Goal: Answer question/provide support: Answer question/provide support

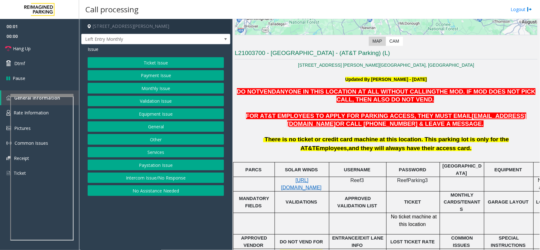
scroll to position [158, 0]
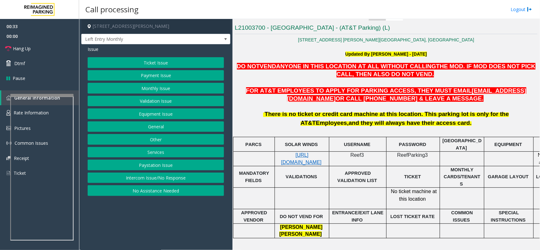
click at [152, 85] on button "Monthly Issue" at bounding box center [156, 88] width 136 height 11
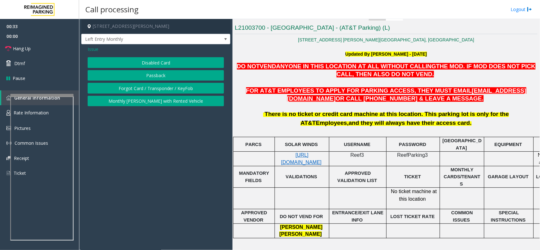
click at [157, 61] on button "Disabled Card" at bounding box center [156, 62] width 136 height 11
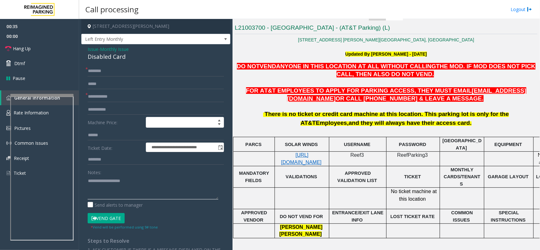
click at [119, 182] on textarea at bounding box center [153, 188] width 131 height 24
click at [116, 64] on div "**********" at bounding box center [155, 214] width 149 height 341
click at [117, 62] on div "**********" at bounding box center [155, 214] width 149 height 341
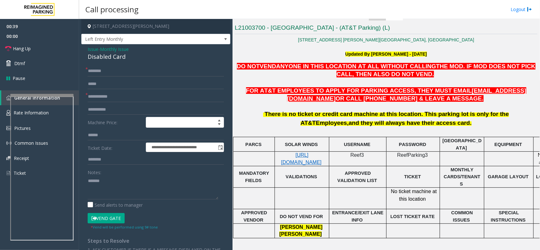
click at [119, 58] on div "Disabled Card" at bounding box center [156, 56] width 136 height 9
copy div "Disabled Card"
click at [47, 51] on link "Hang Up" at bounding box center [39, 48] width 79 height 15
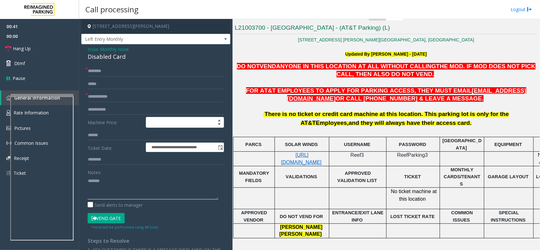
click at [111, 183] on textarea at bounding box center [153, 188] width 131 height 24
paste textarea "**********"
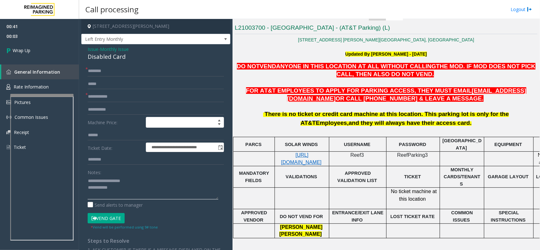
type textarea "**********"
click at [107, 71] on input "text" at bounding box center [156, 71] width 136 height 11
type input "**"
click at [112, 94] on input "*" at bounding box center [156, 96] width 136 height 11
type input "**"
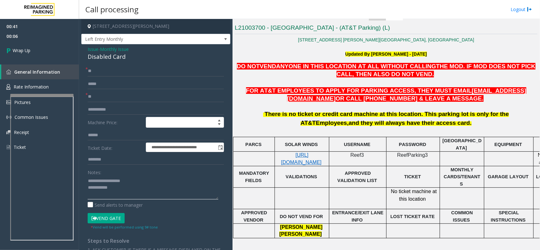
click at [126, 189] on textarea at bounding box center [153, 188] width 131 height 24
type textarea "**********"
click at [56, 57] on link "Wrap Up" at bounding box center [39, 50] width 79 height 19
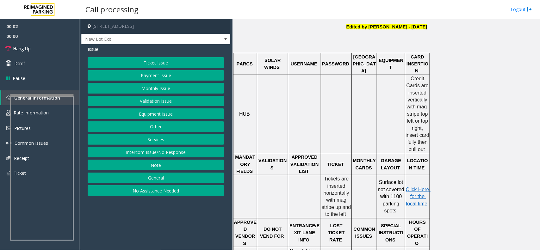
scroll to position [237, 0]
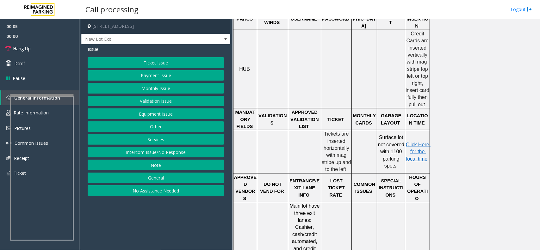
click at [199, 58] on button "Ticket Issue" at bounding box center [156, 62] width 136 height 11
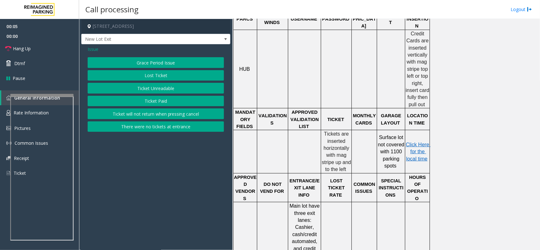
click at [185, 89] on button "Ticket Unreadable" at bounding box center [156, 88] width 136 height 11
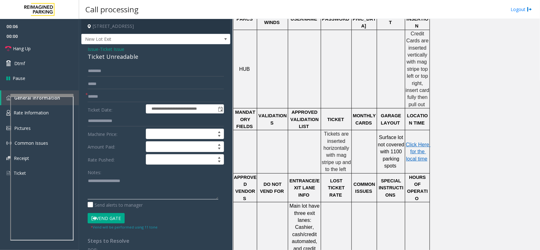
click at [148, 179] on textarea at bounding box center [153, 188] width 131 height 24
click at [122, 56] on div "Ticket Unreadable" at bounding box center [156, 56] width 136 height 9
copy div "Ticket Unreadable"
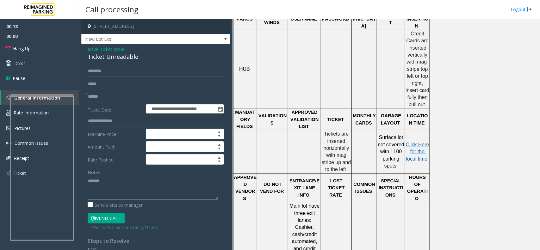
click at [128, 179] on textarea at bounding box center [153, 188] width 131 height 24
paste textarea "**********"
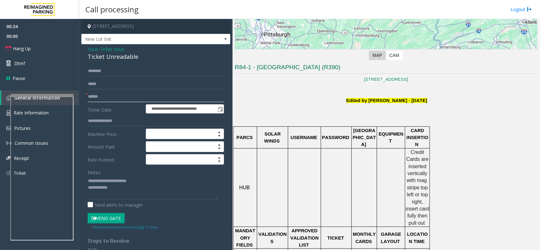
click at [119, 99] on input "text" at bounding box center [156, 96] width 136 height 11
click at [126, 184] on textarea at bounding box center [153, 188] width 131 height 24
click at [126, 193] on textarea at bounding box center [153, 188] width 131 height 24
type textarea "**********"
click at [114, 94] on input "text" at bounding box center [156, 96] width 136 height 11
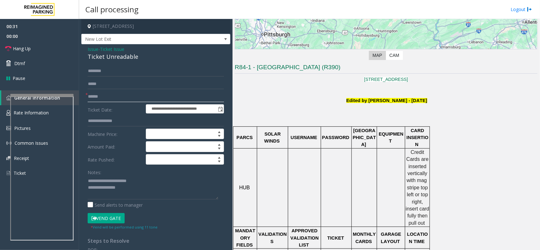
type input "******"
click at [143, 189] on textarea at bounding box center [153, 188] width 131 height 24
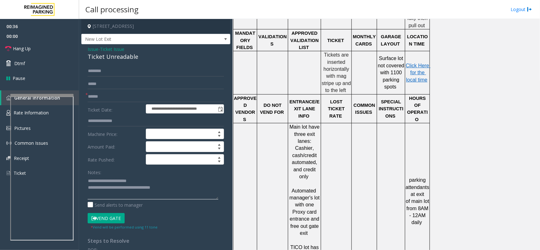
scroll to position [599, 0]
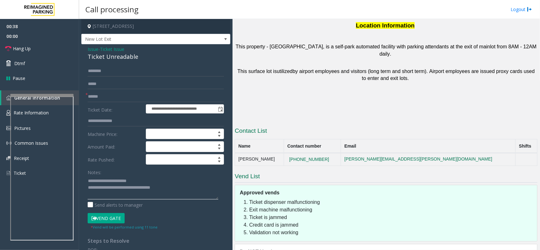
type textarea "**********"
click at [102, 223] on button "Vend Gate" at bounding box center [106, 218] width 37 height 11
click at [107, 218] on button "Vend Gate" at bounding box center [106, 218] width 37 height 11
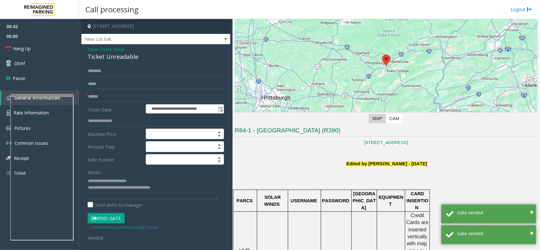
scroll to position [119, 0]
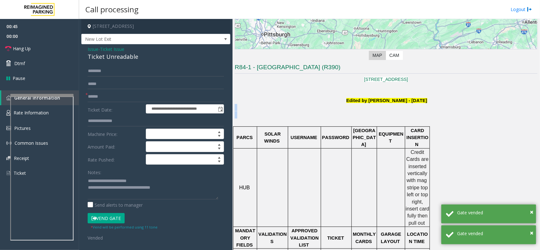
drag, startPoint x: 380, startPoint y: 111, endPoint x: 424, endPoint y: 111, distance: 43.3
click at [424, 111] on p at bounding box center [386, 111] width 303 height 15
click at [440, 108] on p at bounding box center [386, 111] width 303 height 15
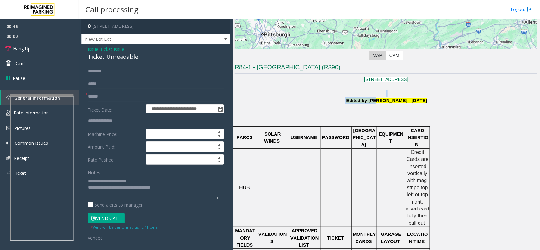
drag, startPoint x: 455, startPoint y: 95, endPoint x: 368, endPoint y: 103, distance: 87.3
click at [325, 108] on p at bounding box center [386, 111] width 303 height 15
drag, startPoint x: 321, startPoint y: 103, endPoint x: 440, endPoint y: 105, distance: 118.6
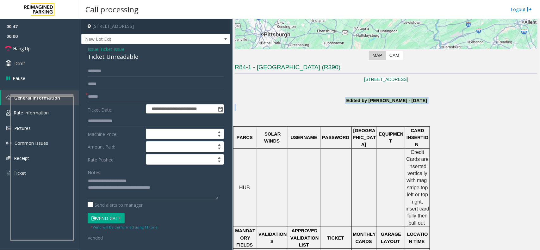
click at [440, 105] on p at bounding box center [386, 111] width 303 height 15
click at [59, 48] on link "Hang Up" at bounding box center [39, 48] width 79 height 15
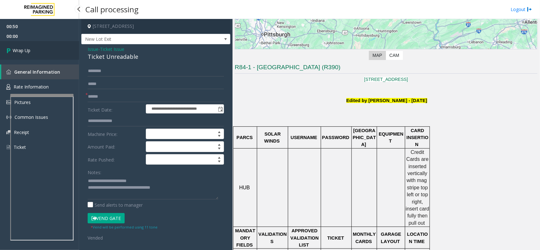
click at [59, 48] on link "Wrap Up" at bounding box center [39, 50] width 79 height 19
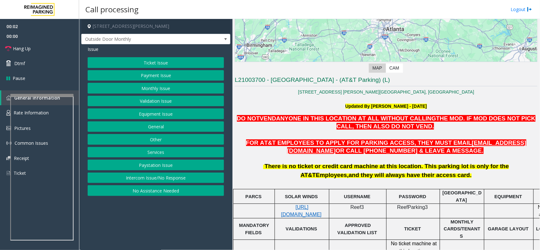
scroll to position [158, 0]
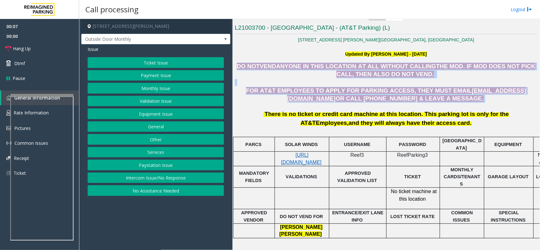
drag, startPoint x: 239, startPoint y: 67, endPoint x: 432, endPoint y: 101, distance: 195.9
click at [432, 101] on div "DO NOT VEND ANYONE IN THIS LOCATION AT ALL WITHOUT CALLING THE MOD . IF MOD DOE…" at bounding box center [386, 83] width 303 height 40
click at [432, 101] on p "FOR AT&T EMPLOYEES TO APPLY FOR PARKING ACCESS, THEY MUST EMAIL ATT@REEFPARKING…" at bounding box center [386, 95] width 303 height 16
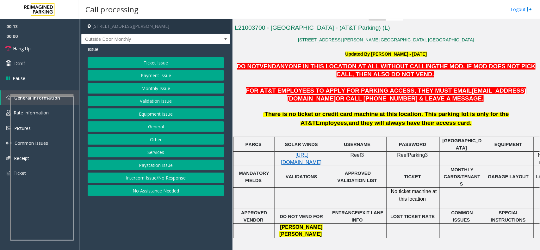
drag, startPoint x: 427, startPoint y: 125, endPoint x: 238, endPoint y: 118, distance: 189.5
click at [238, 118] on div "There is no ticket or credit card machine at this location. This parking lot is…" at bounding box center [386, 119] width 303 height 18
click at [279, 109] on p at bounding box center [386, 106] width 303 height 7
click at [167, 88] on button "Monthly Issue" at bounding box center [156, 88] width 136 height 11
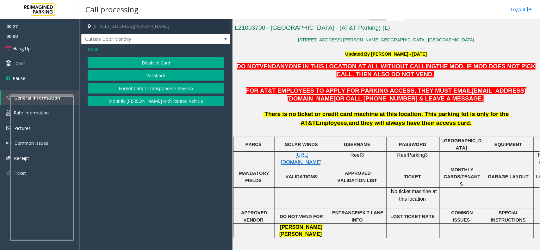
click at [160, 62] on button "Disabled Card" at bounding box center [156, 62] width 136 height 11
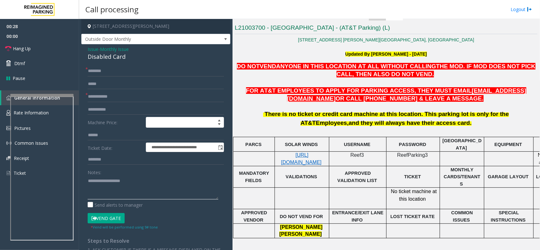
click at [126, 176] on textarea at bounding box center [153, 188] width 131 height 24
click at [123, 55] on div "Disabled Card" at bounding box center [156, 56] width 136 height 9
copy div "Disabled Card"
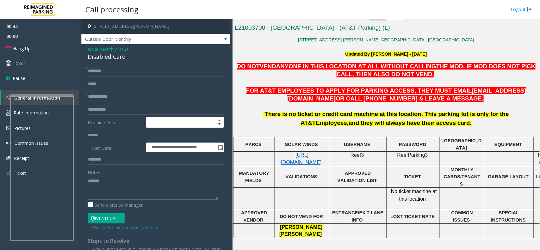
click at [141, 191] on textarea at bounding box center [153, 188] width 131 height 24
paste textarea "**********"
type textarea "**********"
click at [114, 104] on input "text" at bounding box center [156, 109] width 136 height 11
click at [116, 100] on input "text" at bounding box center [156, 96] width 136 height 11
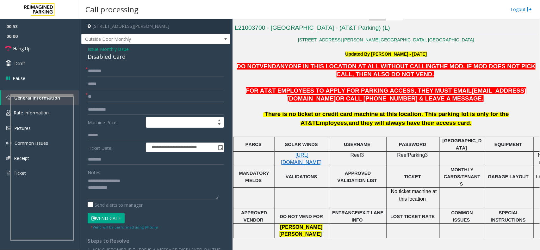
type input "**"
click at [118, 74] on input "text" at bounding box center [156, 71] width 136 height 11
type input "**"
click at [135, 185] on textarea at bounding box center [153, 188] width 131 height 24
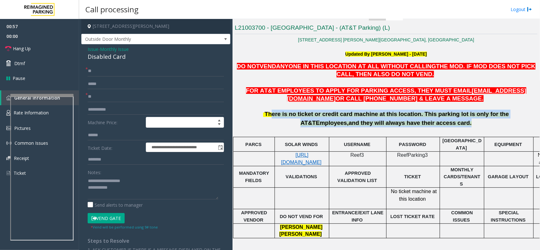
drag, startPoint x: 438, startPoint y: 132, endPoint x: 247, endPoint y: 111, distance: 192.0
click at [247, 111] on div "There is no ticket or credit card machine at this location. This parking lot is…" at bounding box center [386, 120] width 303 height 34
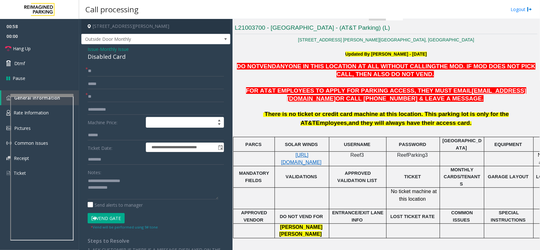
click at [266, 105] on p at bounding box center [386, 106] width 303 height 7
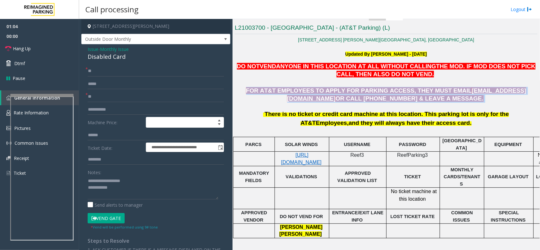
drag, startPoint x: 418, startPoint y: 100, endPoint x: 312, endPoint y: 78, distance: 108.1
click at [312, 78] on div "DO NOT VEND ANYONE IN THIS LOCATION AT ALL WITHOUT CALLING THE MOD . IF MOD DOE…" at bounding box center [386, 83] width 303 height 40
click at [286, 79] on p at bounding box center [386, 82] width 303 height 7
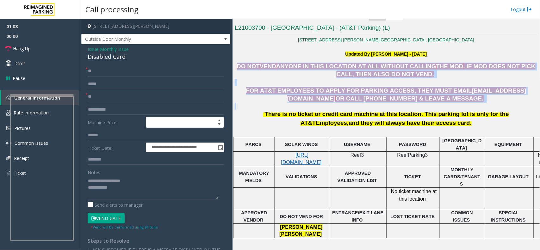
drag, startPoint x: 239, startPoint y: 64, endPoint x: 415, endPoint y: 105, distance: 180.0
click at [415, 105] on div "DO NOT VEND ANYONE IN THIS LOCATION AT ALL WITHOUT CALLING THE MOD . IF MOD DOE…" at bounding box center [386, 160] width 303 height 195
click at [383, 105] on p at bounding box center [386, 106] width 303 height 7
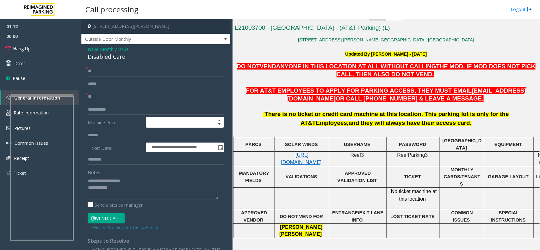
click at [384, 111] on span "There is no ticket or credit card machine at this location. This parking lot is…" at bounding box center [387, 118] width 244 height 15
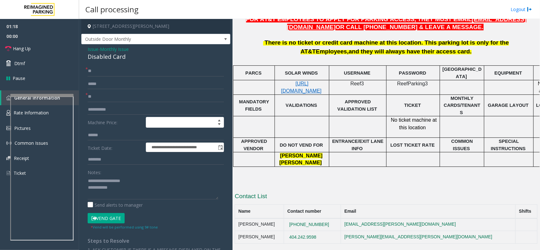
click at [337, 218] on td "(404)927-0295" at bounding box center [312, 224] width 57 height 13
copy tr "(404)927-0295"
drag, startPoint x: 338, startPoint y: 217, endPoint x: 293, endPoint y: 219, distance: 44.9
click at [293, 219] on tr "Nehemiah Harden (404)927-0295 nehemiah.harden@reimaginedparking.com" at bounding box center [386, 224] width 302 height 13
click at [136, 192] on textarea at bounding box center [153, 188] width 131 height 24
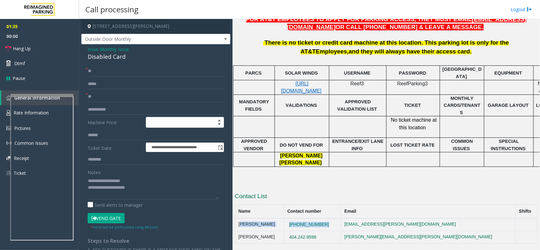
copy tr "Nehemiah Harden (404)927-0295"
drag, startPoint x: 353, startPoint y: 219, endPoint x: 236, endPoint y: 220, distance: 116.6
click at [236, 220] on tr "Nehemiah Harden (404)927-0295 nehemiah.harden@reimaginedparking.com" at bounding box center [386, 224] width 302 height 13
click at [160, 192] on textarea at bounding box center [153, 188] width 131 height 24
paste textarea "**********"
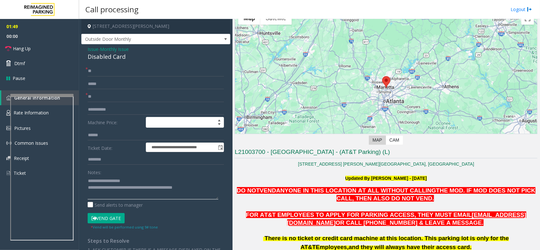
scroll to position [152, 0]
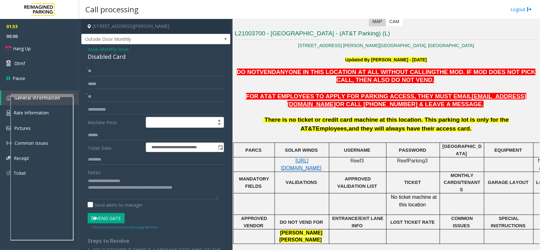
drag, startPoint x: 423, startPoint y: 132, endPoint x: 245, endPoint y: 114, distance: 178.2
click at [245, 114] on div "There is no ticket or credit card machine at this location. This parking lot is…" at bounding box center [386, 125] width 303 height 34
click at [295, 111] on p at bounding box center [386, 111] width 303 height 7
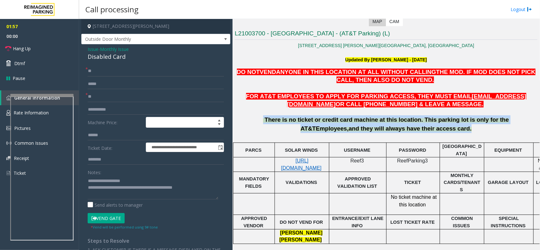
drag, startPoint x: 238, startPoint y: 119, endPoint x: 428, endPoint y: 138, distance: 191.2
click at [428, 138] on div "There is no ticket or credit card machine at this location. This parking lot is…" at bounding box center [386, 125] width 303 height 34
click at [381, 138] on div at bounding box center [386, 137] width 303 height 9
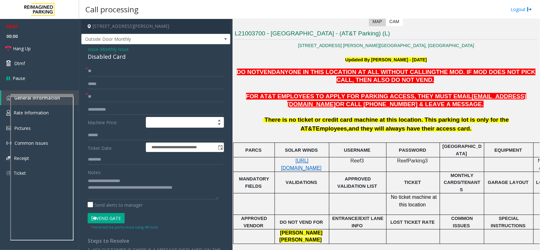
drag, startPoint x: 420, startPoint y: 132, endPoint x: 260, endPoint y: 112, distance: 161.3
click at [260, 112] on div "There is no ticket or credit card machine at this location. This parking lot is…" at bounding box center [386, 125] width 303 height 34
click at [237, 119] on div "There is no ticket or credit card machine at this location. This parking lot is…" at bounding box center [386, 124] width 303 height 18
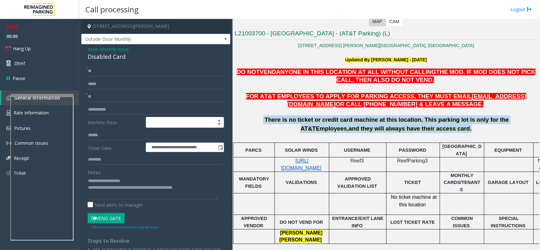
drag, startPoint x: 237, startPoint y: 119, endPoint x: 410, endPoint y: 137, distance: 174.1
click at [410, 137] on div "There is no ticket or credit card machine at this location. This parking lot is…" at bounding box center [386, 125] width 303 height 34
click at [372, 138] on div at bounding box center [386, 137] width 303 height 9
drag, startPoint x: 430, startPoint y: 138, endPoint x: 293, endPoint y: 114, distance: 139.0
click at [293, 114] on div "There is no ticket or credit card machine at this location. This parking lot is…" at bounding box center [386, 125] width 303 height 34
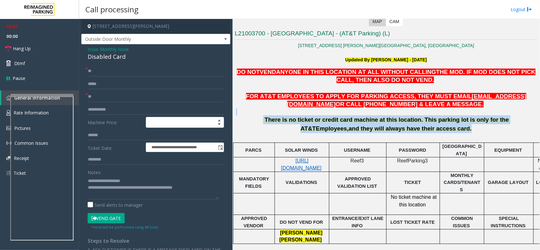
click at [304, 109] on p at bounding box center [386, 111] width 303 height 7
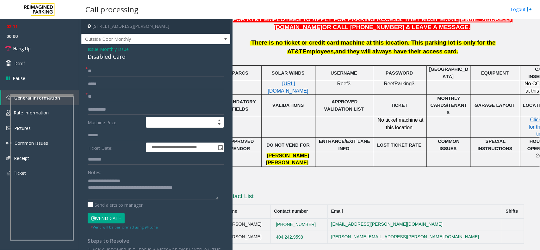
scroll to position [231, 0]
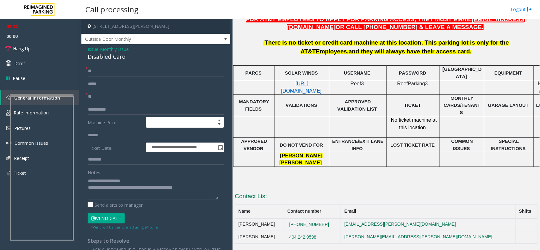
click at [340, 158] on td at bounding box center [357, 159] width 57 height 15
drag, startPoint x: 391, startPoint y: 117, endPoint x: 434, endPoint y: 124, distance: 43.1
click at [434, 124] on p "No ticket machine at this location" at bounding box center [412, 123] width 49 height 15
click at [432, 125] on p "No ticket machine at this location" at bounding box center [412, 123] width 49 height 15
drag, startPoint x: 391, startPoint y: 116, endPoint x: 447, endPoint y: 126, distance: 56.5
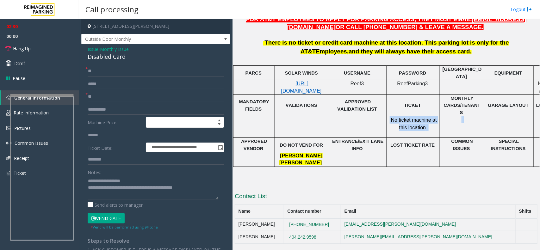
click at [447, 126] on tr "No ticket machine at this location Click Here for the local time" at bounding box center [404, 126] width 343 height 21
click at [432, 125] on p "No ticket machine at this location" at bounding box center [412, 123] width 49 height 15
click at [216, 188] on textarea at bounding box center [153, 188] width 131 height 24
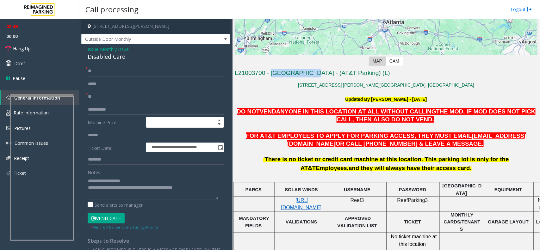
drag, startPoint x: 271, startPoint y: 74, endPoint x: 308, endPoint y: 77, distance: 36.8
click at [308, 77] on h3 "L21003700 - North Springs - (AT&T Parking) (L)" at bounding box center [386, 74] width 303 height 10
click at [305, 84] on p "7010 Peachtree Dunwoody Rd. Sandy Spring, GA" at bounding box center [386, 85] width 303 height 7
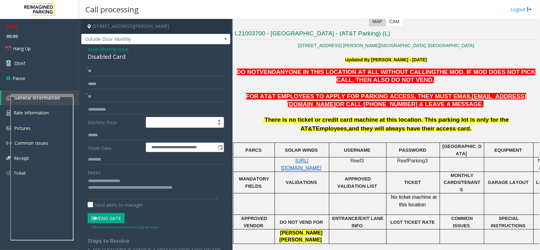
scroll to position [231, 0]
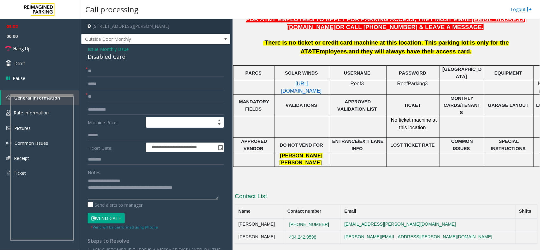
click at [214, 191] on textarea at bounding box center [153, 188] width 131 height 24
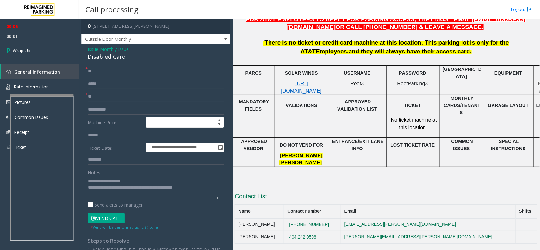
click at [212, 190] on textarea at bounding box center [153, 188] width 131 height 24
type textarea "**********"
click at [52, 52] on link "Wrap Up" at bounding box center [39, 50] width 79 height 19
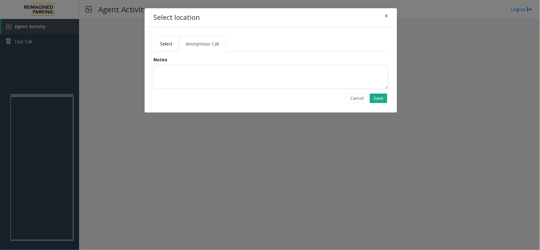
click at [165, 42] on span "Select" at bounding box center [166, 44] width 12 height 6
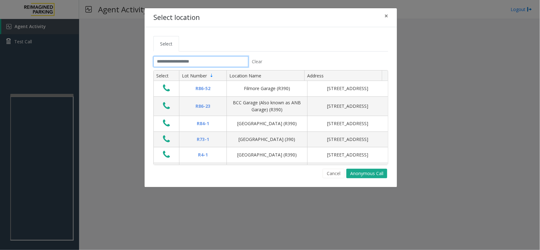
click at [190, 60] on input "text" at bounding box center [200, 61] width 95 height 11
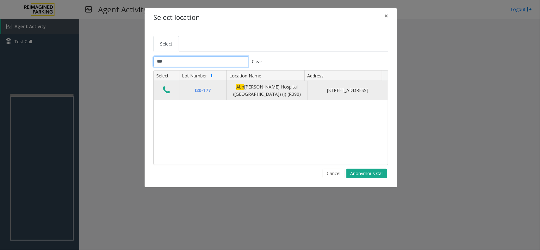
type input "***"
click at [166, 95] on icon "Data table" at bounding box center [166, 90] width 7 height 9
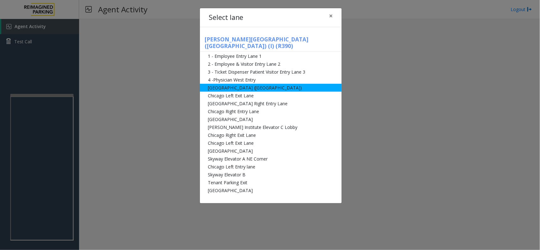
click at [248, 84] on li "[GEOGRAPHIC_DATA] ([GEOGRAPHIC_DATA])" at bounding box center [271, 88] width 142 height 8
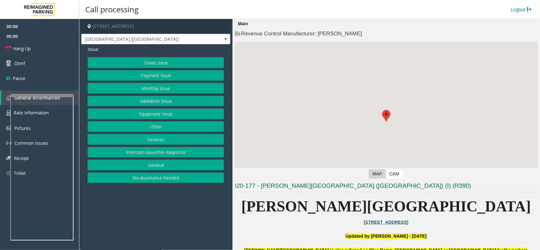
click at [178, 93] on button "Monthly Issue" at bounding box center [156, 88] width 136 height 11
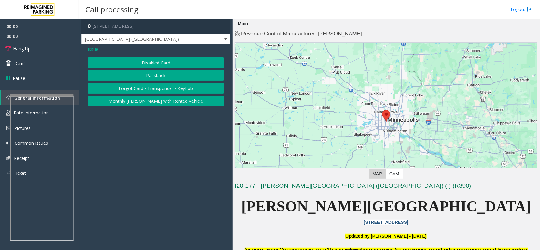
click at [172, 89] on button "Forgot Card / Transponder / KeyFob" at bounding box center [156, 88] width 136 height 11
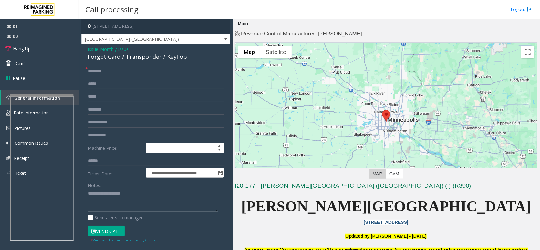
click at [116, 198] on textarea at bounding box center [153, 201] width 131 height 24
click at [135, 60] on div "Forgot Card / Transponder / KeyFob" at bounding box center [156, 56] width 136 height 9
copy div "Forgot Card / Transponder / KeyFob"
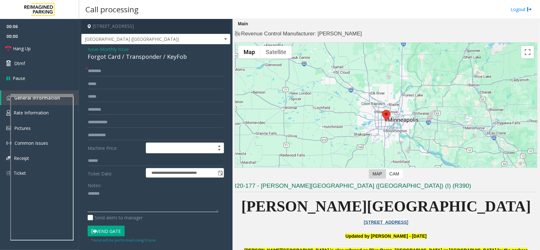
click at [142, 194] on textarea at bounding box center [153, 201] width 131 height 24
paste textarea "**********"
type textarea "**********"
click at [107, 69] on input "text" at bounding box center [156, 71] width 136 height 11
type input "**"
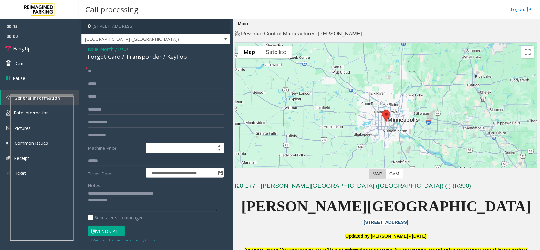
click at [111, 228] on button "Vend Gate" at bounding box center [106, 231] width 37 height 11
click at [124, 200] on textarea at bounding box center [153, 201] width 131 height 24
type textarea "**********"
click at [38, 48] on link "Hang Up" at bounding box center [39, 48] width 79 height 15
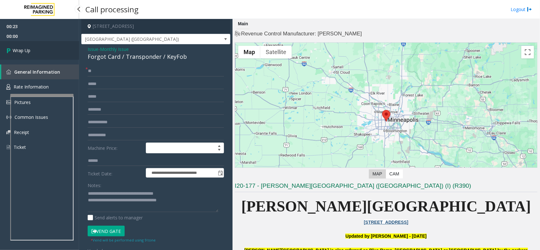
click at [38, 48] on link "Wrap Up" at bounding box center [39, 50] width 79 height 19
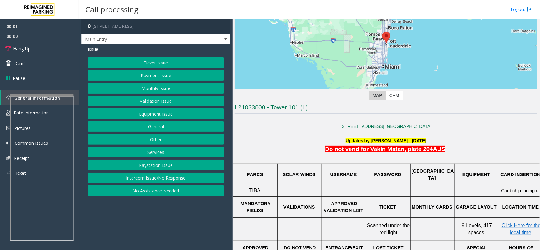
scroll to position [79, 0]
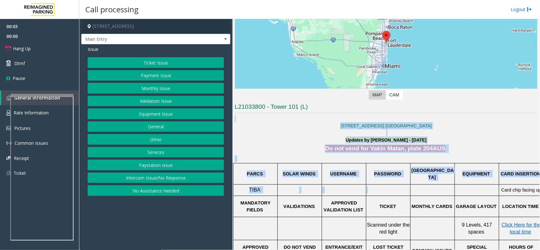
drag, startPoint x: 300, startPoint y: 122, endPoint x: 374, endPoint y: 186, distance: 97.2
click at [374, 186] on div "101 NE 3rd Ave. Fort Lauderdale, FL 33301 Updates by Jeetendra - 20th June 2025…" at bounding box center [386, 226] width 303 height 222
click at [375, 186] on td at bounding box center [388, 189] width 44 height 11
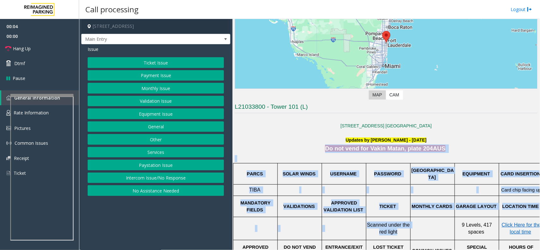
drag, startPoint x: 304, startPoint y: 146, endPoint x: 437, endPoint y: 237, distance: 160.5
click at [437, 237] on div "101 NE 3rd Ave. Fort Lauderdale, FL 33301 Updates by Jeetendra - 20th June 2025…" at bounding box center [386, 226] width 303 height 222
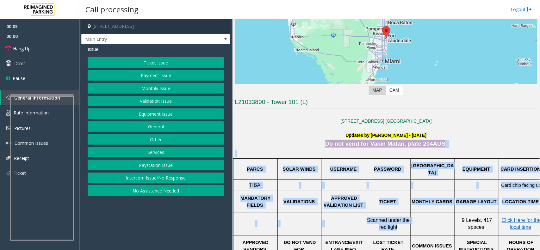
click at [395, 178] on td "PASSWORD" at bounding box center [388, 168] width 44 height 21
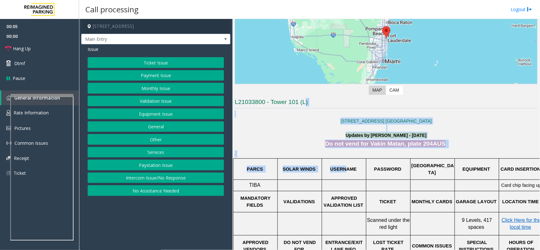
drag, startPoint x: 306, startPoint y: 104, endPoint x: 345, endPoint y: 168, distance: 75.2
click at [302, 127] on p at bounding box center [386, 128] width 303 height 7
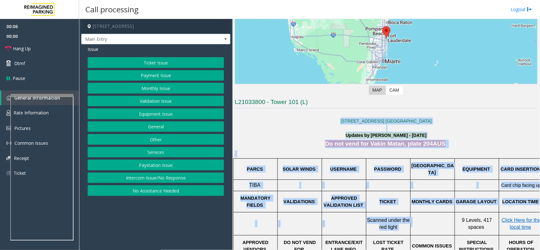
drag, startPoint x: 302, startPoint y: 124, endPoint x: 439, endPoint y: 222, distance: 168.8
click at [439, 222] on div "101 NE 3rd Ave. Fort Lauderdale, FL 33301 Updates by Jeetendra - 20th June 2025…" at bounding box center [386, 222] width 303 height 222
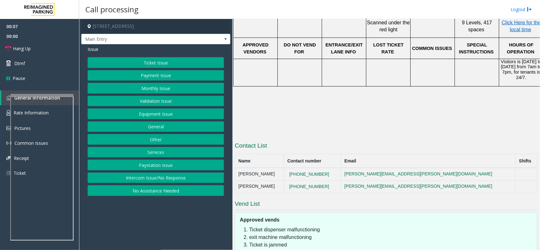
click at [340, 46] on span "ENTRANCE/EXIT LANE INFO" at bounding box center [344, 48] width 39 height 12
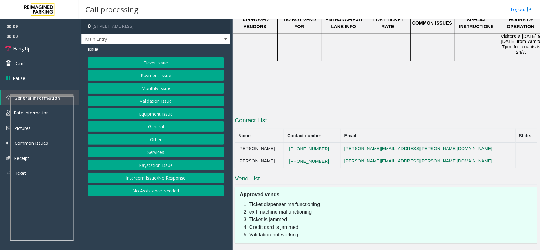
scroll to position [114, 0]
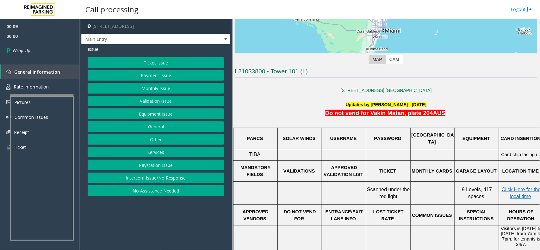
click at [164, 178] on button "Intercom Issue/No Response" at bounding box center [156, 178] width 136 height 11
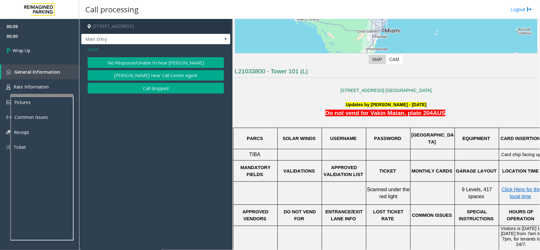
click at [146, 87] on button "Call dropped" at bounding box center [156, 88] width 136 height 11
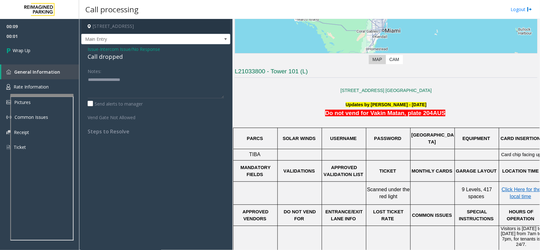
click at [105, 61] on div "Call dropped" at bounding box center [156, 56] width 136 height 9
click at [103, 58] on div "Call dropped" at bounding box center [156, 56] width 136 height 9
type textarea "**********"
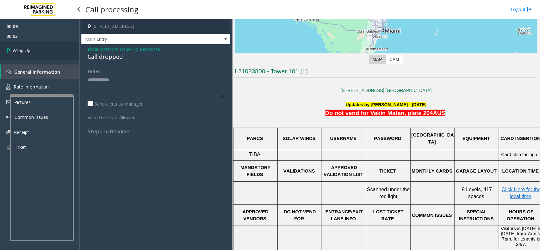
click at [47, 54] on link "Wrap Up" at bounding box center [39, 50] width 79 height 19
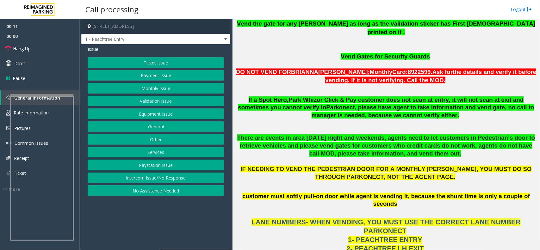
scroll to position [395, 0]
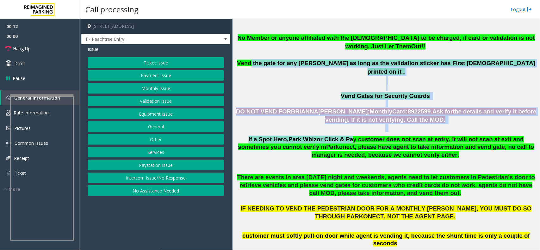
drag, startPoint x: 277, startPoint y: 54, endPoint x: 333, endPoint y: 125, distance: 91.4
click at [318, 108] on span "CEPEDA;" at bounding box center [344, 111] width 52 height 7
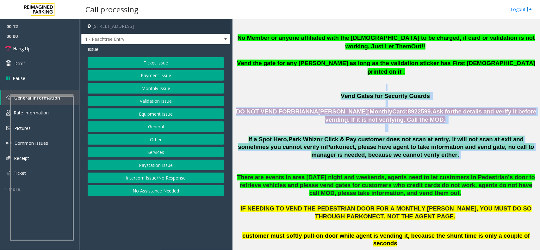
drag, startPoint x: 288, startPoint y: 70, endPoint x: 362, endPoint y: 154, distance: 111.8
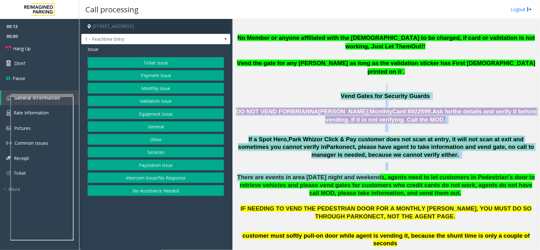
click at [289, 84] on p at bounding box center [386, 87] width 303 height 7
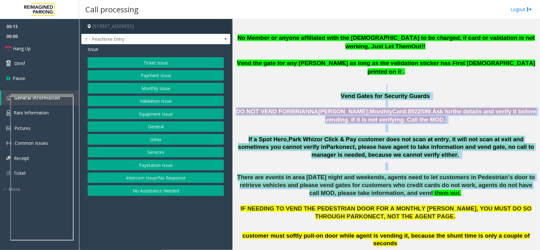
drag, startPoint x: 289, startPoint y: 73, endPoint x: 388, endPoint y: 174, distance: 141.1
click at [322, 108] on span "CEPEDA;" at bounding box center [344, 111] width 52 height 7
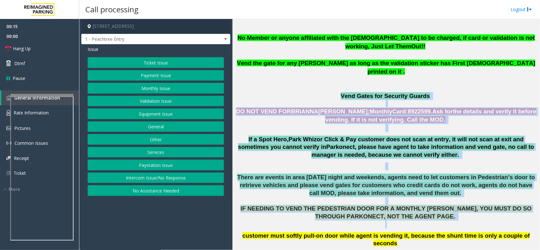
drag, startPoint x: 318, startPoint y: 78, endPoint x: 430, endPoint y: 205, distance: 169.5
click at [331, 162] on p at bounding box center [386, 166] width 303 height 8
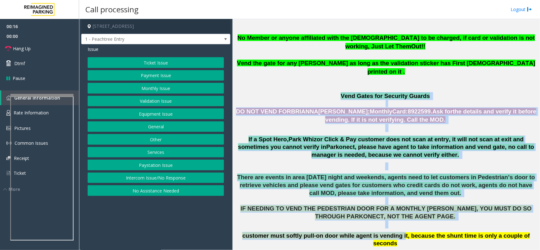
drag, startPoint x: 308, startPoint y: 82, endPoint x: 394, endPoint y: 228, distance: 169.8
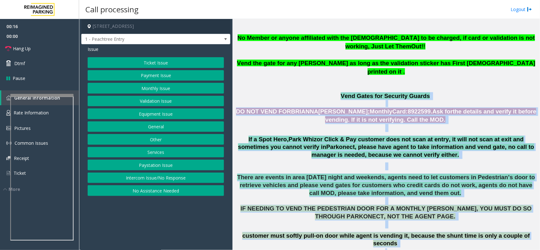
click at [356, 199] on p "There are events in area on Friday night and weekends, agents need to let custo…" at bounding box center [386, 201] width 303 height 55
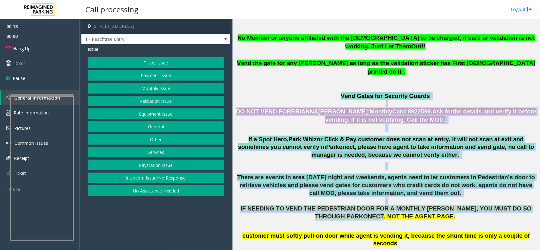
drag, startPoint x: 307, startPoint y: 82, endPoint x: 364, endPoint y: 201, distance: 131.8
click at [345, 205] on span "IF NEEDING TO VEND THE PEDESTRIAN DOOR FOR A MONTHLY PARKER, YOU MUST DO SO THR…" at bounding box center [385, 212] width 291 height 15
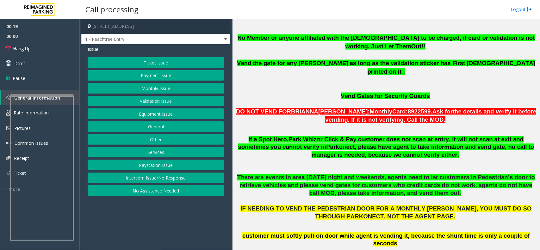
click at [182, 173] on div "Ticket Issue Payment Issue Monthly Issue Validation Issue Equipment Issue Gener…" at bounding box center [156, 126] width 136 height 139
click at [164, 174] on button "Intercom Issue/No Response" at bounding box center [156, 178] width 136 height 11
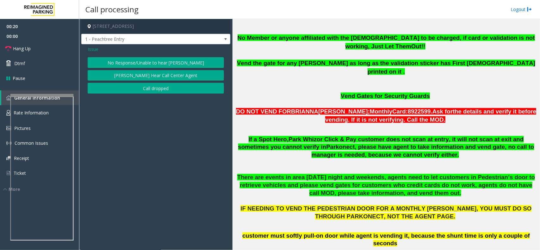
click at [160, 65] on button "No Response/Unable to hear [PERSON_NAME]" at bounding box center [156, 62] width 136 height 11
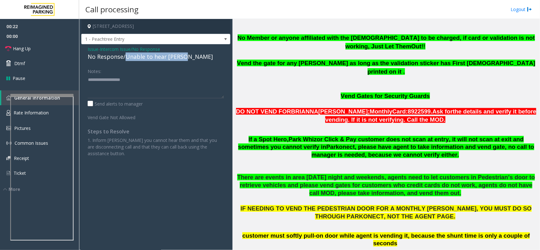
drag, startPoint x: 126, startPoint y: 56, endPoint x: 185, endPoint y: 57, distance: 58.8
click at [185, 57] on div "No Response/Unable to hear [PERSON_NAME]" at bounding box center [156, 56] width 136 height 9
click at [179, 82] on textarea at bounding box center [156, 87] width 136 height 24
type textarea "**********"
click at [37, 46] on link "Hang Up" at bounding box center [39, 48] width 79 height 15
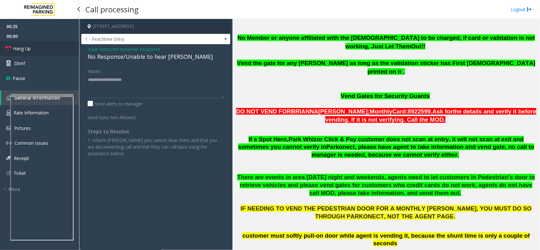
click at [37, 46] on link "Hang Up" at bounding box center [39, 48] width 79 height 15
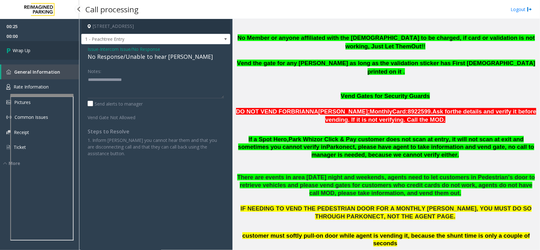
click at [37, 46] on link "Wrap Up" at bounding box center [39, 50] width 79 height 19
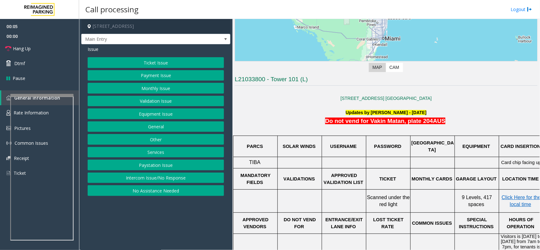
scroll to position [79, 0]
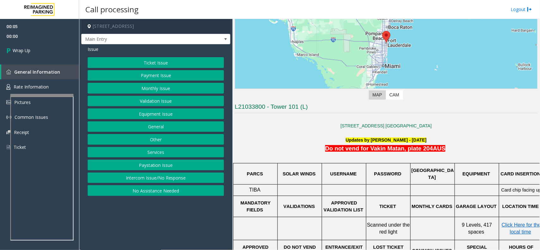
click at [144, 175] on button "Intercom Issue/No Response" at bounding box center [156, 178] width 136 height 11
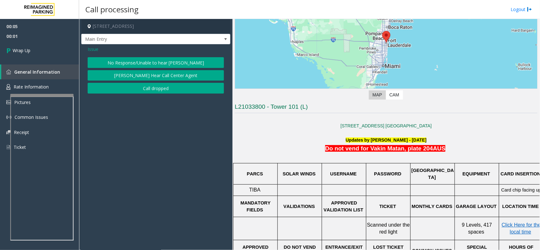
click at [144, 95] on div "Issue No Response/Unable to hear parker Parker Cannot Hear Call Center Agent Ca…" at bounding box center [155, 70] width 149 height 52
click at [141, 89] on button "Call dropped" at bounding box center [156, 88] width 136 height 11
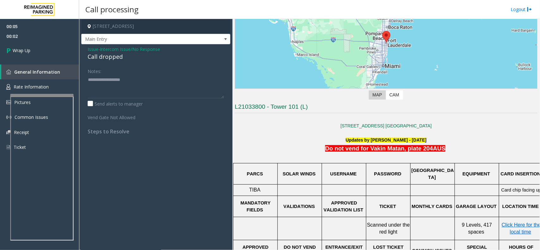
click at [102, 56] on div "Call dropped" at bounding box center [156, 56] width 136 height 9
type textarea "**********"
click at [50, 61] on div "00:05 00:03 Wrap Up General Information Rate Information Pictures Common Issues…" at bounding box center [39, 89] width 79 height 141
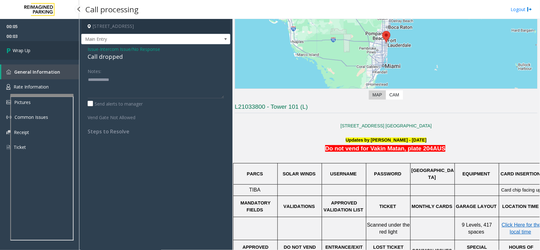
click at [44, 53] on link "Wrap Up" at bounding box center [39, 50] width 79 height 19
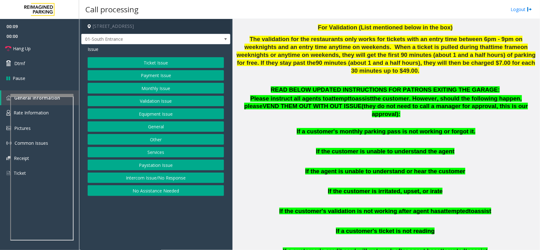
scroll to position [316, 0]
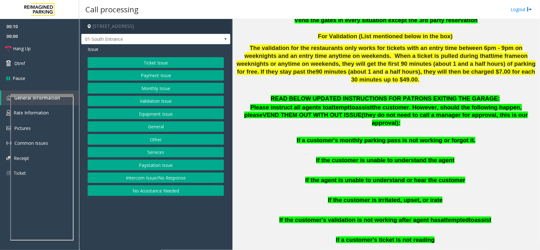
click at [187, 176] on button "Intercom Issue/No Response" at bounding box center [156, 178] width 136 height 11
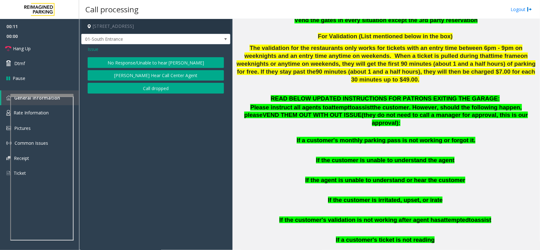
click at [168, 62] on button "No Response/Unable to hear [PERSON_NAME]" at bounding box center [156, 62] width 136 height 11
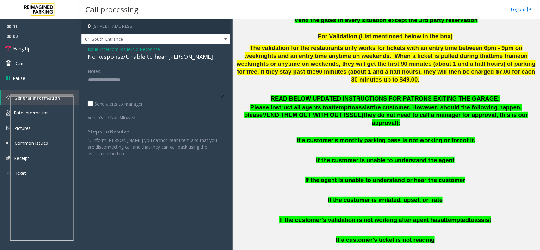
click at [168, 55] on div "No Response/Unable to hear [PERSON_NAME]" at bounding box center [156, 56] width 136 height 9
click at [181, 82] on textarea at bounding box center [156, 87] width 136 height 24
type textarea "**********"
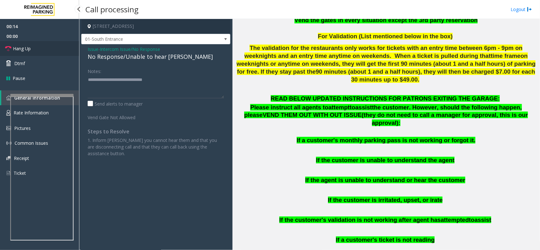
click at [56, 49] on link "Hang Up" at bounding box center [39, 48] width 79 height 15
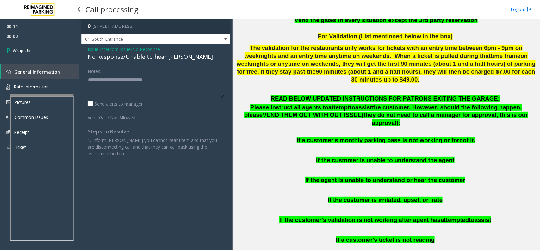
click at [56, 49] on link "Wrap Up" at bounding box center [39, 50] width 79 height 19
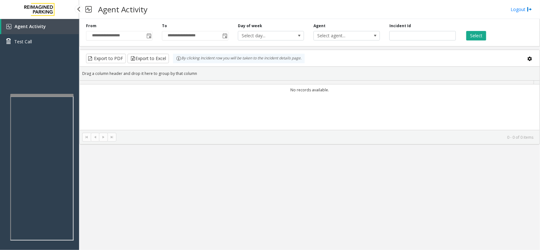
click at [56, 49] on div "Agent Activity Test Call" at bounding box center [39, 36] width 79 height 35
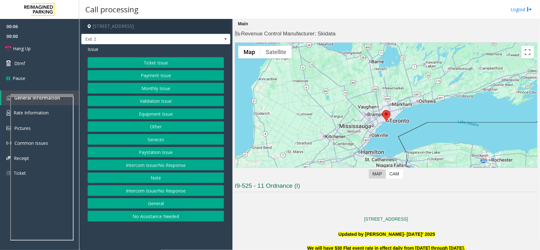
scroll to position [158, 0]
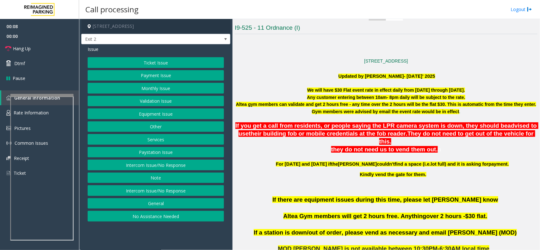
click at [149, 60] on button "Ticket Issue" at bounding box center [156, 62] width 136 height 11
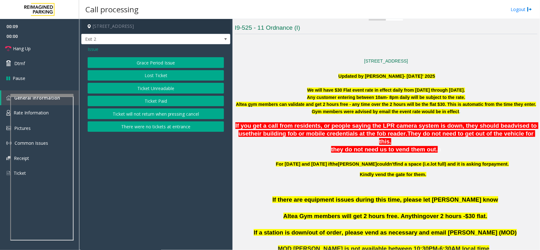
click at [146, 125] on button "There were no tickets at entrance" at bounding box center [156, 126] width 136 height 11
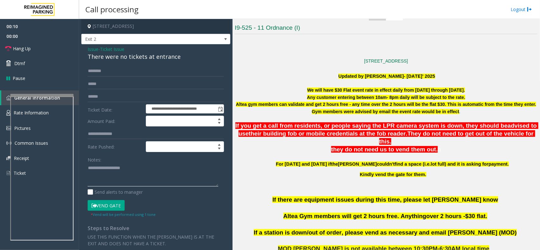
click at [119, 168] on textarea at bounding box center [153, 175] width 131 height 24
click at [139, 64] on div "**********" at bounding box center [155, 188] width 149 height 289
click at [146, 55] on div "There were no tickets at entrance" at bounding box center [156, 56] width 136 height 9
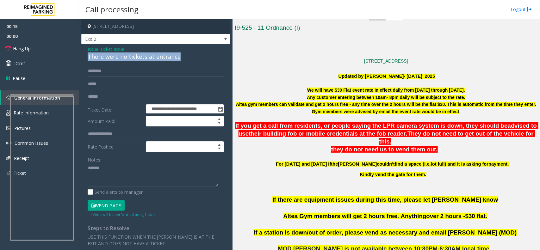
copy div "There were no tickets at entrance"
click at [138, 176] on textarea at bounding box center [153, 175] width 131 height 24
paste textarea "**********"
type textarea "**********"
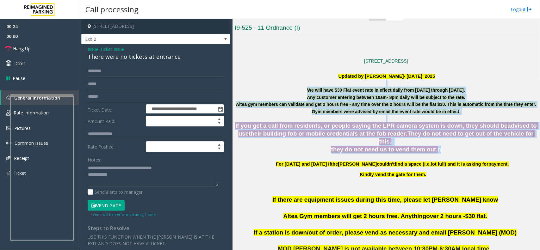
drag, startPoint x: 284, startPoint y: 81, endPoint x: 407, endPoint y: 151, distance: 141.9
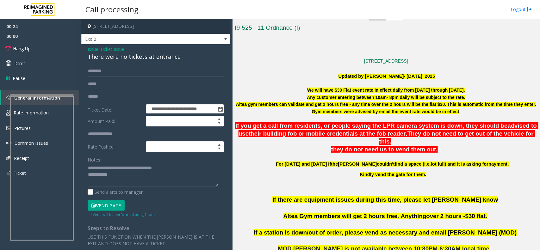
click at [437, 162] on span "lot full) and it is asking for" at bounding box center [460, 164] width 58 height 5
click at [127, 178] on textarea at bounding box center [153, 175] width 131 height 24
click at [114, 72] on input "text" at bounding box center [156, 71] width 136 height 11
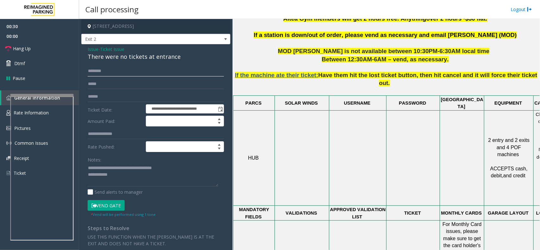
scroll to position [632, 0]
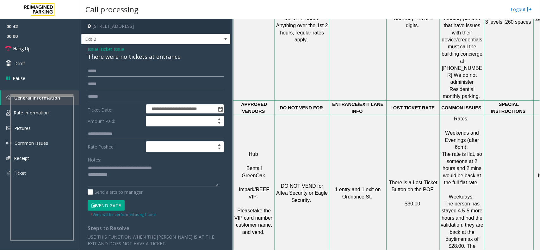
type input "*****"
click at [122, 182] on textarea at bounding box center [153, 175] width 131 height 24
click at [108, 205] on button "Vend Gate" at bounding box center [106, 205] width 37 height 11
click at [159, 175] on textarea at bounding box center [153, 175] width 131 height 24
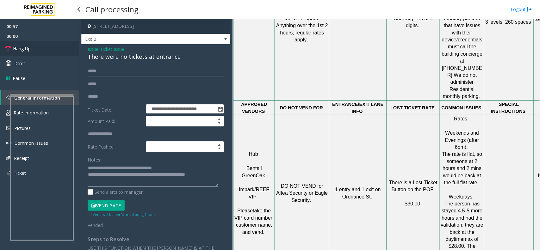
type textarea "**********"
click at [32, 41] on link "Hang Up" at bounding box center [39, 48] width 79 height 15
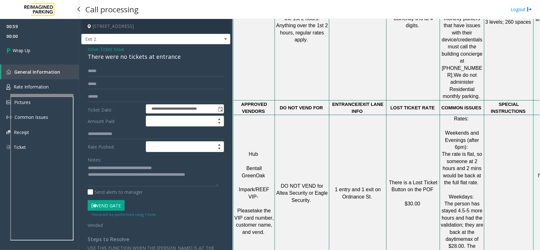
click at [32, 41] on link "Wrap Up" at bounding box center [39, 50] width 79 height 19
click at [36, 49] on link "Wrap Up" at bounding box center [39, 50] width 79 height 19
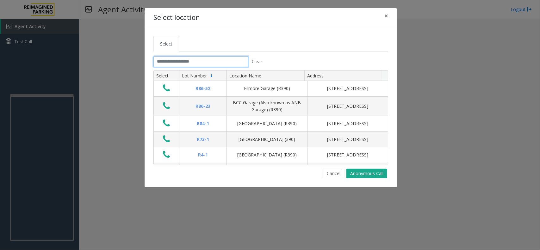
click at [174, 63] on input "text" at bounding box center [200, 61] width 95 height 11
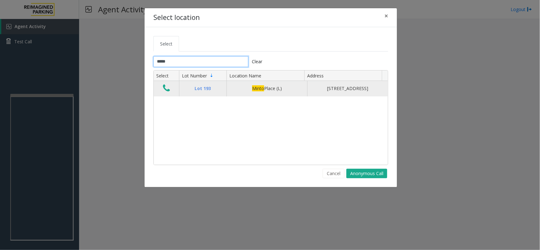
type input "*****"
click at [166, 91] on icon "Data table" at bounding box center [166, 88] width 7 height 9
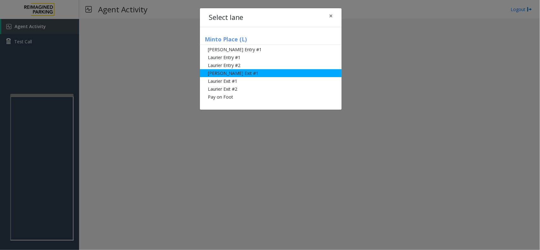
click at [231, 72] on li "[PERSON_NAME] Exit #1" at bounding box center [271, 73] width 142 height 8
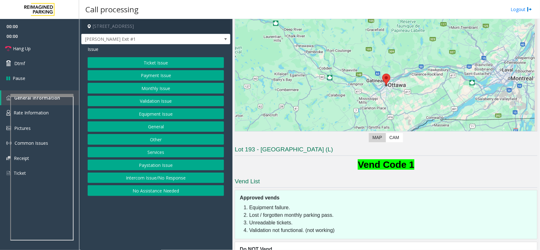
scroll to position [61, 0]
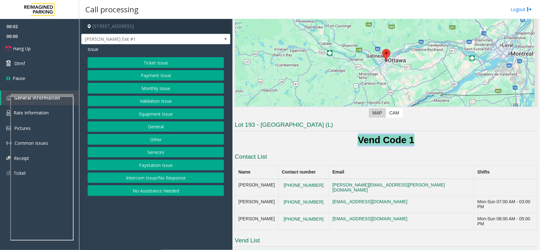
drag, startPoint x: 345, startPoint y: 141, endPoint x: 510, endPoint y: 135, distance: 164.8
click at [510, 135] on h1 "Vend Code 1" at bounding box center [386, 139] width 303 height 13
click at [451, 145] on h1 "Vend Code 1" at bounding box center [386, 139] width 303 height 13
drag, startPoint x: 451, startPoint y: 145, endPoint x: 263, endPoint y: 126, distance: 189.1
click at [263, 126] on div "Lot 193 - Minto Place (L) Vend Code 1 Contact List Name Contact number Email Sh…" at bounding box center [386, 224] width 303 height 206
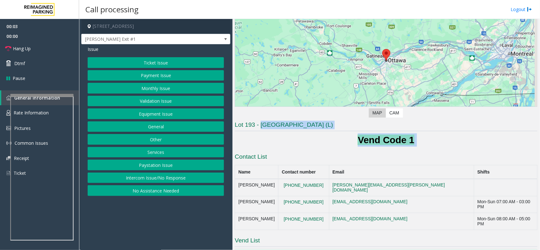
click at [310, 144] on h1 "Vend Code 1" at bounding box center [386, 139] width 303 height 13
drag, startPoint x: 308, startPoint y: 144, endPoint x: 424, endPoint y: 147, distance: 116.0
click at [424, 147] on div "Lot 193 - Minto Place (L) Vend Code 1 Contact List Name Contact number Email Sh…" at bounding box center [386, 224] width 303 height 206
click at [427, 145] on h1 "Vend Code 1" at bounding box center [386, 139] width 303 height 13
click at [156, 111] on button "Equipment Issue" at bounding box center [156, 113] width 136 height 11
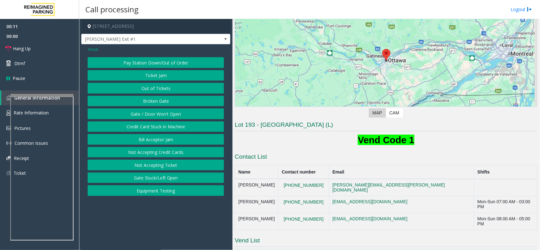
click at [156, 111] on button "Gate / Door Won't Open" at bounding box center [156, 113] width 136 height 11
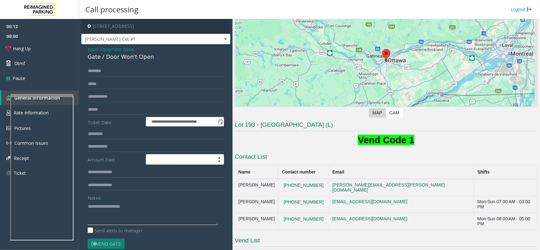
click at [116, 202] on textarea at bounding box center [153, 213] width 131 height 24
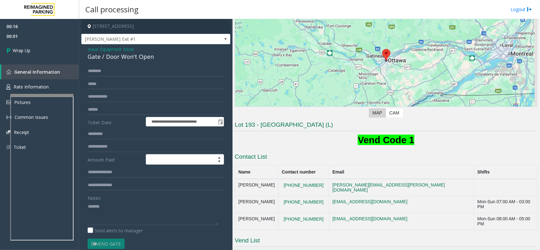
click at [137, 54] on div "Gate / Door Won't Open" at bounding box center [156, 56] width 136 height 9
copy div "Gate / Door Won't Open"
paste textarea "**********"
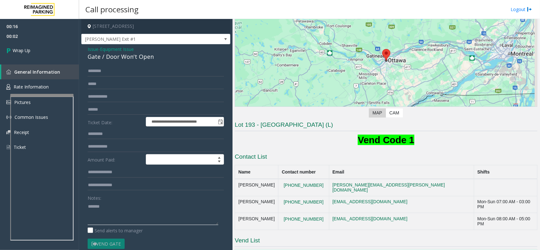
click at [125, 217] on textarea at bounding box center [153, 213] width 131 height 24
type textarea "**********"
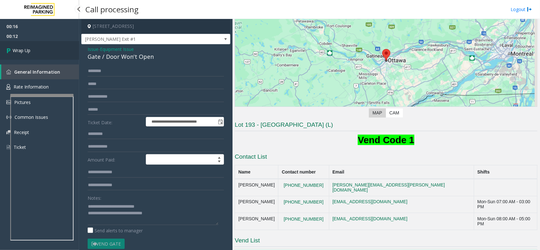
click at [52, 52] on link "Wrap Up" at bounding box center [39, 50] width 79 height 19
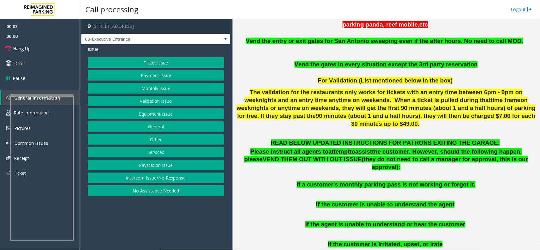
scroll to position [277, 0]
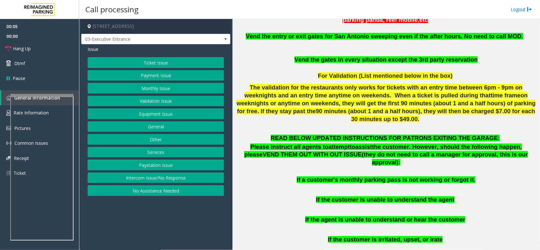
click at [144, 116] on button "Equipment Issue" at bounding box center [156, 113] width 136 height 11
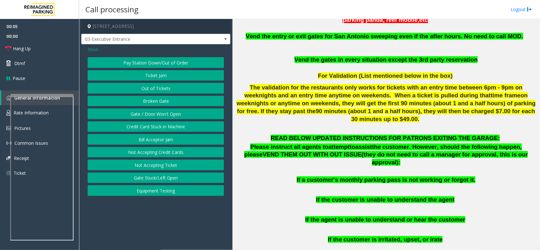
click at [144, 116] on button "Gate / Door Won't Open" at bounding box center [156, 113] width 136 height 11
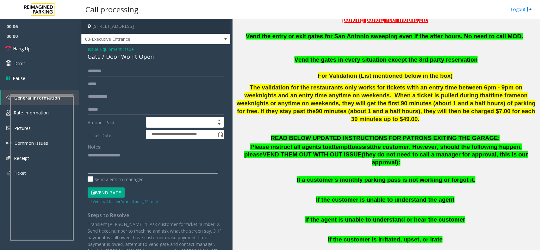
click at [144, 171] on textarea at bounding box center [153, 162] width 131 height 24
click at [141, 58] on div "Gate / Door Won't Open" at bounding box center [156, 56] width 136 height 9
copy div "Gate / Door Won't Open"
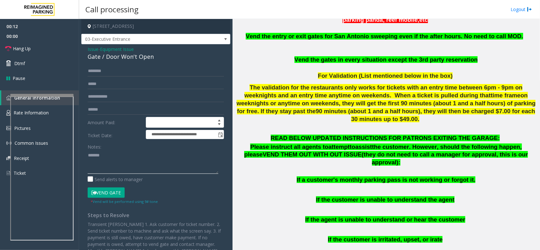
click at [120, 162] on textarea at bounding box center [153, 162] width 131 height 24
paste textarea "**********"
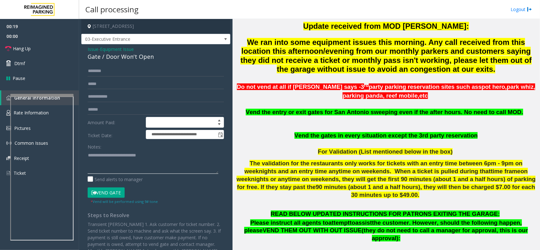
scroll to position [316, 0]
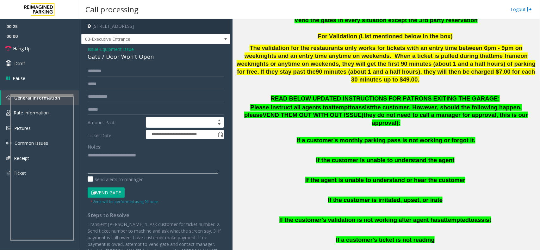
type textarea "**********"
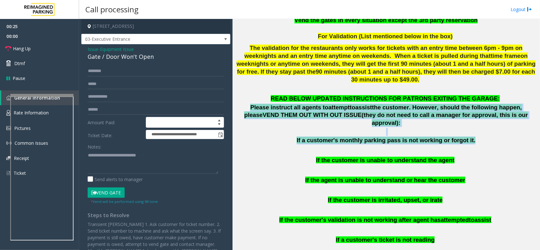
drag, startPoint x: 232, startPoint y: 101, endPoint x: 496, endPoint y: 123, distance: 264.9
click at [496, 123] on div "Main Previous Next CAM Map L21066000 - 111 Congress (L) 111 Congress Plaza Aust…" at bounding box center [385, 134] width 307 height 231
click at [418, 137] on span "If a customer's monthly parking pass is not working or forgot it." at bounding box center [385, 140] width 179 height 7
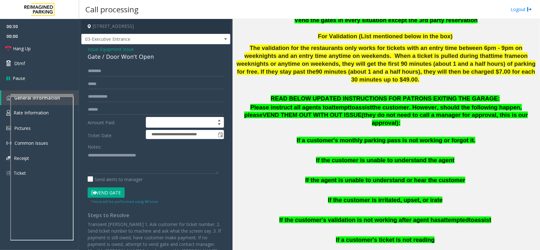
click at [94, 49] on span "Issue" at bounding box center [93, 49] width 11 height 7
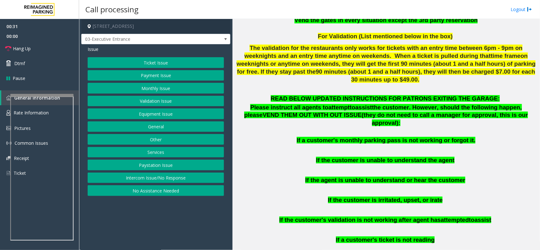
click at [168, 89] on button "Monthly Issue" at bounding box center [156, 88] width 136 height 11
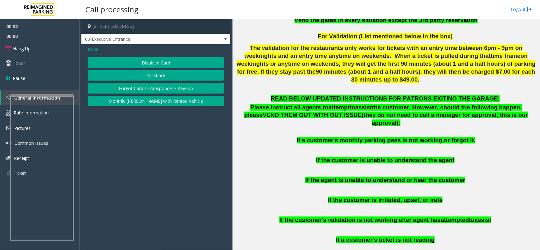
click at [163, 62] on button "Disabled Card" at bounding box center [156, 62] width 136 height 11
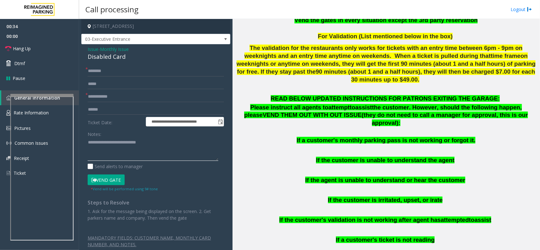
drag, startPoint x: 101, startPoint y: 143, endPoint x: 191, endPoint y: 148, distance: 89.3
click at [191, 148] on textarea at bounding box center [153, 150] width 131 height 24
click at [118, 57] on div "Disabled Card" at bounding box center [156, 56] width 136 height 9
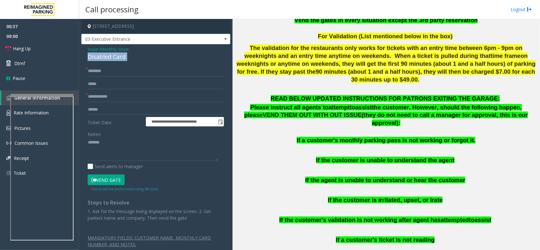
copy div "Disabled Card"
click at [133, 147] on textarea at bounding box center [153, 150] width 131 height 24
paste textarea "**********"
type textarea "**********"
click at [141, 94] on input "text" at bounding box center [156, 96] width 136 height 11
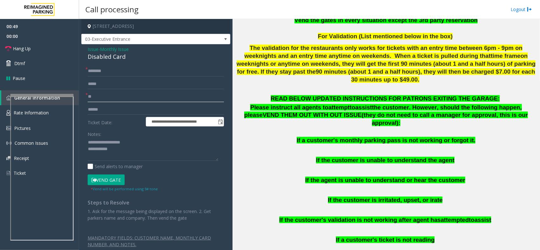
type input "**"
click at [119, 70] on input "text" at bounding box center [156, 71] width 136 height 11
type input "*"
type input "***"
click at [112, 182] on button "Vend Gate" at bounding box center [106, 179] width 37 height 11
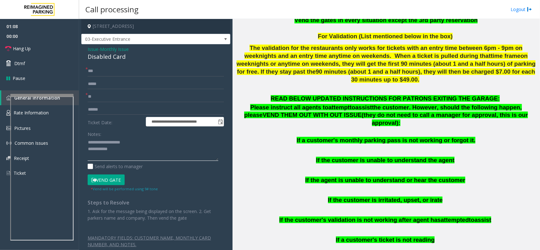
click at [125, 150] on textarea at bounding box center [153, 150] width 131 height 24
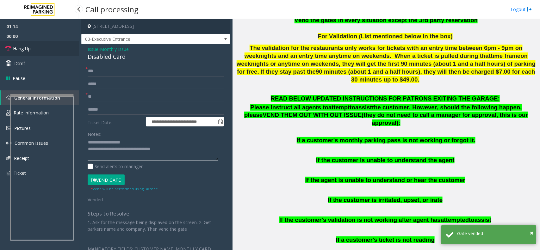
type textarea "**********"
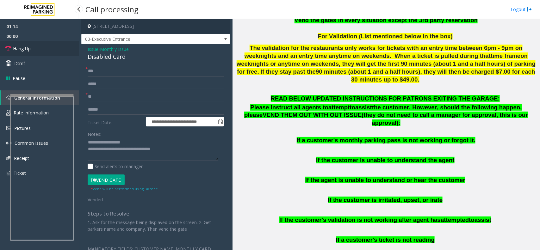
click at [33, 43] on link "Hang Up" at bounding box center [39, 48] width 79 height 15
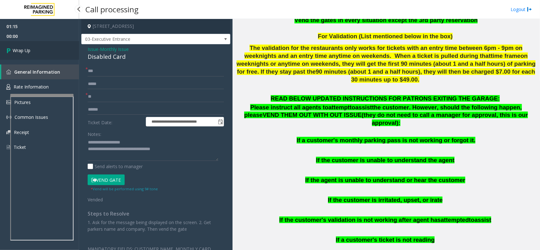
click at [33, 43] on link "Wrap Up" at bounding box center [39, 50] width 79 height 19
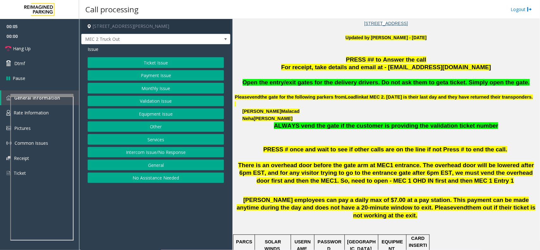
scroll to position [198, 0]
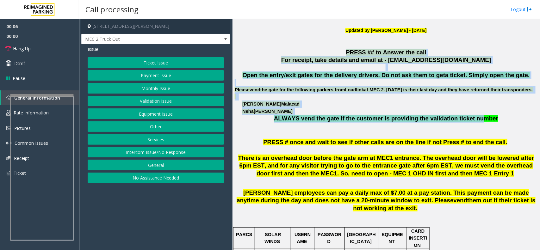
drag, startPoint x: 299, startPoint y: 52, endPoint x: 468, endPoint y: 124, distance: 183.2
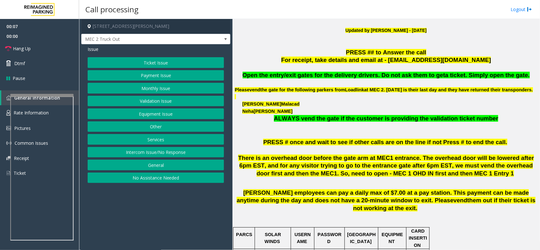
click at [523, 131] on p "ALWAYS vend the gate if the customer is providing the validation ticket number" at bounding box center [386, 123] width 303 height 16
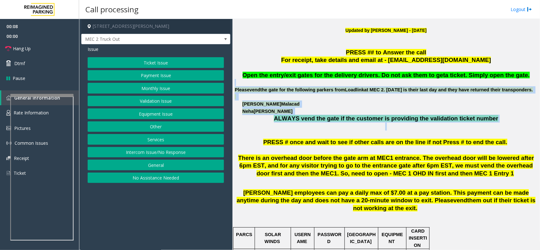
drag, startPoint x: 492, startPoint y: 132, endPoint x: 363, endPoint y: 72, distance: 142.7
click at [370, 81] on div "Open the entry/exit gates for the delivery drivers. Do not ask them to get a ti…" at bounding box center [386, 100] width 303 height 59
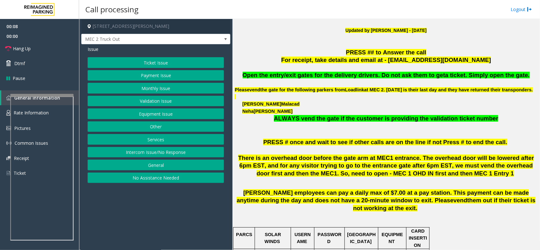
click at [313, 52] on p "PRESS ## to Answer the call" at bounding box center [386, 53] width 303 height 8
click at [314, 39] on p "Updated by Kunal Singh - 28th August 2025" at bounding box center [386, 34] width 303 height 14
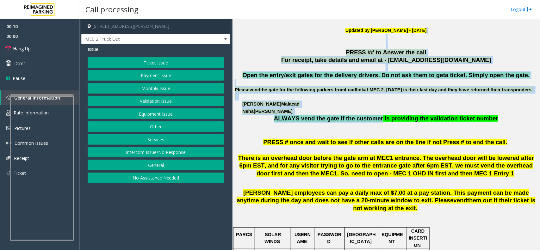
drag, startPoint x: 314, startPoint y: 39, endPoint x: 374, endPoint y: 128, distance: 107.5
click at [374, 122] on span "ALWAYS vend the gate if the customer is providing the validation ticket number" at bounding box center [386, 118] width 224 height 7
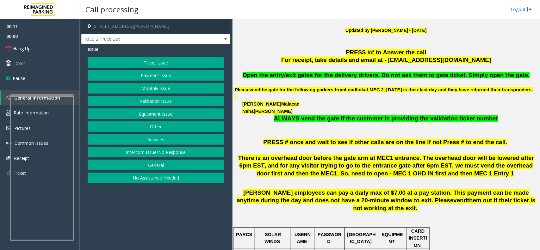
click at [170, 155] on button "Intercom Issue/No Response" at bounding box center [156, 152] width 136 height 11
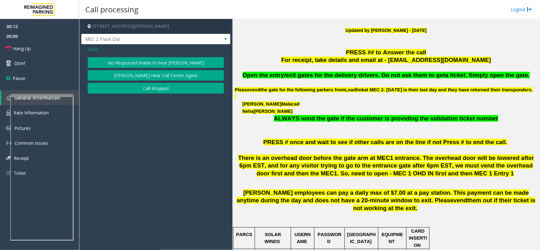
click at [148, 66] on button "No Response/Unable to hear [PERSON_NAME]" at bounding box center [156, 62] width 136 height 11
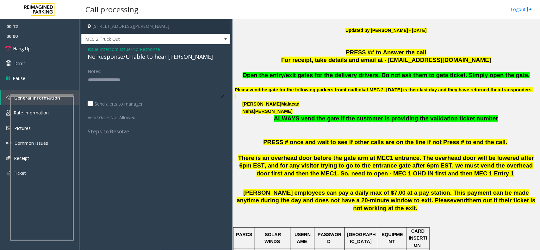
click at [152, 58] on div "No Response/Unable to hear [PERSON_NAME]" at bounding box center [156, 56] width 136 height 9
click at [206, 88] on textarea at bounding box center [156, 87] width 136 height 24
type textarea "**********"
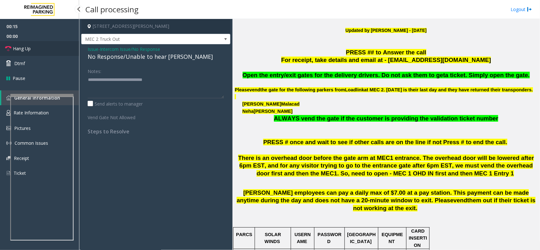
click at [40, 54] on link "Hang Up" at bounding box center [39, 48] width 79 height 15
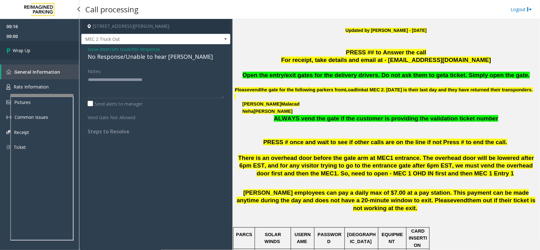
click at [40, 54] on link "Wrap Up" at bounding box center [39, 50] width 79 height 19
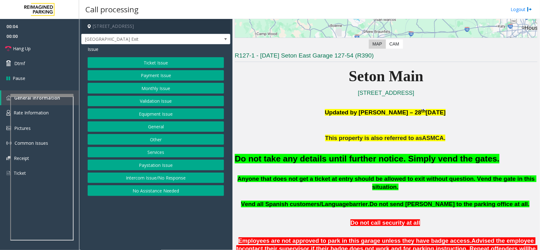
scroll to position [158, 0]
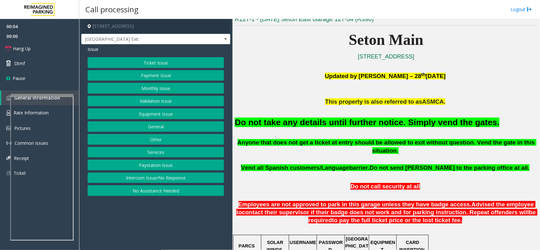
click at [340, 125] on font "Do not take any details until further notice. Simply vend the gates." at bounding box center [367, 122] width 265 height 9
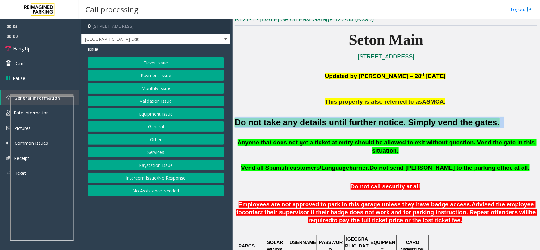
click at [340, 125] on font "Do not take any details until further notice. Simply vend the gates." at bounding box center [367, 122] width 265 height 9
click at [154, 118] on button "Equipment Issue" at bounding box center [156, 113] width 136 height 11
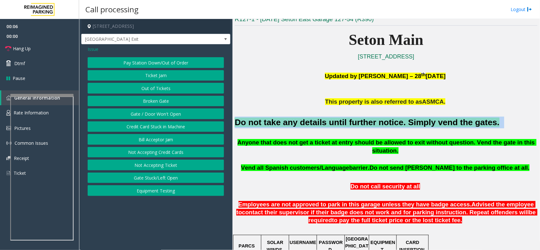
click at [154, 117] on button "Gate / Door Won't Open" at bounding box center [156, 113] width 136 height 11
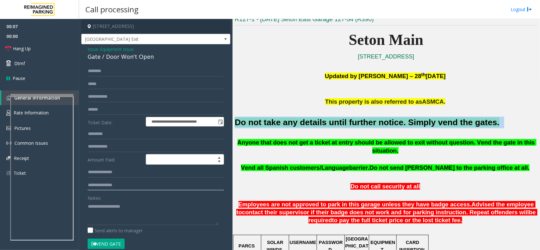
click at [136, 192] on form "**********" at bounding box center [156, 161] width 136 height 190
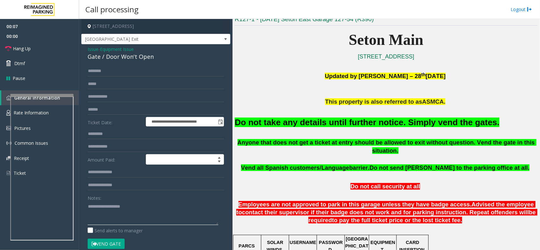
click at [129, 204] on textarea at bounding box center [153, 213] width 131 height 24
paste textarea "**********"
type textarea "**********"
click at [116, 243] on button "Vend Gate" at bounding box center [106, 244] width 37 height 11
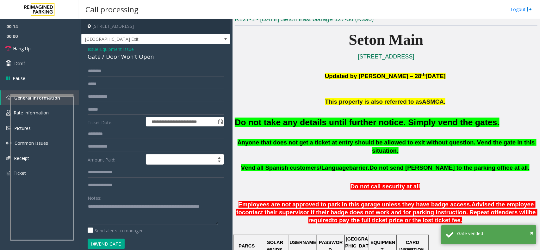
click at [94, 49] on span "Issue" at bounding box center [93, 49] width 11 height 7
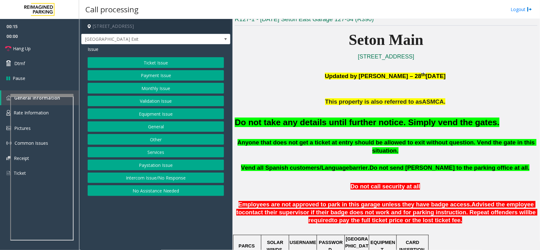
click at [158, 152] on button "Services" at bounding box center [156, 152] width 136 height 11
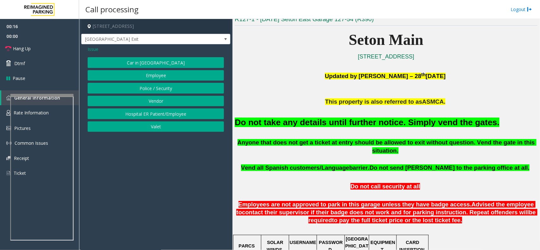
click at [163, 98] on button "Vendor" at bounding box center [156, 101] width 136 height 11
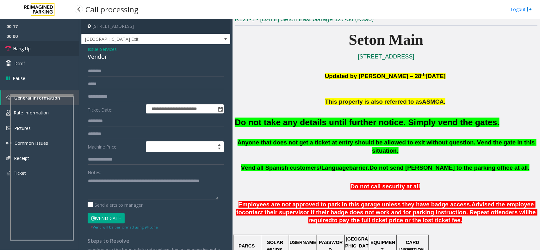
click at [43, 51] on link "Hang Up" at bounding box center [39, 48] width 79 height 15
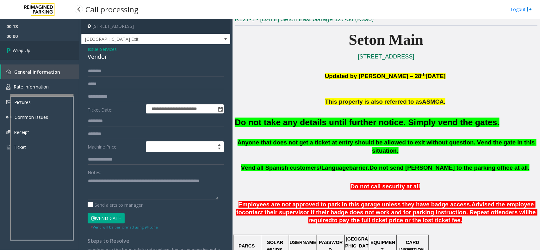
click at [43, 51] on link "Wrap Up" at bounding box center [39, 50] width 79 height 19
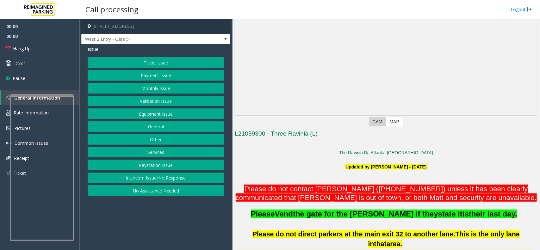
scroll to position [119, 0]
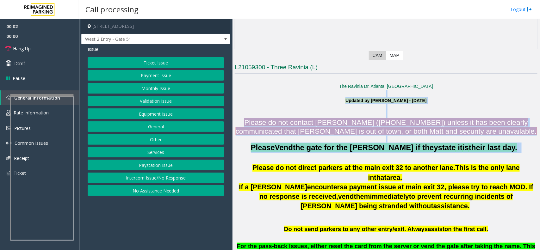
drag, startPoint x: 290, startPoint y: 96, endPoint x: 522, endPoint y: 152, distance: 239.3
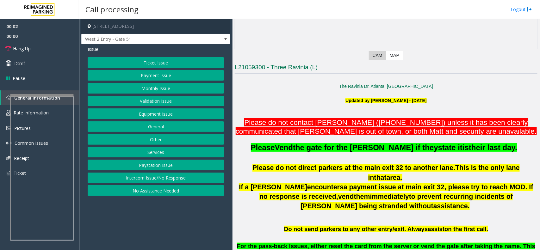
click at [430, 166] on span "This is the only lane in" at bounding box center [443, 172] width 151 height 17
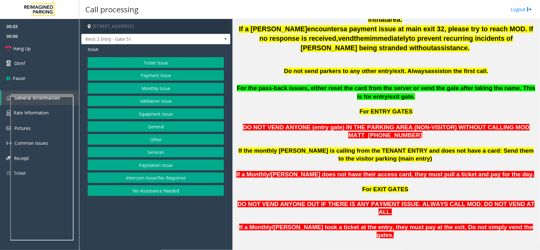
scroll to position [474, 0]
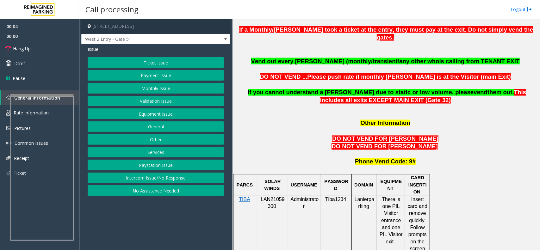
click at [279, 196] on p "LAN21059300" at bounding box center [272, 203] width 26 height 14
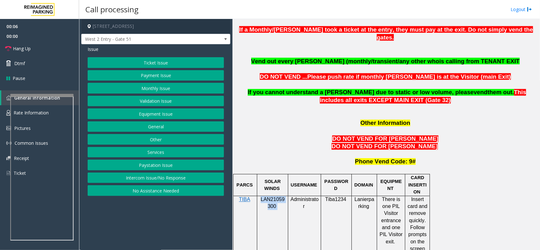
click at [279, 196] on p "LAN21059300" at bounding box center [272, 203] width 26 height 14
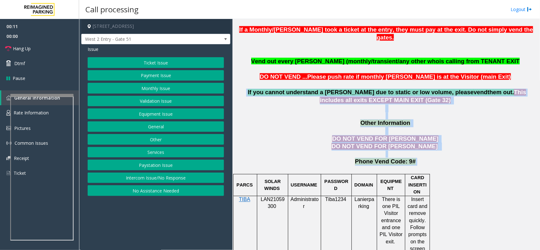
drag, startPoint x: 242, startPoint y: 65, endPoint x: 415, endPoint y: 133, distance: 186.3
click at [418, 158] on p "Phone Vend Code: 9#" at bounding box center [386, 162] width 303 height 8
drag, startPoint x: 418, startPoint y: 135, endPoint x: 285, endPoint y: 57, distance: 154.3
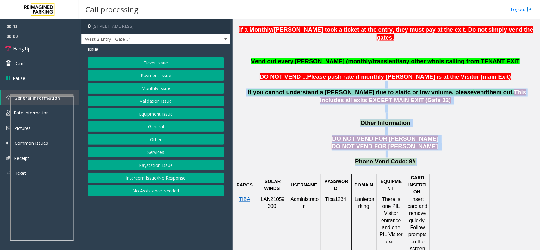
click at [285, 81] on p "If you cannot understand a parker due to static or low volume, please vend them…" at bounding box center [386, 92] width 303 height 23
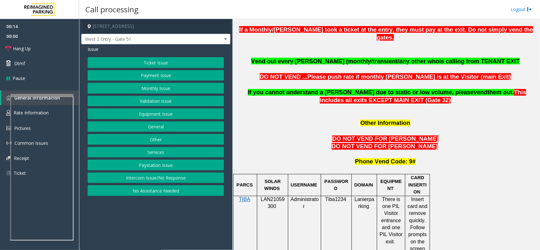
click at [277, 197] on span "LAN21059300" at bounding box center [272, 203] width 24 height 12
click at [173, 87] on button "Monthly Issue" at bounding box center [156, 88] width 136 height 11
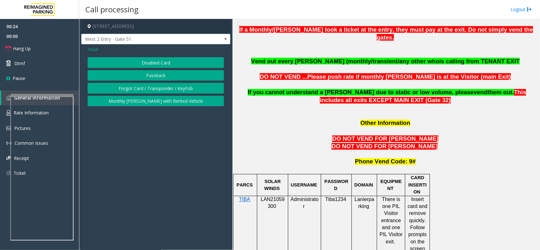
click at [95, 48] on span "Issue" at bounding box center [93, 49] width 11 height 7
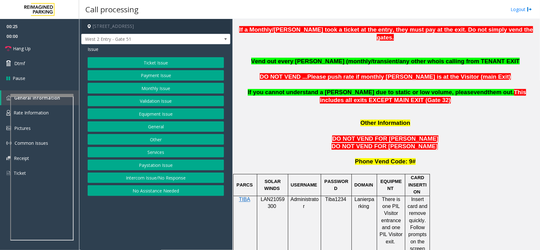
click at [157, 140] on button "Other" at bounding box center [156, 139] width 136 height 11
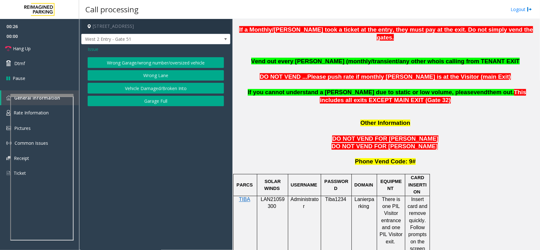
click at [158, 71] on button "Wrong Lane" at bounding box center [156, 75] width 136 height 11
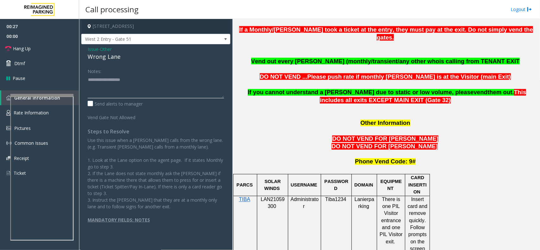
click at [141, 89] on textarea at bounding box center [156, 87] width 136 height 24
click at [103, 56] on div "Wrong Lane" at bounding box center [156, 56] width 136 height 9
click at [104, 56] on div "Wrong Lane" at bounding box center [156, 56] width 136 height 9
click at [120, 85] on textarea at bounding box center [156, 87] width 136 height 24
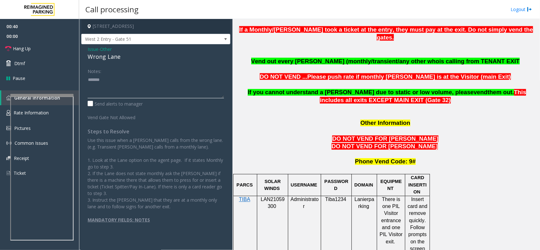
paste textarea "**********"
drag, startPoint x: 50, startPoint y: 43, endPoint x: 82, endPoint y: 64, distance: 38.1
click at [50, 43] on link "Hang Up" at bounding box center [39, 48] width 79 height 15
click at [163, 91] on textarea at bounding box center [156, 87] width 136 height 24
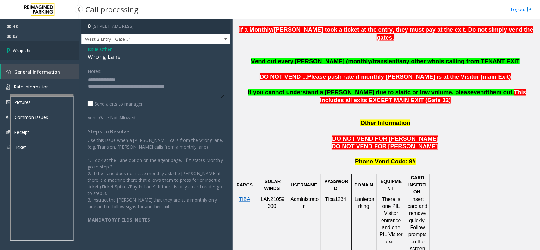
type textarea "**********"
click at [63, 53] on link "Wrap Up" at bounding box center [39, 50] width 79 height 19
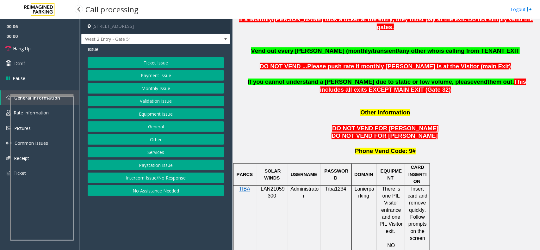
scroll to position [553, 0]
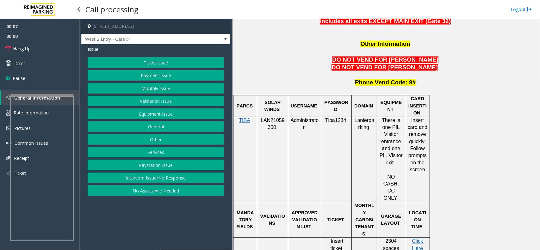
click at [270, 118] on span "LAN21059300" at bounding box center [272, 124] width 24 height 12
click at [157, 90] on button "Monthly Issue" at bounding box center [156, 88] width 136 height 11
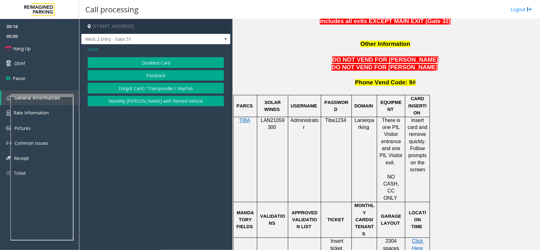
click at [90, 52] on span "Issue" at bounding box center [93, 49] width 11 height 7
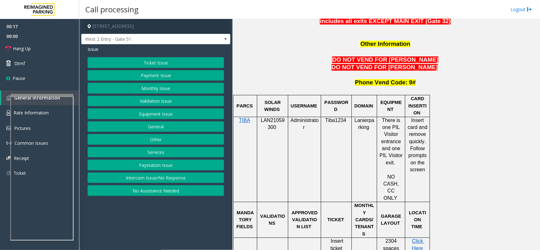
click at [157, 89] on button "Monthly Issue" at bounding box center [156, 88] width 136 height 11
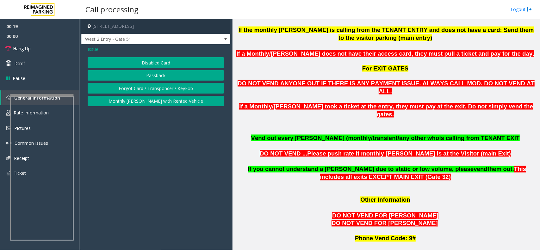
scroll to position [395, 0]
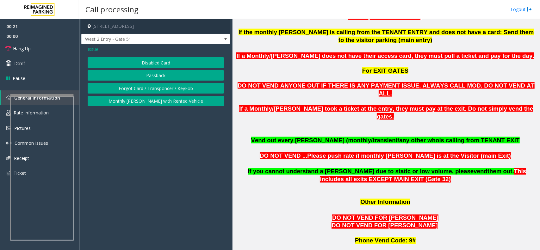
click at [159, 63] on button "Disabled Card" at bounding box center [156, 62] width 136 height 11
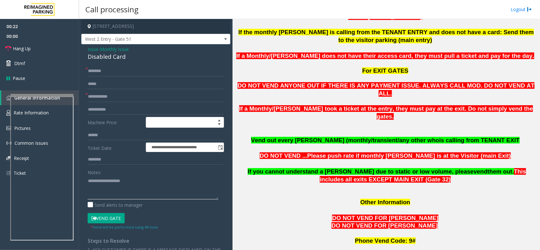
click at [129, 182] on textarea at bounding box center [153, 188] width 131 height 24
click at [114, 56] on div "Disabled Card" at bounding box center [156, 56] width 136 height 9
click at [102, 57] on div "Disabled Card" at bounding box center [156, 56] width 136 height 9
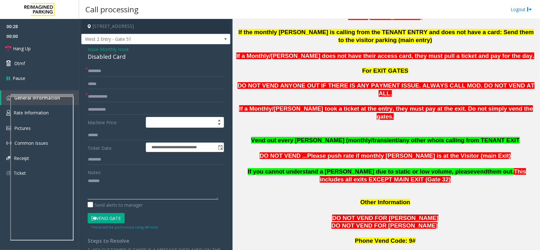
click at [138, 197] on textarea at bounding box center [153, 188] width 131 height 24
paste textarea "**********"
click at [53, 55] on link "Hang Up" at bounding box center [39, 48] width 79 height 15
click at [113, 192] on textarea at bounding box center [153, 188] width 131 height 24
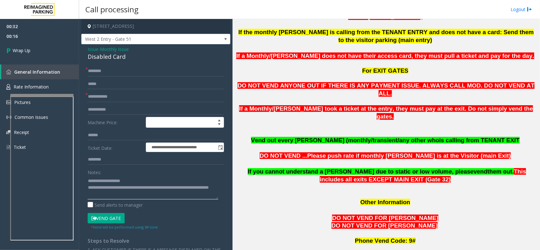
type textarea "**********"
click at [105, 70] on input "text" at bounding box center [156, 71] width 136 height 11
type input "**"
click at [112, 93] on input "text" at bounding box center [156, 96] width 136 height 11
type input "**"
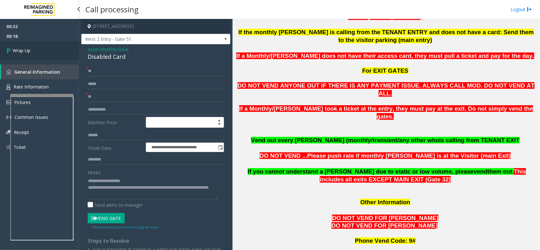
click at [48, 47] on link "Wrap Up" at bounding box center [39, 50] width 79 height 19
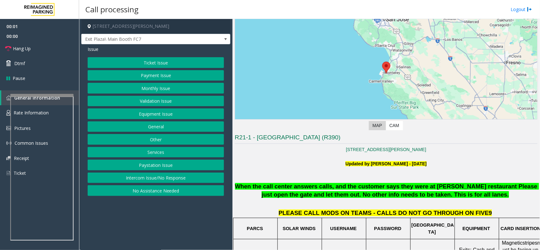
scroll to position [119, 0]
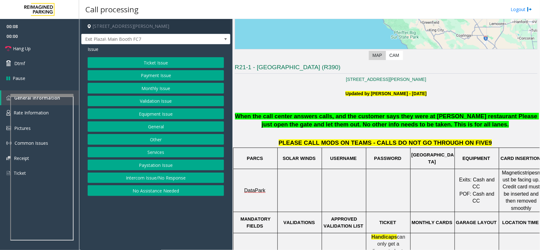
click at [197, 79] on button "Payment Issue" at bounding box center [156, 75] width 136 height 11
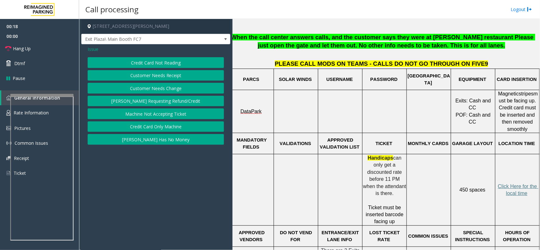
scroll to position [198, 0]
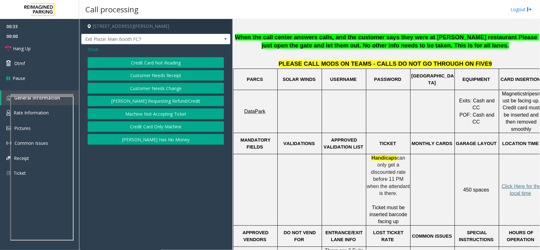
click at [173, 125] on button "Credit Card Only Machine" at bounding box center [156, 126] width 136 height 11
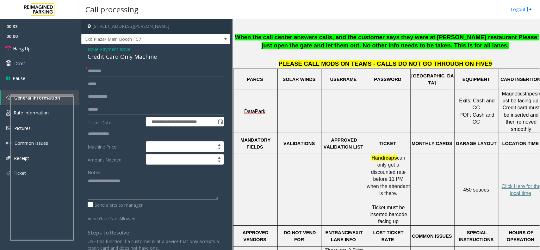
click at [139, 180] on textarea at bounding box center [153, 188] width 131 height 24
type textarea "**********"
click at [116, 110] on input "text" at bounding box center [156, 109] width 136 height 11
type input "******"
click at [127, 193] on textarea at bounding box center [153, 188] width 131 height 24
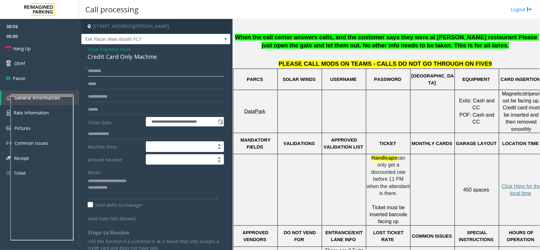
click at [121, 72] on input "text" at bounding box center [156, 71] width 136 height 11
type input "******"
click at [128, 187] on textarea at bounding box center [153, 188] width 131 height 24
click at [174, 186] on textarea at bounding box center [153, 188] width 131 height 24
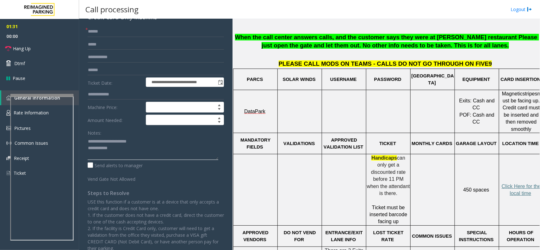
scroll to position [0, 0]
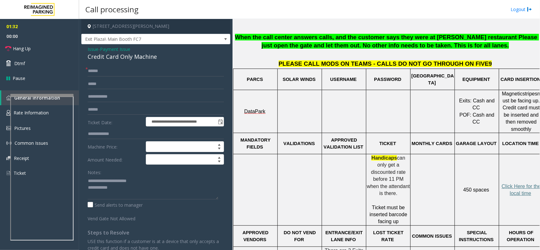
click at [91, 49] on span "Issue" at bounding box center [93, 49] width 11 height 7
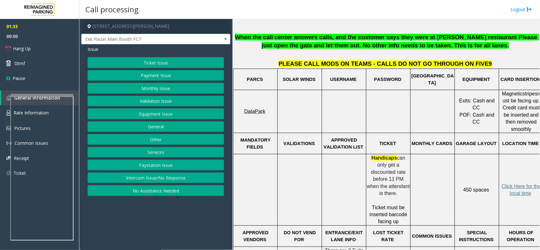
click at [128, 58] on button "Ticket Issue" at bounding box center [156, 62] width 136 height 11
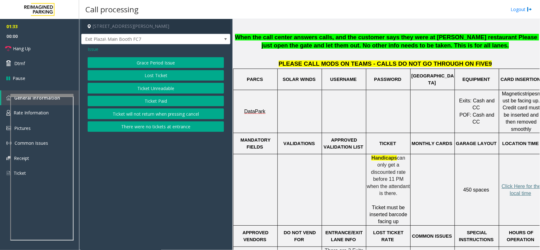
click at [155, 93] on button "Ticket Unreadable" at bounding box center [156, 88] width 136 height 11
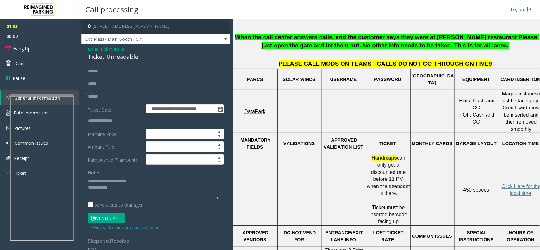
click at [110, 216] on button "Vend Gate" at bounding box center [106, 218] width 37 height 11
click at [125, 192] on textarea at bounding box center [153, 188] width 131 height 24
click at [90, 50] on span "Issue" at bounding box center [93, 49] width 11 height 7
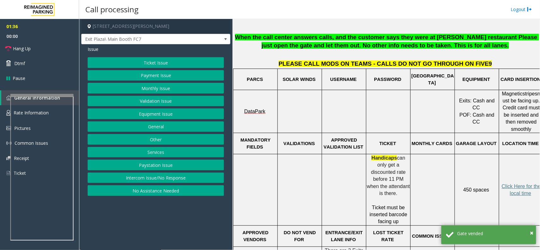
click at [156, 78] on button "Payment Issue" at bounding box center [156, 75] width 136 height 11
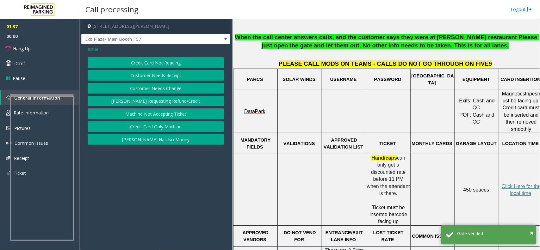
click at [164, 131] on button "Credit Card Only Machine" at bounding box center [156, 126] width 136 height 11
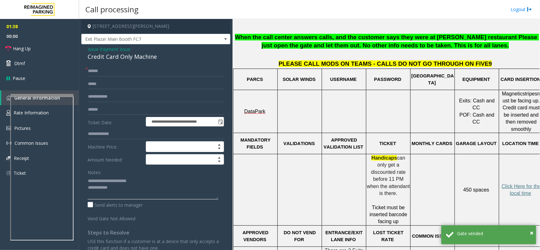
click at [143, 189] on textarea at bounding box center [153, 188] width 131 height 24
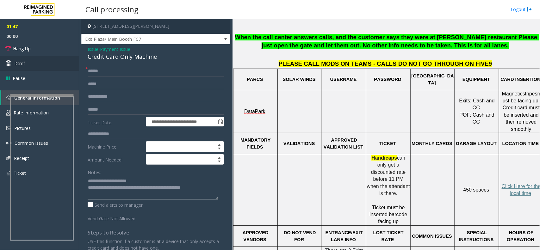
type textarea "**********"
click at [59, 61] on link "Dtmf" at bounding box center [39, 63] width 79 height 15
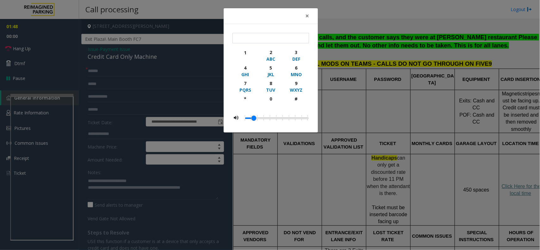
drag, startPoint x: 59, startPoint y: 61, endPoint x: 56, endPoint y: 50, distance: 11.4
click at [56, 50] on div "× 1 2 ABC 3 DEF 4 GHI 5 JKL 6 MNO 7 PQRS 8 TUV 9 WXYZ * 0 #" at bounding box center [270, 125] width 540 height 250
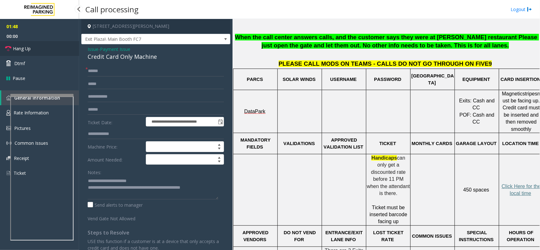
click at [51, 47] on link "Hang Up" at bounding box center [39, 48] width 79 height 15
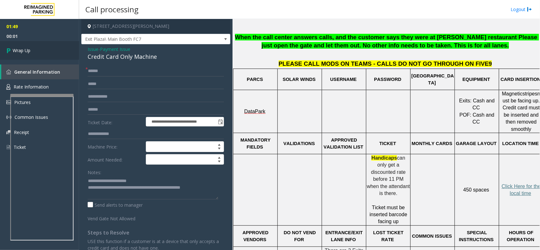
drag, startPoint x: 199, startPoint y: 190, endPoint x: 50, endPoint y: 47, distance: 205.9
click at [50, 47] on link "Wrap Up" at bounding box center [39, 50] width 79 height 19
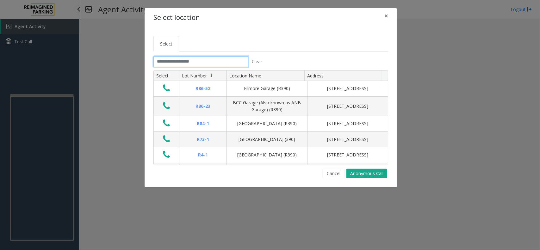
click at [193, 58] on input "text" at bounding box center [200, 61] width 95 height 11
click at [187, 61] on input "text" at bounding box center [200, 61] width 95 height 11
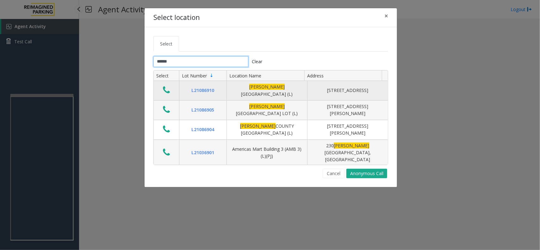
type input "******"
click at [167, 92] on icon "Data table" at bounding box center [166, 90] width 7 height 9
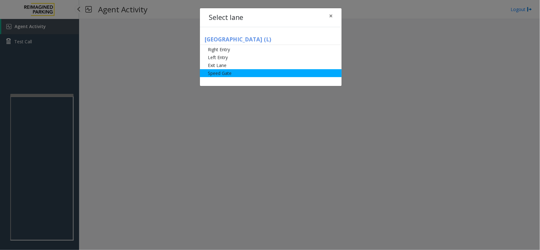
click at [237, 75] on li "Speed Gate" at bounding box center [271, 73] width 142 height 8
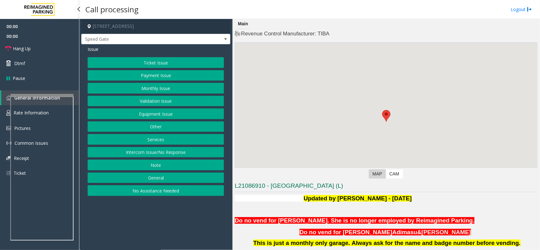
click at [177, 89] on button "Monthly Issue" at bounding box center [156, 88] width 136 height 11
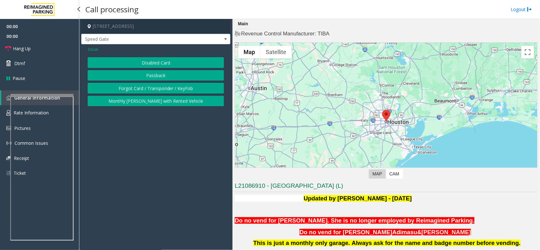
click at [170, 67] on button "Disabled Card" at bounding box center [156, 62] width 136 height 11
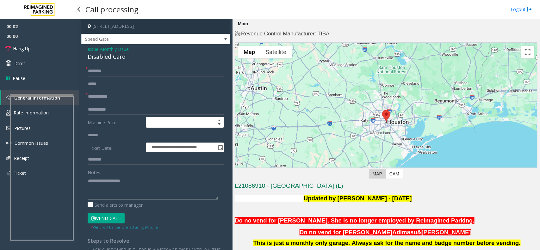
click at [100, 196] on textarea at bounding box center [153, 188] width 131 height 24
type textarea "******"
click at [115, 99] on input "text" at bounding box center [156, 96] width 136 height 11
type input "******"
click at [123, 186] on textarea at bounding box center [153, 188] width 131 height 24
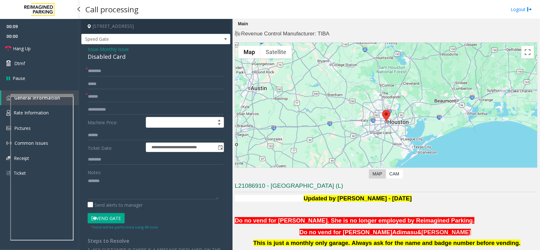
click at [116, 56] on div "Disabled Card" at bounding box center [156, 56] width 136 height 9
click at [117, 185] on textarea at bounding box center [153, 188] width 131 height 24
paste textarea "**********"
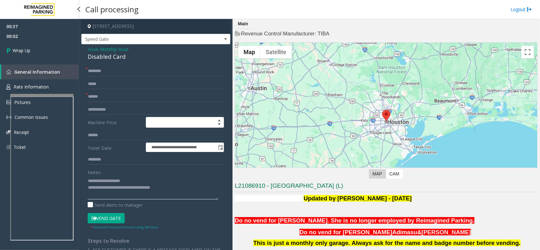
type textarea "**********"
click at [112, 75] on input "text" at bounding box center [156, 71] width 136 height 11
type input "**"
drag, startPoint x: 111, startPoint y: 189, endPoint x: 182, endPoint y: 191, distance: 70.8
click at [182, 191] on textarea at bounding box center [153, 188] width 131 height 24
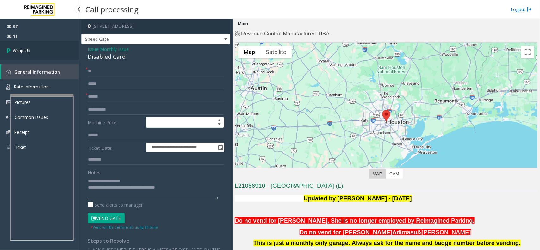
type textarea "**********"
click at [46, 49] on link "Wrap Up" at bounding box center [39, 50] width 79 height 19
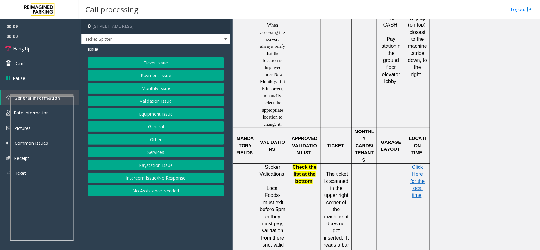
scroll to position [237, 0]
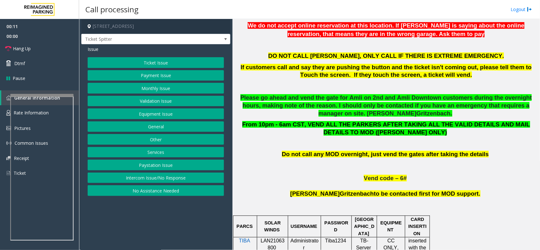
click at [165, 178] on button "Intercom Issue/No Response" at bounding box center [156, 178] width 136 height 11
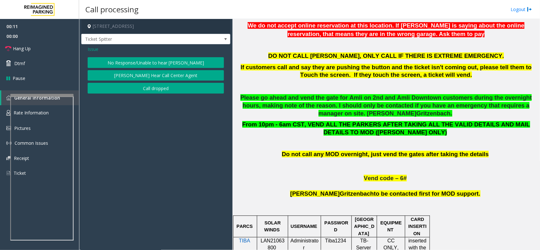
click at [143, 65] on button "No Response/Unable to hear [PERSON_NAME]" at bounding box center [156, 62] width 136 height 11
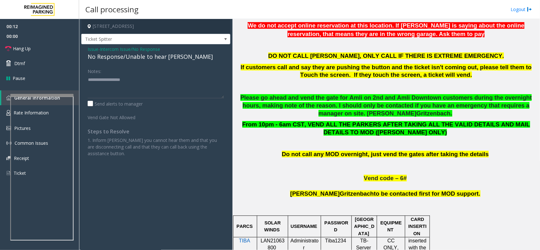
click at [146, 57] on div "No Response/Unable to hear [PERSON_NAME]" at bounding box center [156, 56] width 136 height 9
click at [171, 76] on textarea at bounding box center [156, 87] width 136 height 24
type textarea "**********"
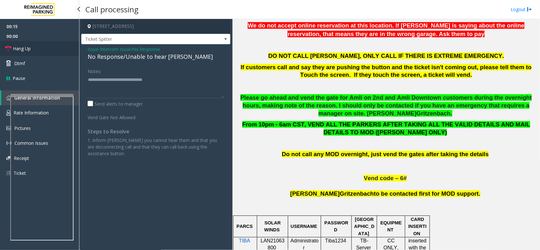
click at [52, 48] on link "Hang Up" at bounding box center [39, 48] width 79 height 15
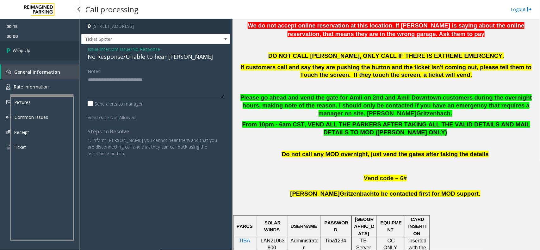
click at [52, 48] on link "Wrap Up" at bounding box center [39, 50] width 79 height 19
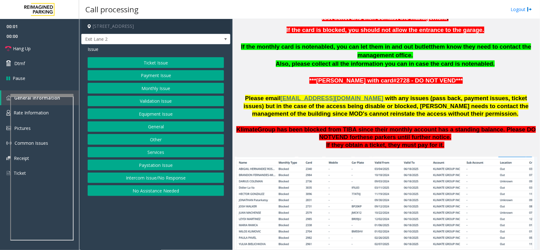
scroll to position [474, 0]
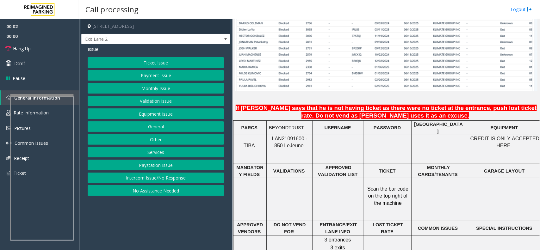
click at [293, 135] on td "LAN21091600 - 850 Le Jeune" at bounding box center [289, 149] width 46 height 29
click at [155, 84] on button "Monthly Issue" at bounding box center [156, 88] width 136 height 11
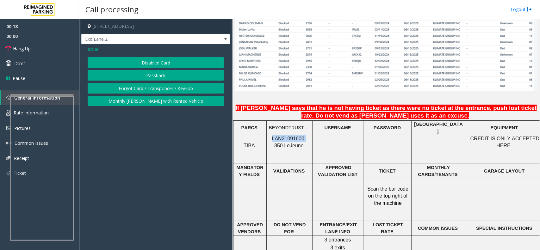
click at [162, 70] on button "Passback" at bounding box center [156, 75] width 136 height 11
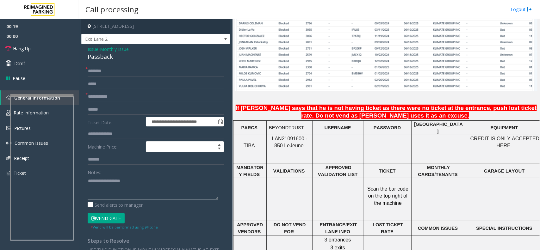
click at [127, 195] on textarea at bounding box center [153, 188] width 131 height 24
click at [103, 58] on div "Passback" at bounding box center [156, 56] width 136 height 9
click at [123, 191] on textarea at bounding box center [153, 188] width 131 height 24
paste textarea "*********"
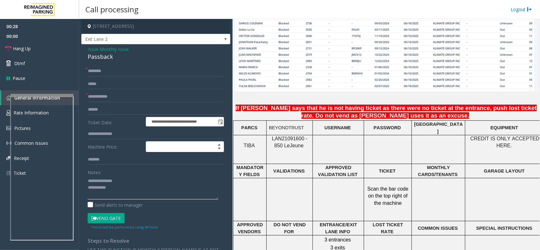
type textarea "**********"
click at [119, 97] on input "text" at bounding box center [156, 96] width 136 height 11
type input "****"
click at [108, 65] on div "**********" at bounding box center [155, 194] width 149 height 301
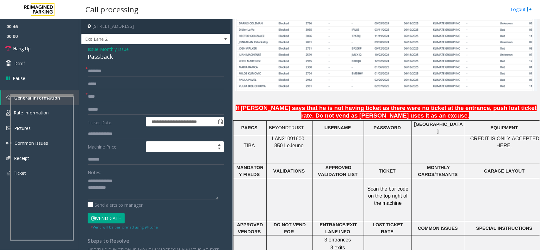
click at [116, 76] on form "**********" at bounding box center [156, 148] width 136 height 164
click at [112, 73] on input "text" at bounding box center [156, 71] width 136 height 11
click at [49, 47] on link "Hang Up" at bounding box center [39, 48] width 79 height 15
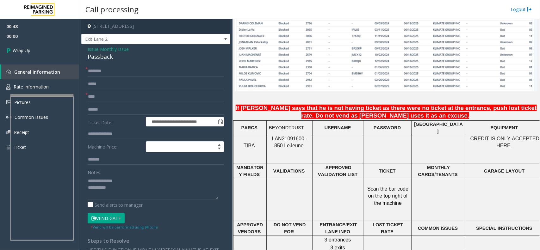
click at [108, 65] on div "**********" at bounding box center [155, 194] width 149 height 301
click at [108, 72] on input "text" at bounding box center [156, 71] width 136 height 11
type input "**********"
click at [168, 195] on textarea at bounding box center [153, 188] width 131 height 24
type textarea "**********"
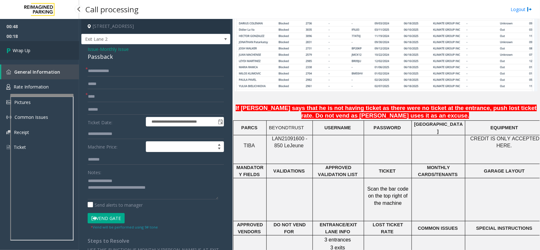
drag, startPoint x: 48, startPoint y: 65, endPoint x: 34, endPoint y: 47, distance: 22.6
click at [48, 65] on link "General Information" at bounding box center [40, 71] width 78 height 15
click at [34, 47] on link "Wrap Up" at bounding box center [39, 50] width 79 height 19
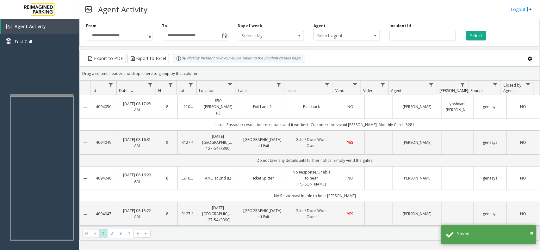
click at [378, 107] on td "Data table" at bounding box center [378, 107] width 28 height 24
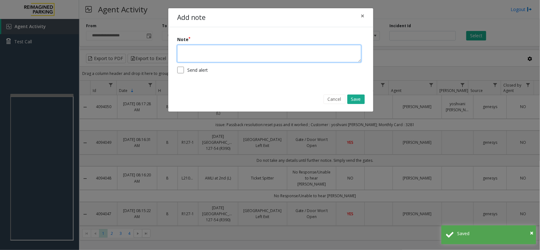
click at [269, 58] on textarea at bounding box center [269, 53] width 184 height 17
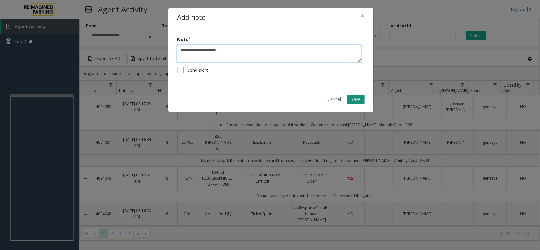
type textarea "**********"
click at [353, 95] on button "Save" at bounding box center [355, 99] width 17 height 9
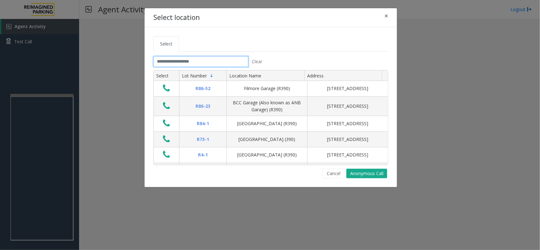
click at [205, 65] on input "text" at bounding box center [200, 61] width 95 height 11
click at [179, 59] on input "text" at bounding box center [200, 61] width 95 height 11
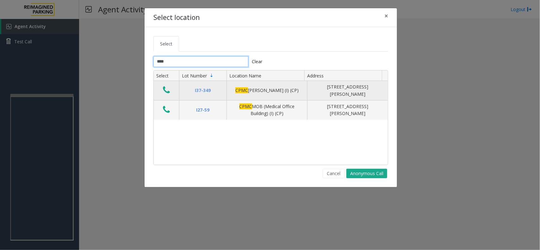
type input "****"
click at [166, 89] on icon "Data table" at bounding box center [166, 90] width 7 height 9
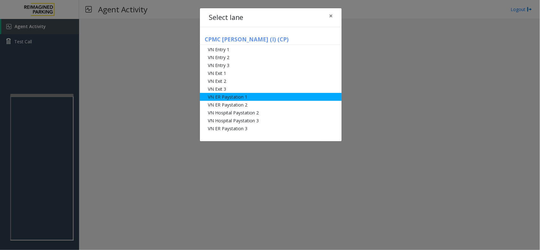
click at [247, 95] on li "VN ER Paystation 1" at bounding box center [271, 97] width 142 height 8
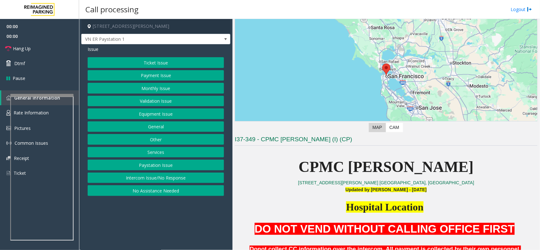
scroll to position [119, 0]
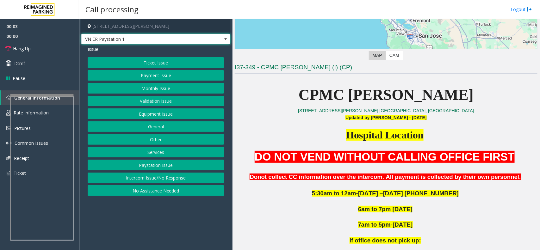
drag, startPoint x: 138, startPoint y: 40, endPoint x: 139, endPoint y: 44, distance: 4.4
click at [138, 40] on span "VN ER Paystation 1" at bounding box center [141, 39] width 119 height 10
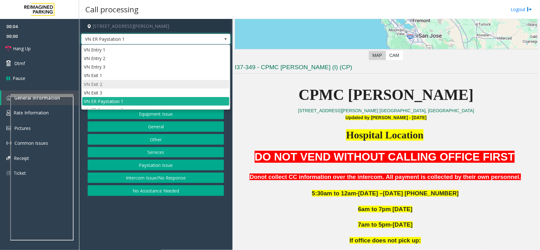
click at [143, 81] on li "VN Exit 2" at bounding box center [155, 84] width 147 height 9
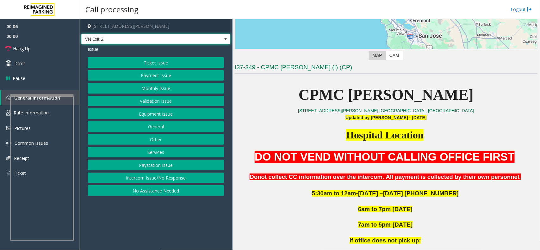
scroll to position [316, 0]
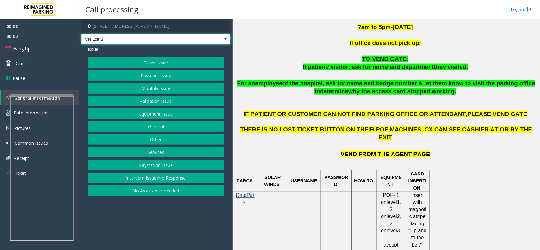
click at [300, 67] on p "If patient/ visitor, ask for name and department they visited." at bounding box center [386, 67] width 303 height 8
drag, startPoint x: 305, startPoint y: 65, endPoint x: 455, endPoint y: 62, distance: 149.5
click at [455, 62] on div "DO NOT VEND WITHOUT CALLING OFFICE FIRST Donot collect CC information over the …" at bounding box center [386, 59] width 303 height 215
click at [461, 69] on p "If patient/ visitor, ask for name and department they visited." at bounding box center [386, 67] width 303 height 8
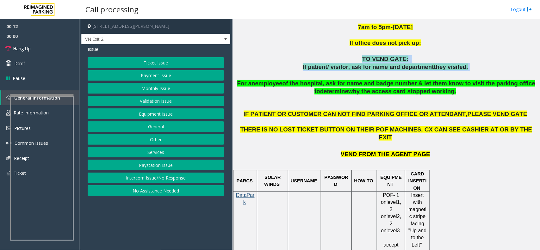
drag, startPoint x: 461, startPoint y: 69, endPoint x: 317, endPoint y: 62, distance: 144.0
click at [317, 62] on div "DO NOT VEND WITHOUT CALLING OFFICE FIRST Donot collect CC information over the …" at bounding box center [386, 59] width 303 height 215
click at [295, 62] on p "TO VEND GATE:" at bounding box center [386, 59] width 303 height 8
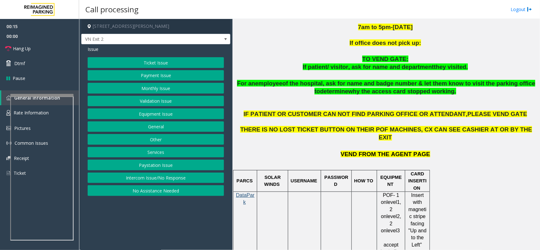
click at [146, 73] on button "Payment Issue" at bounding box center [156, 75] width 136 height 11
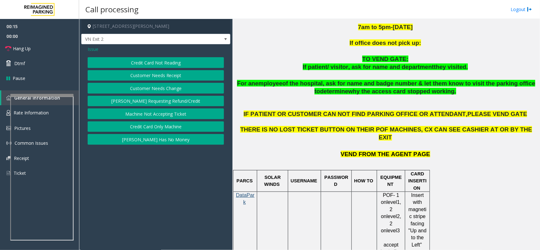
click at [156, 61] on button "Credit Card Not Reading" at bounding box center [156, 62] width 136 height 11
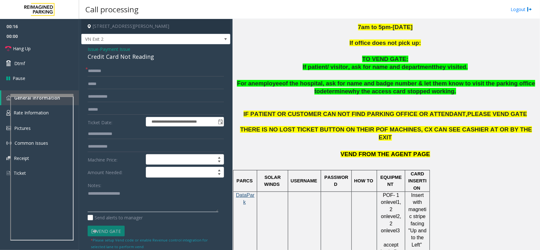
click at [113, 200] on textarea at bounding box center [153, 201] width 131 height 24
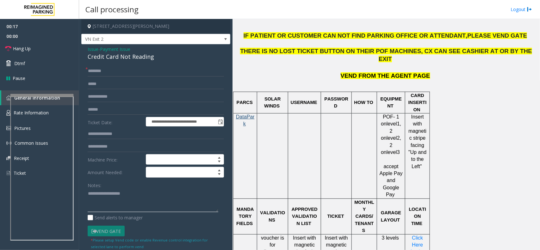
scroll to position [395, 0]
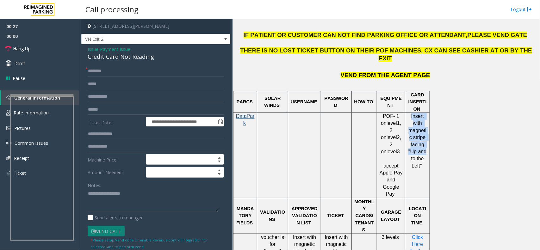
drag, startPoint x: 409, startPoint y: 108, endPoint x: 425, endPoint y: 144, distance: 38.8
click at [425, 144] on p "Insert with magnetic stripe facing "Up and to the Left"" at bounding box center [417, 141] width 20 height 57
click at [424, 163] on td "Insert with magnetic stripe facing "Up and to the Left"" at bounding box center [417, 155] width 25 height 85
drag, startPoint x: 424, startPoint y: 163, endPoint x: 410, endPoint y: 108, distance: 56.7
click at [410, 113] on td "Insert with magnetic stripe facing "Up and to the Left"" at bounding box center [417, 155] width 25 height 85
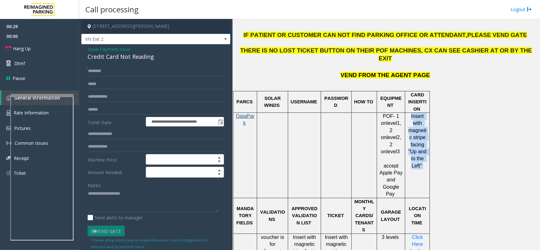
click at [408, 113] on p "Insert with magnetic stripe facing "Up and to the Left"" at bounding box center [417, 141] width 20 height 57
drag, startPoint x: 410, startPoint y: 108, endPoint x: 424, endPoint y: 156, distance: 50.1
click at [424, 156] on p "Insert with magnetic stripe facing "Up and to the Left"" at bounding box center [417, 141] width 20 height 57
click at [422, 164] on td "Insert with magnetic stripe facing "Up and to the Left"" at bounding box center [417, 155] width 25 height 85
drag, startPoint x: 421, startPoint y: 162, endPoint x: 408, endPoint y: 110, distance: 53.4
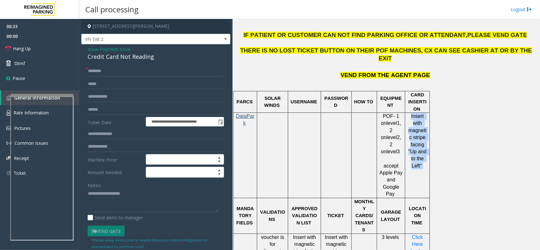
click at [408, 113] on td "Insert with magnetic stripe facing "Up and to the Left"" at bounding box center [417, 155] width 25 height 85
click at [408, 113] on p "Insert with magnetic stripe facing "Up and to the Left"" at bounding box center [417, 141] width 20 height 57
click at [95, 182] on label "Notes:" at bounding box center [95, 184] width 14 height 9
click at [100, 195] on textarea at bounding box center [153, 201] width 131 height 24
click at [147, 62] on div "**********" at bounding box center [155, 204] width 149 height 321
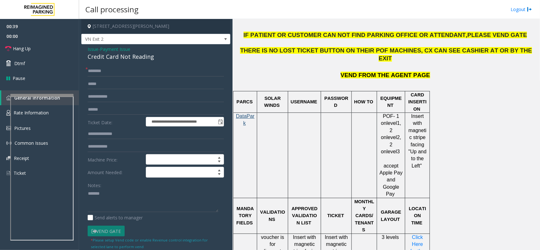
click at [147, 62] on div "**********" at bounding box center [155, 204] width 149 height 321
click at [147, 58] on div "Credit Card Not Reading" at bounding box center [156, 56] width 136 height 9
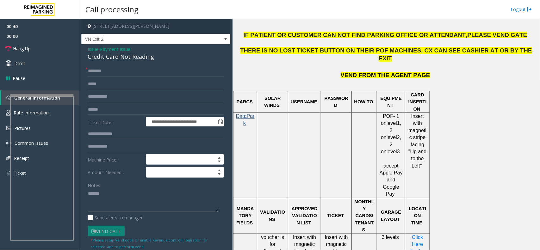
click at [127, 211] on textarea at bounding box center [153, 201] width 131 height 24
paste textarea "**********"
type textarea "**********"
click at [143, 70] on input "text" at bounding box center [156, 71] width 136 height 11
type input "********"
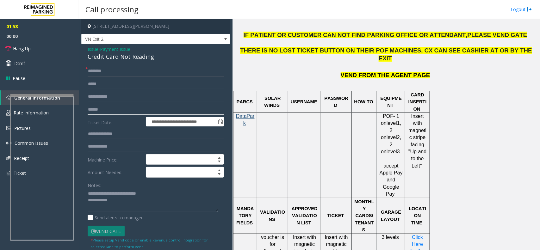
click at [118, 111] on input "text" at bounding box center [156, 109] width 136 height 11
type input "*"
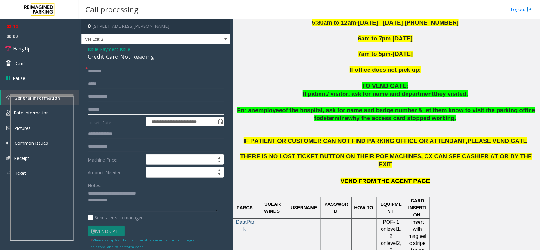
scroll to position [277, 0]
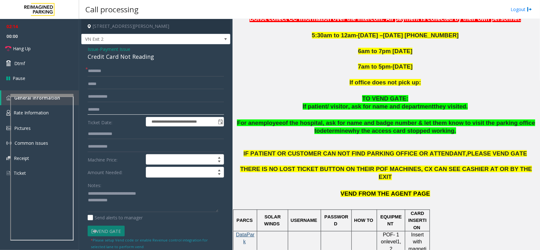
type input "*******"
click at [125, 207] on textarea at bounding box center [153, 201] width 131 height 24
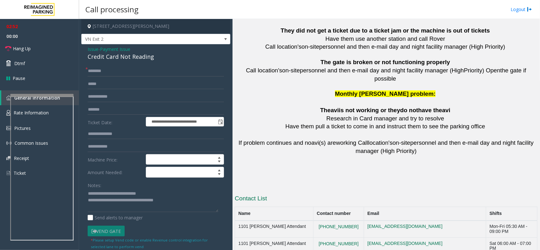
scroll to position [1406, 0]
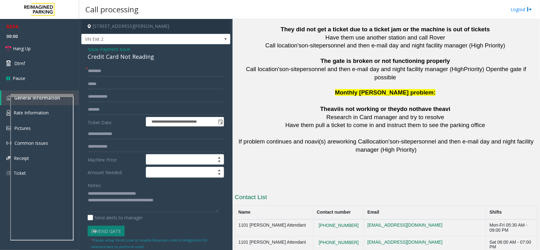
drag, startPoint x: 349, startPoint y: 210, endPoint x: 318, endPoint y: 210, distance: 31.0
click at [191, 208] on textarea at bounding box center [153, 201] width 131 height 24
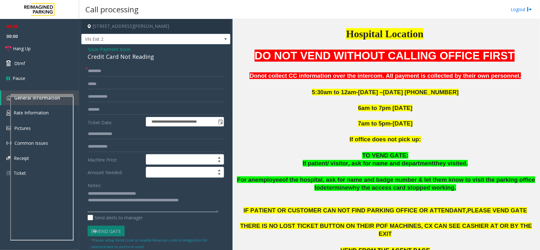
scroll to position [220, 0]
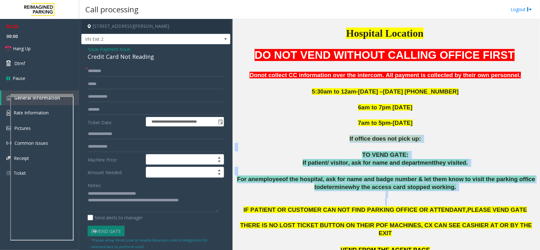
drag, startPoint x: 317, startPoint y: 136, endPoint x: 416, endPoint y: 205, distance: 120.7
click at [416, 205] on div "DO NOT VEND WITHOUT CALLING OFFICE FIRST Donot collect CC information over the …" at bounding box center [386, 154] width 303 height 215
click at [431, 201] on p at bounding box center [386, 198] width 303 height 15
drag, startPoint x: 443, startPoint y: 193, endPoint x: 250, endPoint y: 120, distance: 207.0
click at [250, 120] on div "DO NOT VEND WITHOUT CALLING OFFICE FIRST Donot collect CC information over the …" at bounding box center [386, 154] width 303 height 215
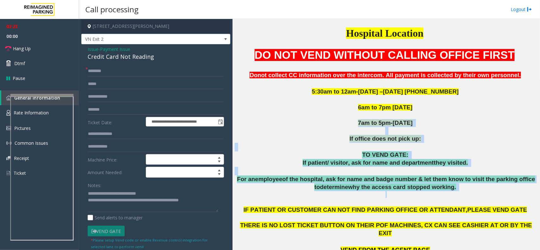
click at [331, 127] on p "7am to 5pm-Sunday" at bounding box center [386, 119] width 303 height 16
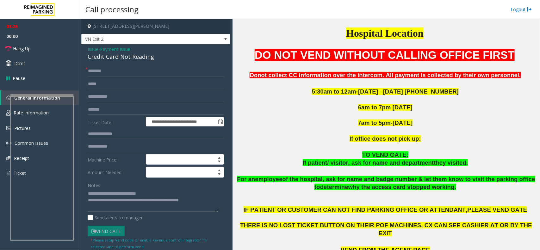
click at [203, 200] on textarea at bounding box center [153, 201] width 131 height 24
type textarea "**********"
click at [132, 206] on textarea at bounding box center [153, 201] width 131 height 24
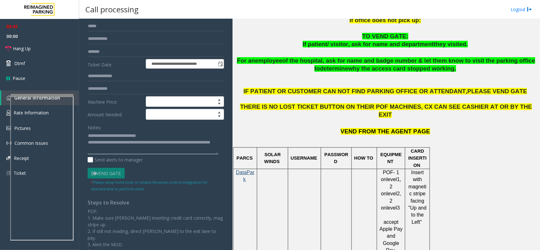
scroll to position [0, 0]
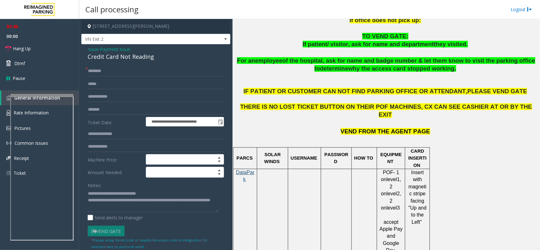
click at [92, 48] on span "Issue" at bounding box center [93, 49] width 11 height 7
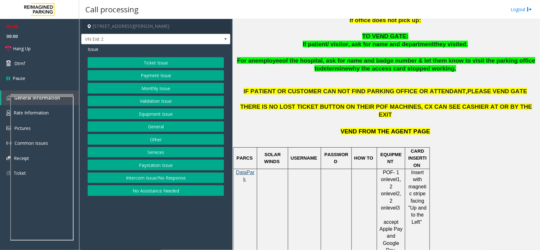
click at [143, 66] on button "Ticket Issue" at bounding box center [156, 62] width 136 height 11
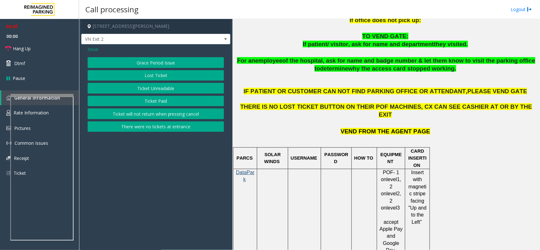
click at [144, 89] on button "Ticket Unreadable" at bounding box center [156, 88] width 136 height 11
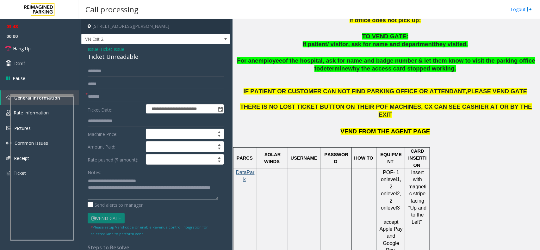
click at [138, 198] on textarea at bounding box center [153, 188] width 131 height 24
click at [146, 196] on textarea at bounding box center [153, 188] width 131 height 24
click at [94, 51] on span "Issue" at bounding box center [93, 49] width 11 height 7
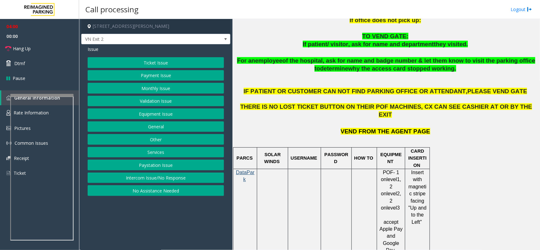
click at [156, 77] on button "Payment Issue" at bounding box center [156, 75] width 136 height 11
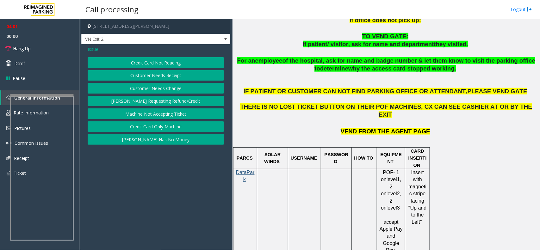
click at [161, 64] on button "Credit Card Not Reading" at bounding box center [156, 62] width 136 height 11
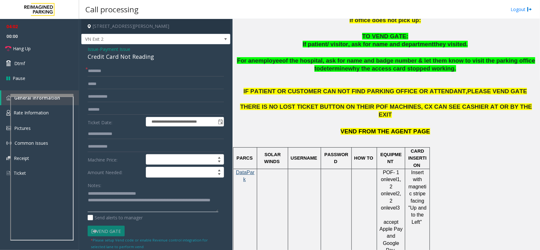
click at [133, 208] on textarea at bounding box center [153, 201] width 131 height 24
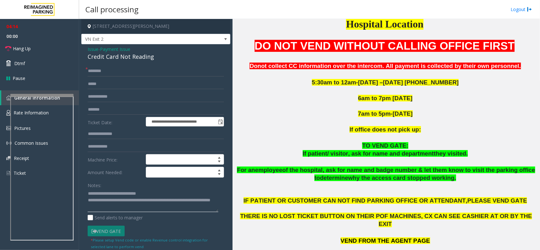
scroll to position [220, 0]
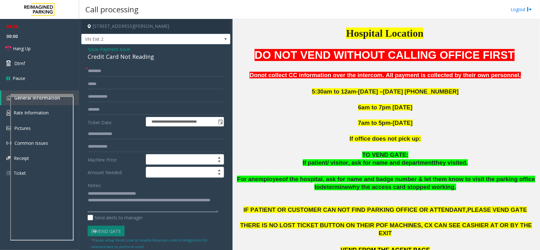
click at [137, 211] on textarea at bounding box center [153, 201] width 131 height 24
click at [147, 208] on textarea at bounding box center [153, 201] width 131 height 24
click at [49, 50] on link "Hang Up" at bounding box center [39, 48] width 79 height 15
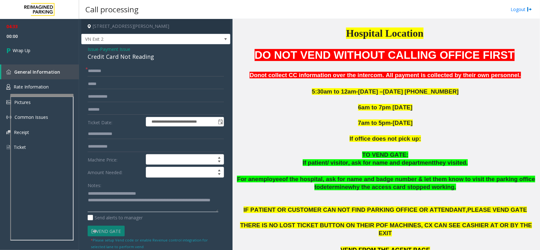
click at [139, 207] on textarea at bounding box center [153, 201] width 131 height 24
type textarea "**********"
click at [49, 54] on link "Wrap Up" at bounding box center [39, 50] width 79 height 19
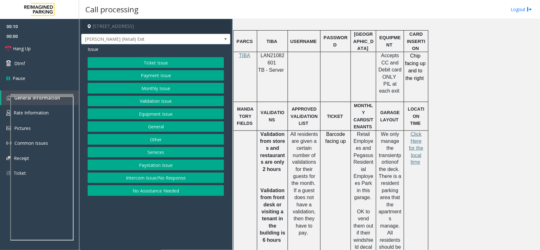
scroll to position [198, 0]
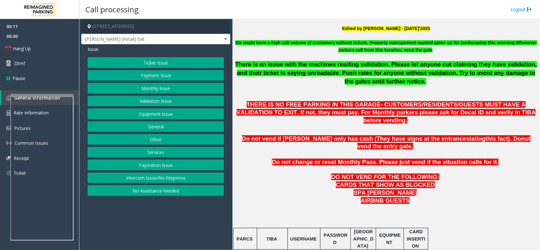
click at [151, 181] on button "Intercom Issue/No Response" at bounding box center [156, 178] width 136 height 11
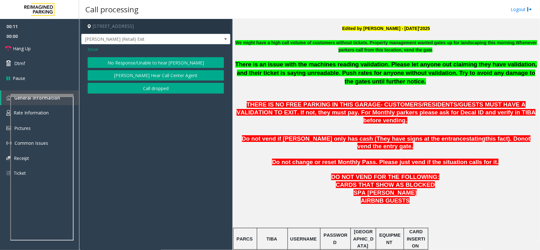
click at [150, 54] on div "Issue No Response/Unable to hear parker Parker Cannot Hear Call Center Agent Ca…" at bounding box center [155, 70] width 149 height 52
click at [150, 59] on button "No Response/Unable to hear [PERSON_NAME]" at bounding box center [156, 62] width 136 height 11
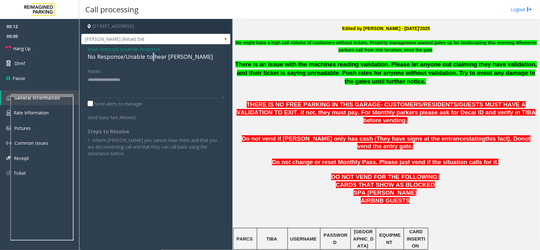
click at [150, 59] on div "No Response/Unable to hear [PERSON_NAME]" at bounding box center [156, 56] width 136 height 9
click at [166, 80] on textarea at bounding box center [156, 87] width 136 height 24
type textarea "**********"
click at [1, 46] on link "Hang Up" at bounding box center [39, 48] width 79 height 15
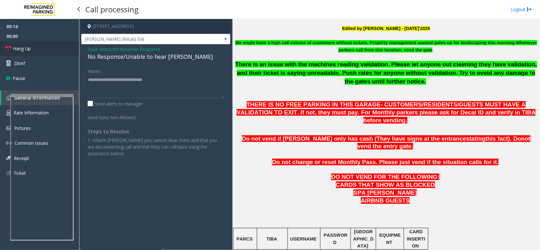
click at [1, 46] on link "Hang Up" at bounding box center [39, 48] width 79 height 15
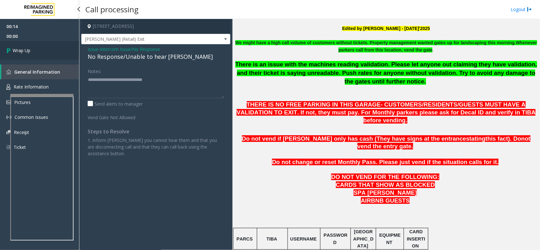
click at [1, 46] on link "Wrap Up" at bounding box center [39, 50] width 79 height 19
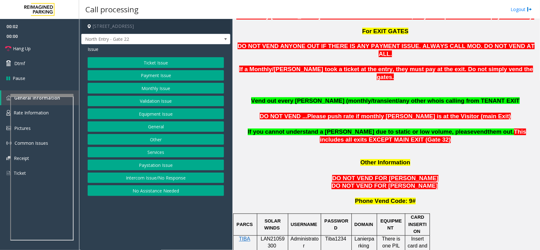
scroll to position [553, 0]
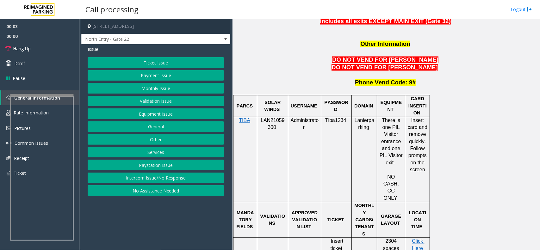
click at [278, 118] on span "LAN21059300" at bounding box center [272, 124] width 24 height 12
drag, startPoint x: 278, startPoint y: 95, endPoint x: 275, endPoint y: 96, distance: 3.5
click at [277, 118] on span "LAN21059300" at bounding box center [272, 124] width 24 height 12
copy span "LAN21059300"
click at [174, 142] on button "Other" at bounding box center [156, 139] width 136 height 11
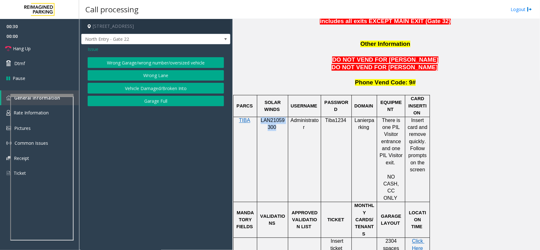
click at [171, 71] on button "Wrong Lane" at bounding box center [156, 75] width 136 height 11
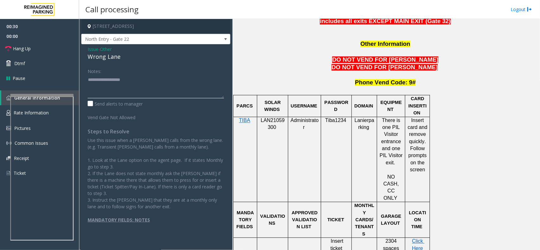
click at [151, 86] on textarea at bounding box center [156, 87] width 136 height 24
click at [120, 56] on div "Wrong Lane" at bounding box center [156, 56] width 136 height 9
click at [118, 58] on div "Wrong Lane" at bounding box center [156, 56] width 136 height 9
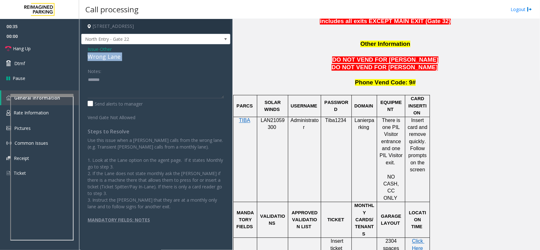
click at [118, 58] on div "Wrong Lane" at bounding box center [156, 56] width 136 height 9
click at [126, 84] on textarea at bounding box center [156, 87] width 136 height 24
paste textarea "**********"
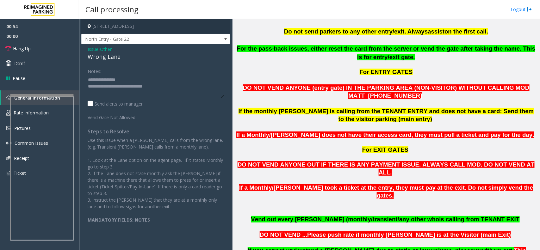
scroll to position [158, 0]
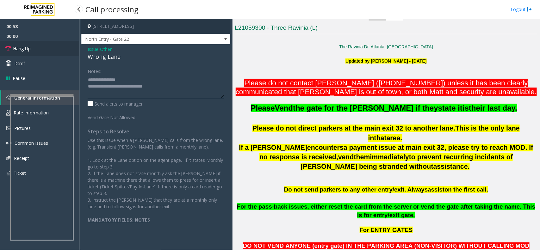
type textarea "**********"
click at [50, 46] on link "Hang Up" at bounding box center [39, 48] width 79 height 15
click at [48, 43] on link "Hang Up" at bounding box center [39, 48] width 79 height 15
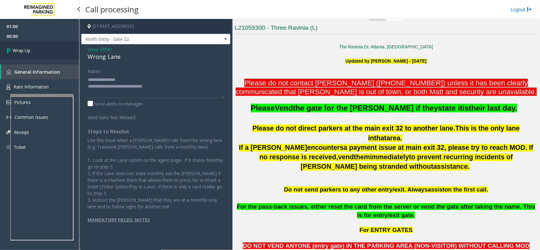
click at [48, 43] on link "Wrap Up" at bounding box center [39, 50] width 79 height 19
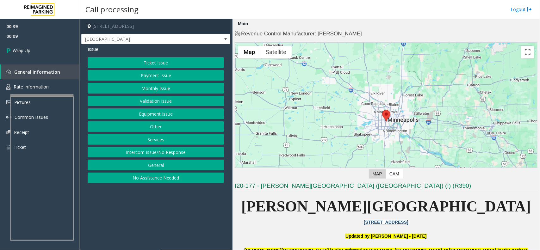
click at [156, 150] on button "Intercom Issue/No Response" at bounding box center [156, 152] width 136 height 11
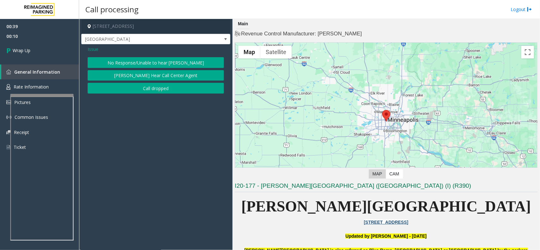
click at [151, 95] on div "Issue No Response/Unable to hear parker Parker Cannot Hear Call Center Agent Ca…" at bounding box center [155, 70] width 149 height 52
click at [150, 92] on button "Call dropped" at bounding box center [156, 88] width 136 height 11
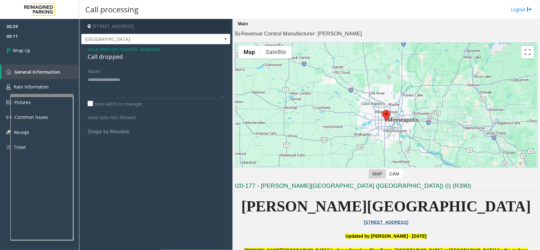
click at [99, 60] on div "Call dropped" at bounding box center [156, 56] width 136 height 9
type textarea "**********"
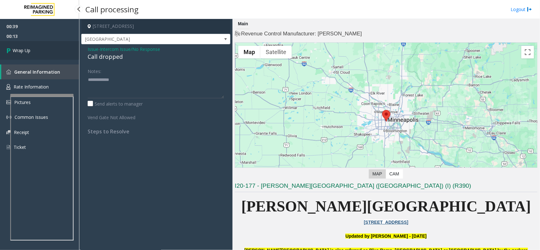
click at [34, 49] on link "Wrap Up" at bounding box center [39, 50] width 79 height 19
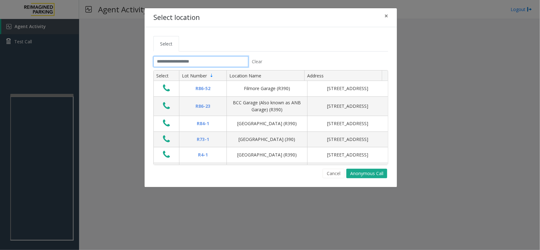
click at [194, 61] on input "text" at bounding box center [200, 61] width 95 height 11
type input "*"
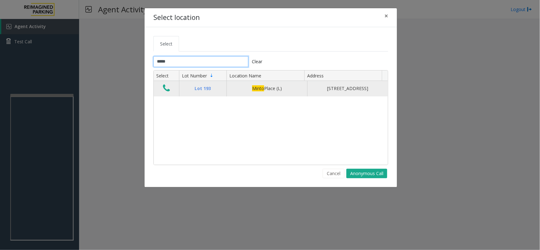
type input "*****"
click at [168, 87] on icon "Data table" at bounding box center [166, 88] width 7 height 9
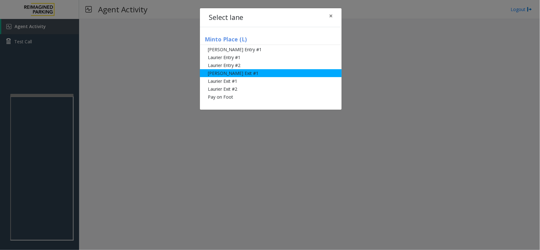
click at [239, 70] on li "[PERSON_NAME] Exit #1" at bounding box center [271, 73] width 142 height 8
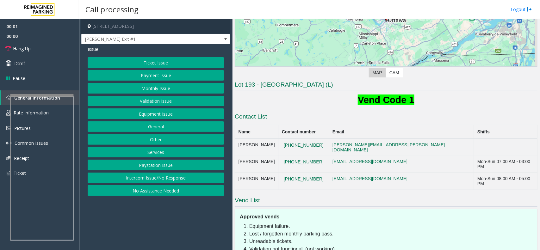
scroll to position [132, 0]
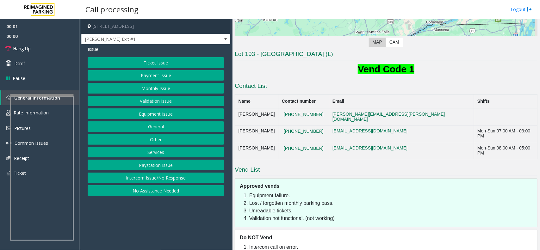
click at [156, 74] on button "Payment Issue" at bounding box center [156, 75] width 136 height 11
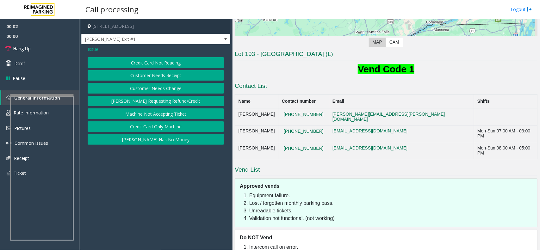
click at [93, 53] on div "Issue Credit Card Not Reading Customer Needs Receipt Customer Needs Change Park…" at bounding box center [155, 96] width 149 height 104
click at [93, 52] on span "Issue" at bounding box center [93, 49] width 11 height 7
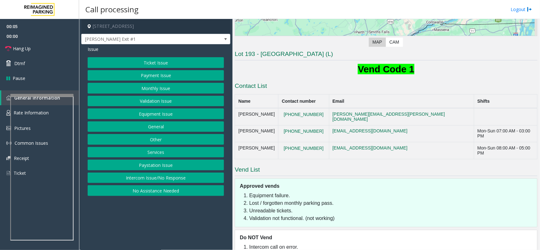
click at [163, 77] on button "Payment Issue" at bounding box center [156, 75] width 136 height 11
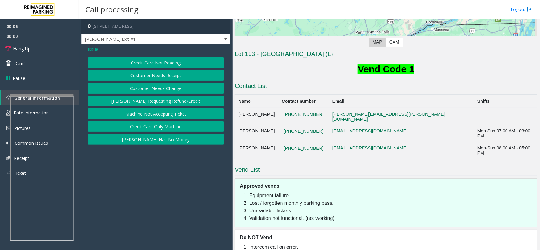
click at [171, 64] on button "Credit Card Not Reading" at bounding box center [156, 62] width 136 height 11
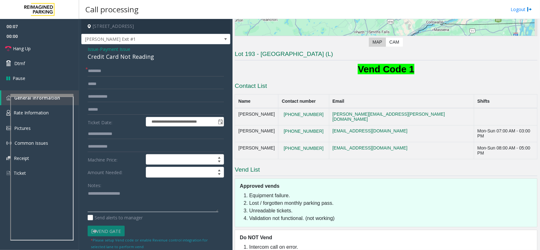
click at [137, 196] on textarea at bounding box center [153, 201] width 131 height 24
type textarea "******"
click at [96, 51] on span "Issue" at bounding box center [93, 49] width 11 height 7
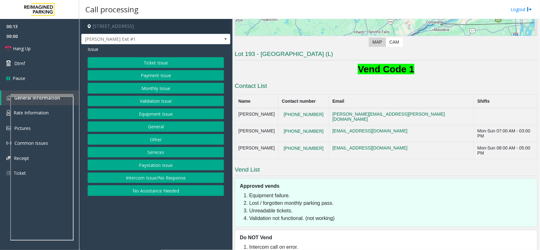
click at [160, 117] on button "Equipment Issue" at bounding box center [156, 113] width 136 height 11
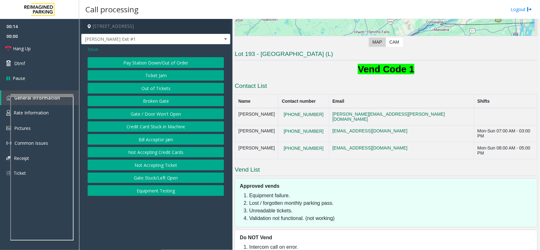
click at [94, 49] on span "Issue" at bounding box center [93, 49] width 11 height 7
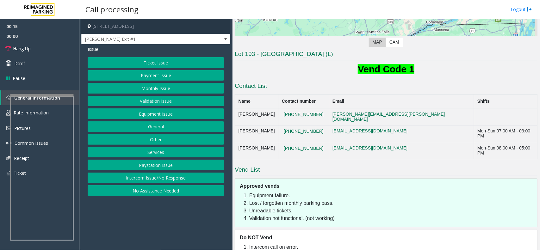
click at [168, 73] on button "Payment Issue" at bounding box center [156, 75] width 136 height 11
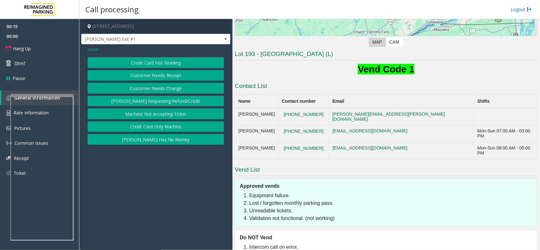
click at [173, 65] on button "Credit Card Not Reading" at bounding box center [156, 62] width 136 height 11
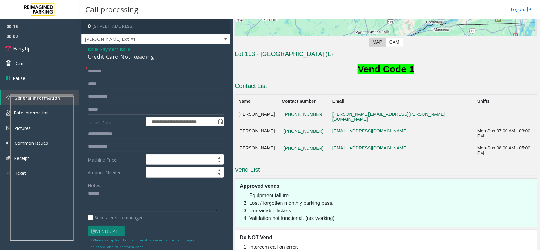
click at [130, 61] on div "Credit Card Not Reading" at bounding box center [156, 56] width 136 height 9
click at [130, 59] on div "Credit Card Not Reading" at bounding box center [156, 56] width 136 height 9
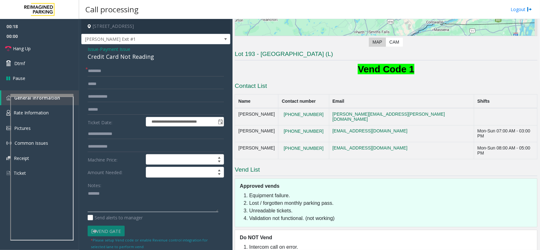
click at [135, 198] on textarea at bounding box center [153, 201] width 131 height 24
paste textarea "**********"
type textarea "**********"
click at [116, 107] on input "text" at bounding box center [156, 109] width 136 height 11
type input "*****"
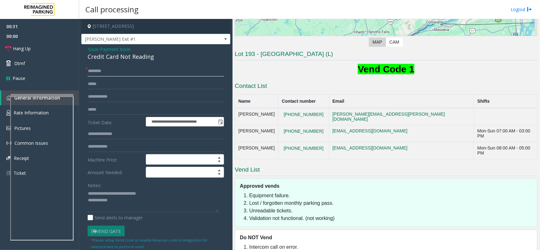
click at [125, 70] on input "text" at bounding box center [156, 71] width 136 height 11
type input "*****"
click at [128, 203] on textarea at bounding box center [153, 201] width 131 height 24
type textarea "**********"
click at [48, 51] on link "Hang Up" at bounding box center [39, 48] width 79 height 15
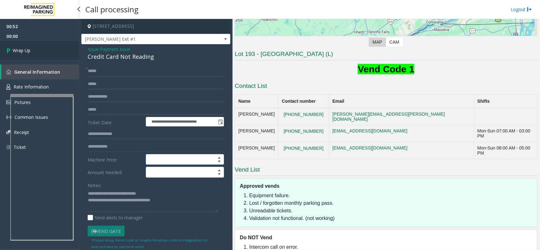
click at [48, 51] on link "Wrap Up" at bounding box center [39, 50] width 79 height 19
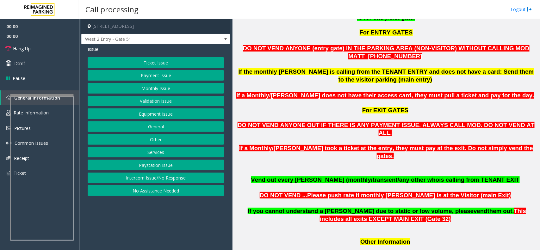
scroll to position [514, 0]
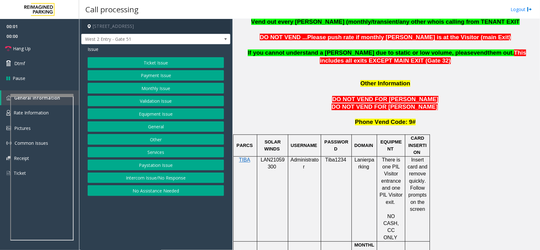
click at [280, 157] on span "LAN21059300" at bounding box center [272, 163] width 24 height 12
copy p "LAN21059300"
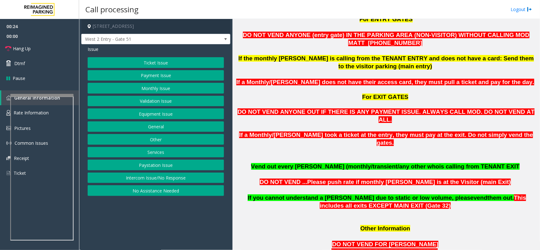
scroll to position [356, 0]
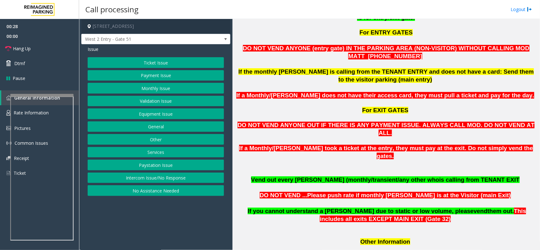
click at [164, 85] on button "Monthly Issue" at bounding box center [156, 88] width 136 height 11
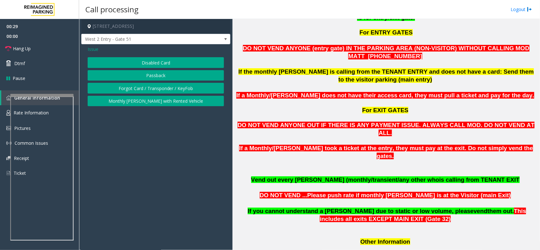
click at [164, 85] on button "Forgot Card / Transponder / KeyFob" at bounding box center [156, 88] width 136 height 11
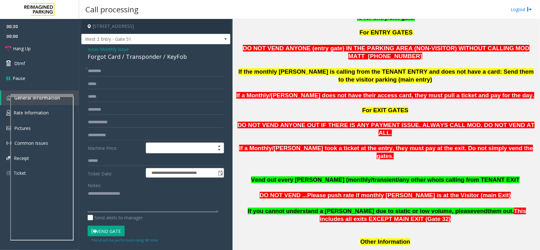
click at [126, 193] on textarea at bounding box center [153, 201] width 131 height 24
click at [179, 52] on div "Forgot Card / Transponder / KeyFob" at bounding box center [156, 56] width 136 height 9
click at [171, 57] on div "Forgot Card / Transponder / KeyFob" at bounding box center [156, 56] width 136 height 9
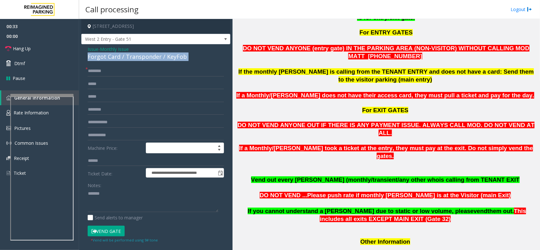
copy div "Forgot Card / Transponder / KeyFob"
click at [146, 198] on textarea at bounding box center [153, 201] width 131 height 24
paste textarea "**********"
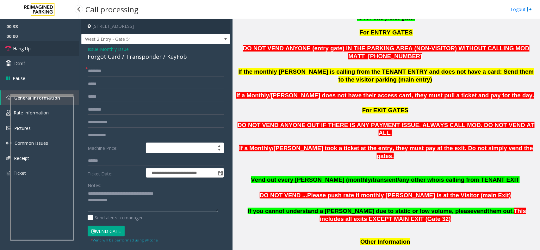
type textarea "**********"
click at [42, 48] on link "Hang Up" at bounding box center [39, 48] width 79 height 15
click at [94, 67] on input "text" at bounding box center [156, 71] width 136 height 11
type input "**"
click at [145, 208] on textarea at bounding box center [153, 201] width 131 height 24
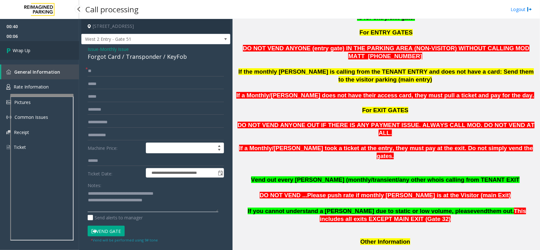
type textarea "**********"
click at [34, 53] on link "Wrap Up" at bounding box center [39, 50] width 79 height 19
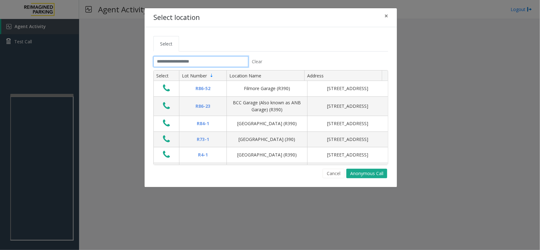
click at [196, 61] on input "text" at bounding box center [200, 61] width 95 height 11
click at [221, 64] on input "text" at bounding box center [200, 61] width 95 height 11
drag, startPoint x: 197, startPoint y: 62, endPoint x: 166, endPoint y: 60, distance: 30.7
click at [166, 60] on input "text" at bounding box center [200, 61] width 95 height 11
drag, startPoint x: 157, startPoint y: 62, endPoint x: 200, endPoint y: 64, distance: 43.0
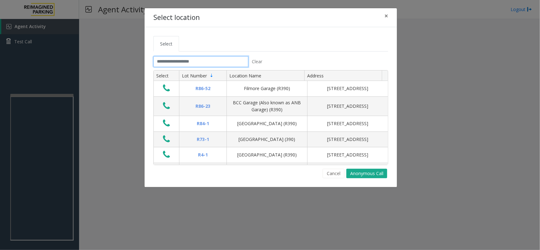
click at [200, 64] on input "text" at bounding box center [200, 61] width 95 height 11
drag, startPoint x: 200, startPoint y: 64, endPoint x: 158, endPoint y: 62, distance: 41.8
click at [159, 62] on input "text" at bounding box center [200, 61] width 95 height 11
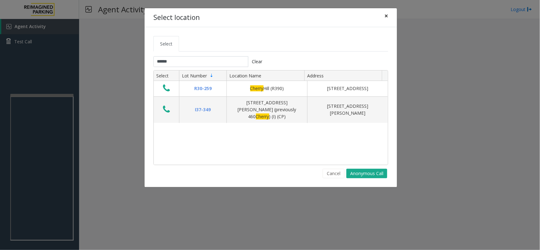
click at [385, 16] on span "×" at bounding box center [386, 15] width 4 height 9
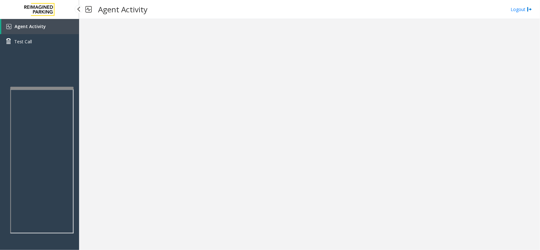
click at [60, 88] on div at bounding box center [41, 88] width 63 height 3
click at [60, 34] on link "Test Call" at bounding box center [39, 41] width 79 height 15
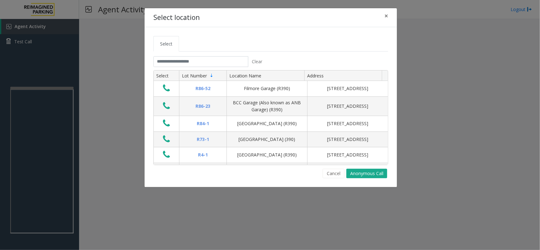
click at [396, 15] on div "Select location ×" at bounding box center [270, 17] width 252 height 19
click at [390, 15] on button "×" at bounding box center [386, 15] width 13 height 15
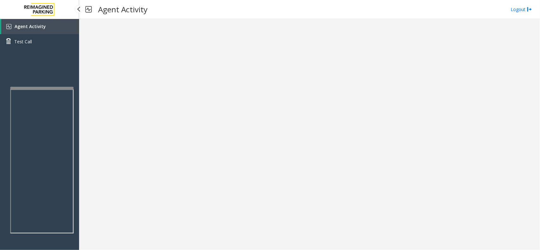
click at [60, 26] on link "Agent Activity" at bounding box center [40, 26] width 78 height 15
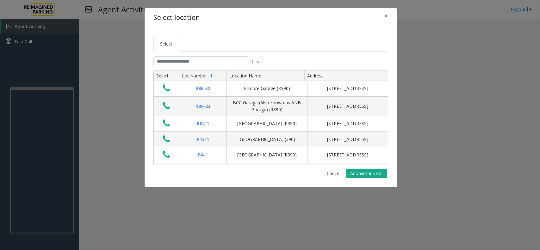
click at [223, 67] on tab "Clear Select Lot Number Location Name Address R86-52 Filmore Garage (R390) 175 …" at bounding box center [270, 117] width 235 height 122
click at [223, 66] on input "text" at bounding box center [200, 61] width 95 height 11
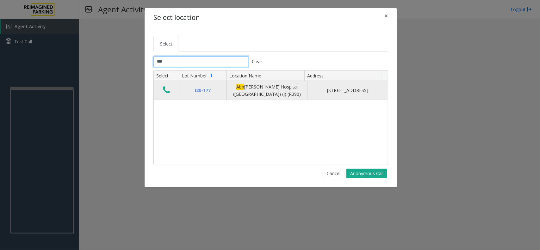
type input "***"
click at [166, 89] on icon "Data table" at bounding box center [166, 90] width 7 height 9
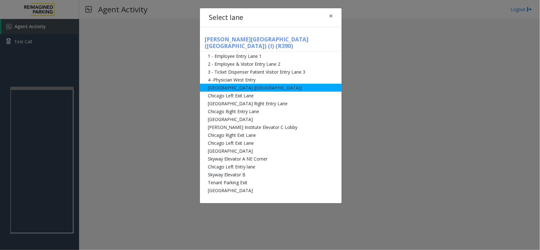
click at [284, 84] on li "[GEOGRAPHIC_DATA] ([GEOGRAPHIC_DATA])" at bounding box center [271, 88] width 142 height 8
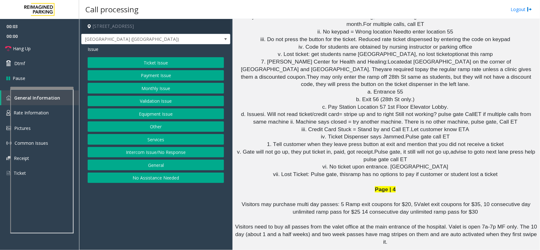
scroll to position [2467, 0]
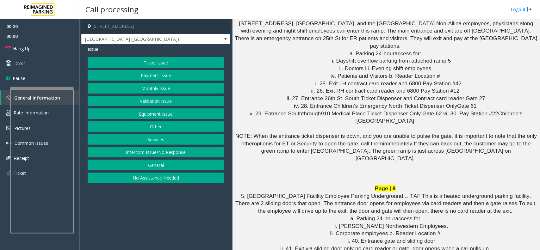
click at [165, 114] on button "Equipment Issue" at bounding box center [156, 113] width 136 height 11
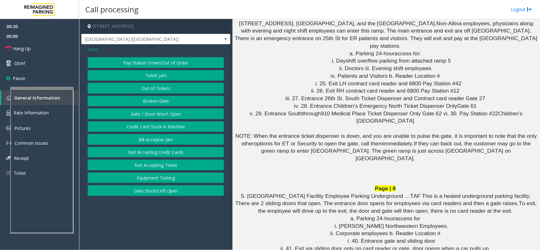
click at [165, 114] on button "Gate / Door Won't Open" at bounding box center [156, 113] width 136 height 11
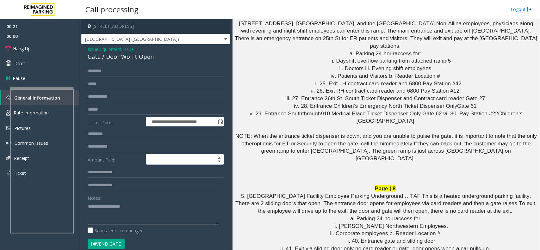
click at [135, 221] on textarea at bounding box center [153, 213] width 131 height 24
drag, startPoint x: 57, startPoint y: 51, endPoint x: 64, endPoint y: 74, distance: 24.1
click at [57, 51] on link "Hang Up" at bounding box center [39, 48] width 79 height 15
click at [97, 221] on textarea at bounding box center [153, 213] width 131 height 24
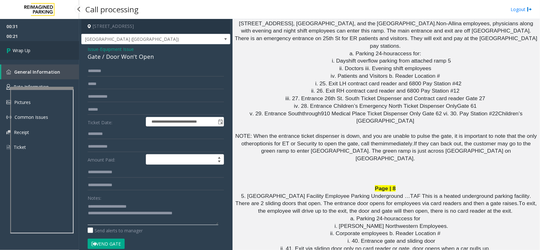
type textarea "**********"
click at [42, 45] on link "Wrap Up" at bounding box center [39, 50] width 79 height 19
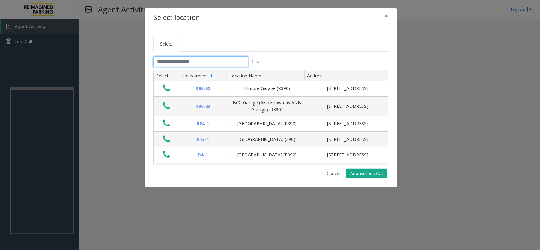
click at [216, 66] on input "text" at bounding box center [200, 61] width 95 height 11
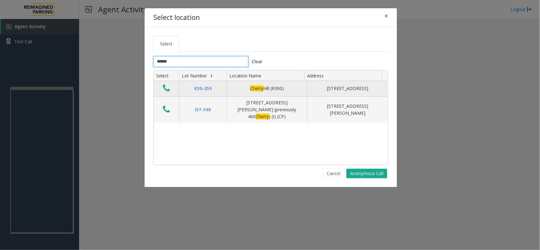
type input "******"
click at [168, 87] on icon "Data table" at bounding box center [166, 88] width 7 height 9
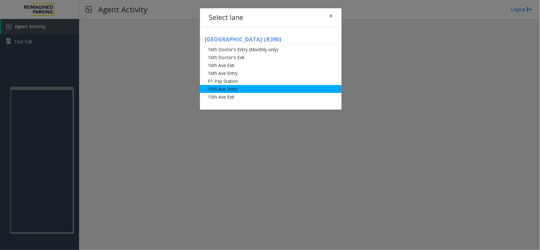
click at [253, 92] on li "15th Ave Entry" at bounding box center [271, 89] width 142 height 8
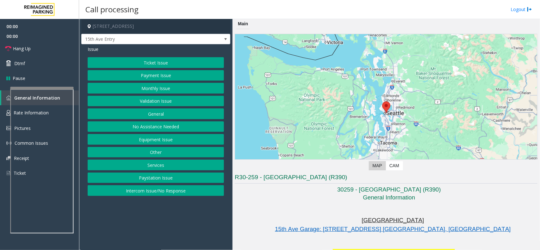
click at [150, 90] on button "Monthly Issue" at bounding box center [156, 88] width 136 height 11
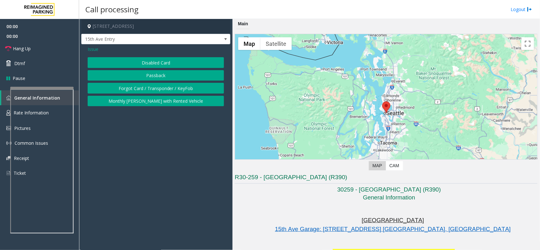
click at [154, 66] on button "Disabled Card" at bounding box center [156, 62] width 136 height 11
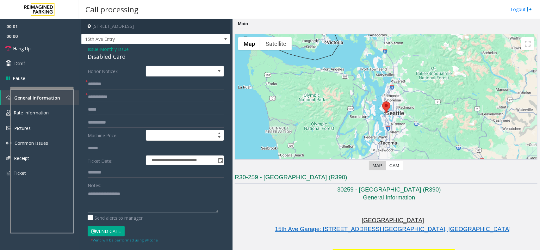
drag, startPoint x: 126, startPoint y: 199, endPoint x: 127, endPoint y: 192, distance: 7.1
click at [126, 199] on textarea at bounding box center [153, 201] width 131 height 24
click at [110, 59] on div "Disabled Card" at bounding box center [156, 56] width 136 height 9
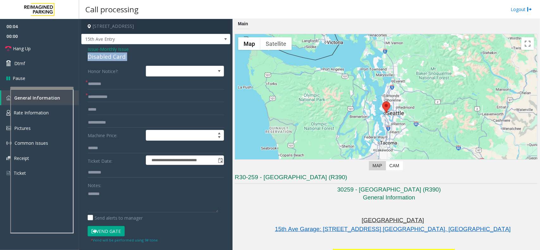
copy div "Disabled Card"
click at [119, 194] on textarea at bounding box center [153, 201] width 131 height 24
paste textarea "**********"
type textarea "**********"
click at [111, 94] on input "text" at bounding box center [156, 97] width 136 height 11
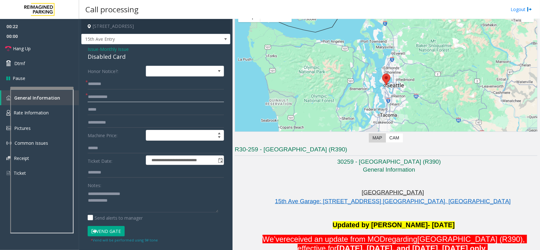
scroll to position [40, 0]
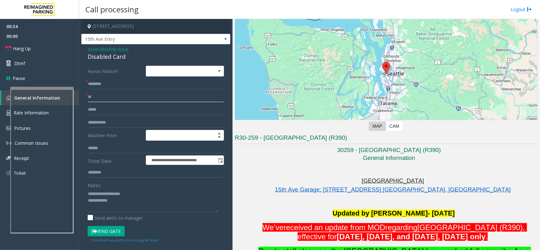
type input "*"
type input "**********"
click at [115, 82] on input "text" at bounding box center [156, 84] width 136 height 11
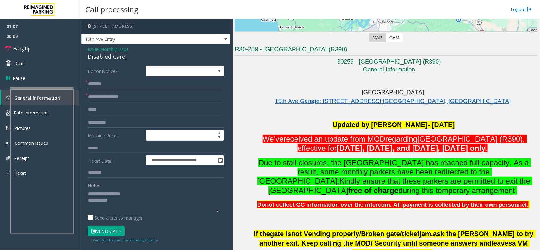
scroll to position [198, 0]
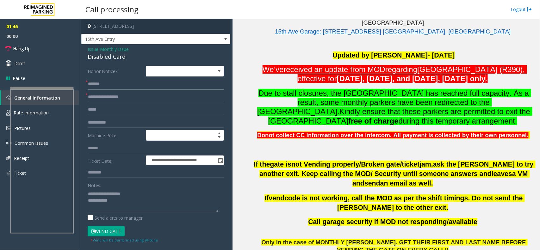
type input "*****"
click at [118, 232] on button "Vend Gate" at bounding box center [106, 231] width 37 height 11
click at [125, 207] on textarea at bounding box center [153, 201] width 131 height 24
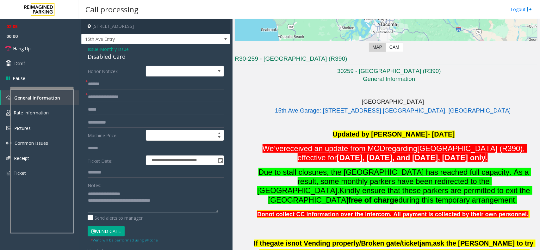
scroll to position [316, 0]
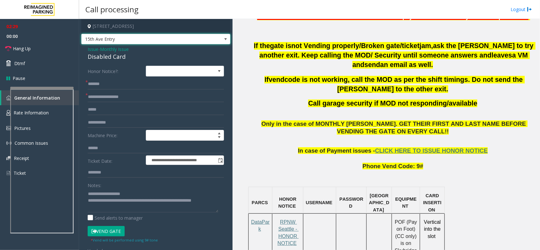
click at [221, 42] on span at bounding box center [225, 39] width 9 height 10
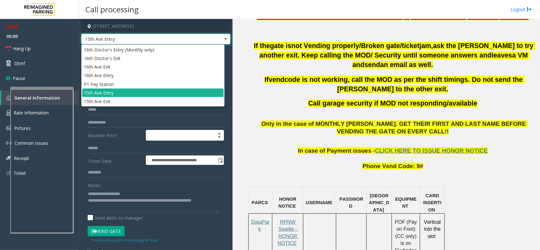
click at [214, 36] on span "15th Ave Entry" at bounding box center [155, 39] width 149 height 11
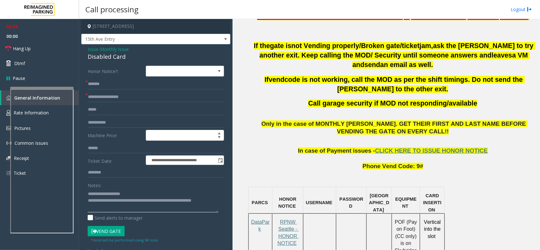
click at [125, 209] on textarea at bounding box center [153, 201] width 131 height 24
click at [54, 54] on link "Hang Up" at bounding box center [39, 48] width 79 height 15
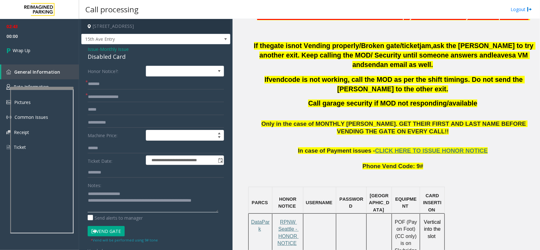
click at [111, 212] on textarea at bounding box center [153, 201] width 131 height 24
type textarea "**********"
click at [52, 46] on link "Wrap Up" at bounding box center [39, 50] width 79 height 19
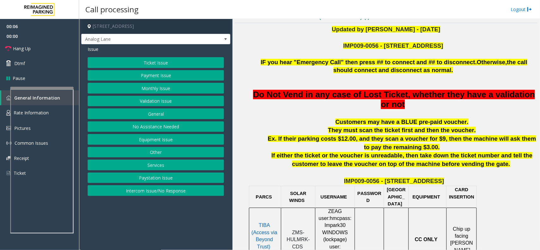
scroll to position [237, 0]
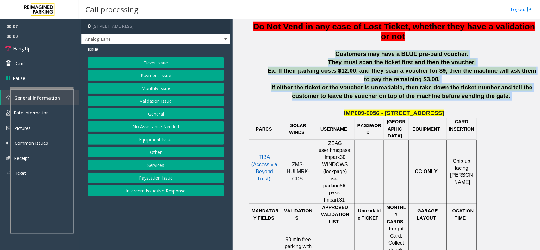
drag, startPoint x: 285, startPoint y: 51, endPoint x: 475, endPoint y: 110, distance: 198.2
click at [475, 110] on div "IMP009-0056 - 4789 YONGE ST IF you hear "Emergency Call" then press ## to conne…" at bounding box center [393, 245] width 287 height 543
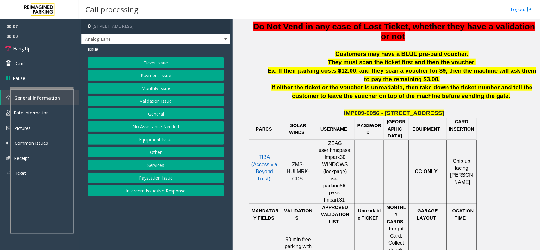
click at [473, 113] on p "IMP009-0056 - 4789 YONGE ST" at bounding box center [393, 113] width 287 height 9
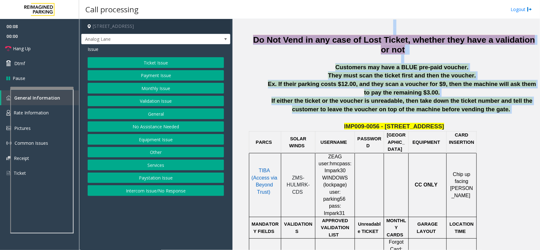
drag, startPoint x: 482, startPoint y: 108, endPoint x: 261, endPoint y: 24, distance: 236.7
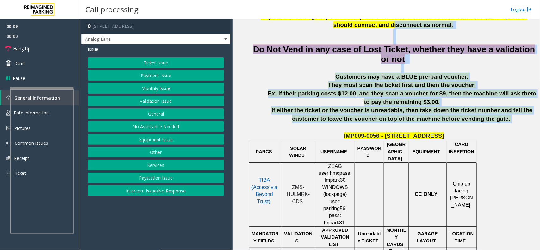
click at [316, 84] on p "They must scan the ticket first and then the voucher." at bounding box center [401, 85] width 271 height 9
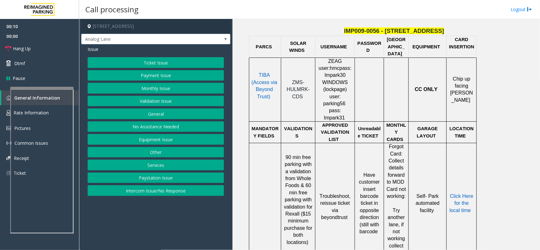
scroll to position [333, 0]
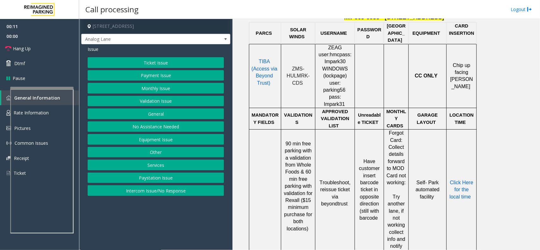
click at [191, 65] on button "Ticket Issue" at bounding box center [156, 62] width 136 height 11
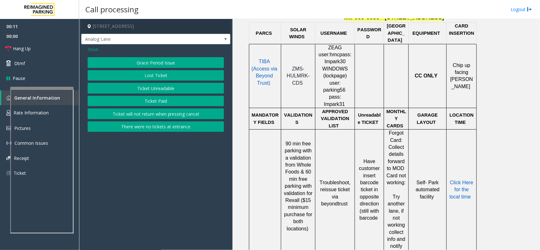
click at [170, 89] on button "Ticket Unreadable" at bounding box center [156, 88] width 136 height 11
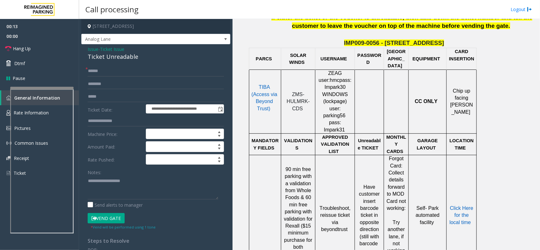
scroll to position [293, 0]
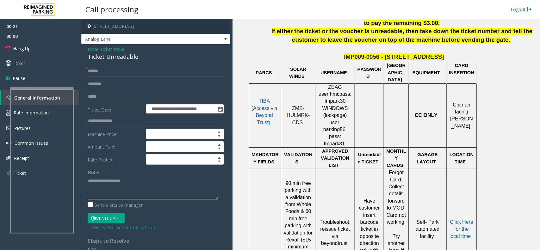
click at [107, 187] on textarea at bounding box center [153, 188] width 131 height 24
click at [117, 57] on div "Ticket Unreadable" at bounding box center [156, 56] width 136 height 9
copy div "Ticket Unreadable"
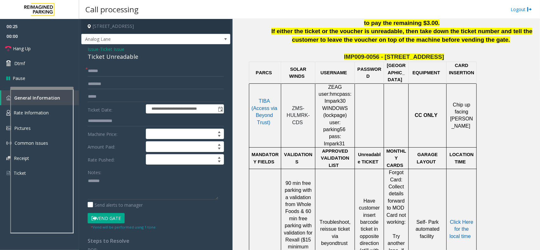
click at [127, 173] on div "Notes:" at bounding box center [156, 183] width 136 height 33
paste textarea "**********"
click at [126, 184] on textarea at bounding box center [153, 188] width 131 height 24
type textarea "**********"
click at [139, 68] on input "text" at bounding box center [156, 71] width 136 height 11
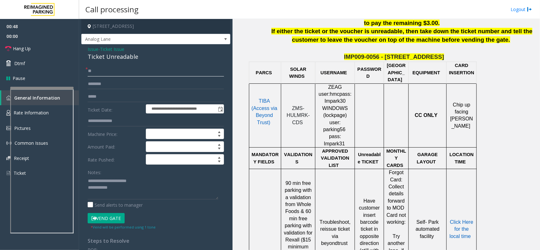
type input "**"
click at [129, 188] on textarea at bounding box center [153, 188] width 131 height 24
click at [48, 52] on link "Hang Up" at bounding box center [39, 48] width 79 height 15
click at [131, 196] on textarea at bounding box center [153, 188] width 131 height 24
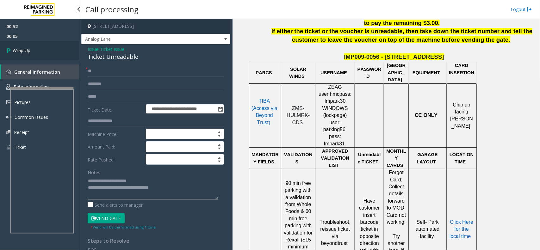
type textarea "**********"
click at [39, 55] on link "Wrap Up" at bounding box center [39, 50] width 79 height 19
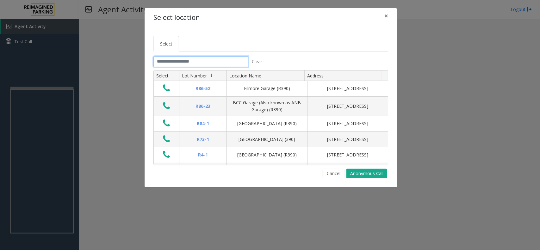
click at [192, 60] on input "text" at bounding box center [200, 61] width 95 height 11
click at [386, 15] on span "×" at bounding box center [386, 15] width 4 height 9
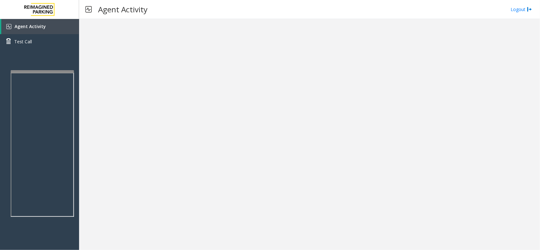
click at [57, 71] on div at bounding box center [42, 71] width 63 height 3
click at [59, 29] on link "Agent Activity" at bounding box center [40, 26] width 78 height 15
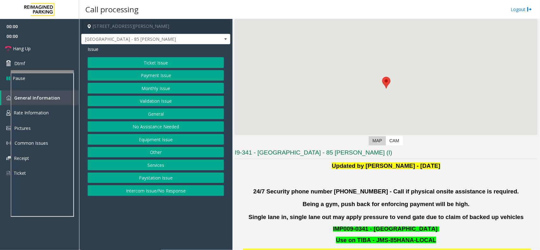
scroll to position [40, 0]
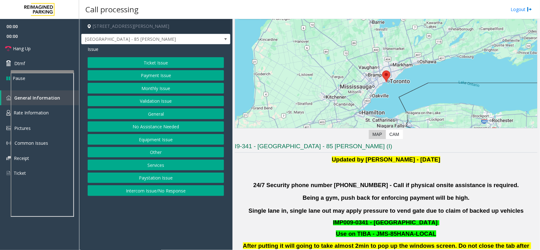
click at [156, 103] on button "Validation Issue" at bounding box center [156, 101] width 136 height 11
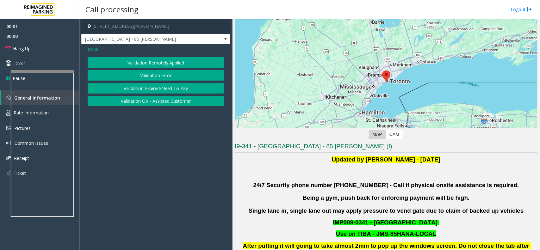
click at [158, 72] on button "Validation Error" at bounding box center [156, 75] width 136 height 11
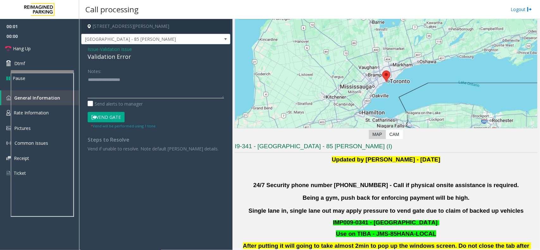
click at [138, 95] on textarea at bounding box center [156, 87] width 136 height 24
click at [127, 59] on div "Validation Error" at bounding box center [156, 56] width 136 height 9
copy div "Validation Error"
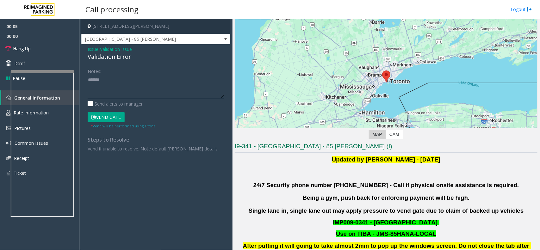
click at [130, 83] on textarea at bounding box center [156, 87] width 136 height 24
paste textarea "**********"
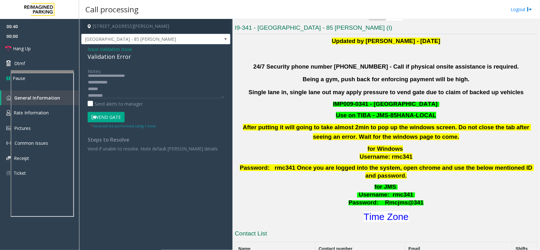
click at [381, 217] on div "I9-341 - Liberty Village - 85 Hanna (I) Updated by Pranav Babbar - 28th Jan 202…" at bounding box center [386, 247] width 303 height 447
click at [383, 211] on font "Time Zone" at bounding box center [386, 216] width 45 height 10
click at [115, 110] on form "Notes: Send alerts to manager Vend Gate * Vend will be performed using 1 tone" at bounding box center [156, 97] width 136 height 63
click at [111, 112] on button "Vend Gate" at bounding box center [106, 117] width 37 height 11
click at [125, 80] on textarea at bounding box center [156, 87] width 136 height 24
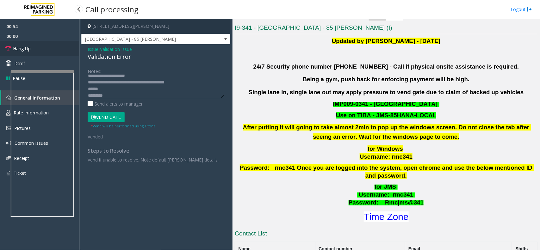
click at [45, 55] on link "Hang Up" at bounding box center [39, 48] width 79 height 15
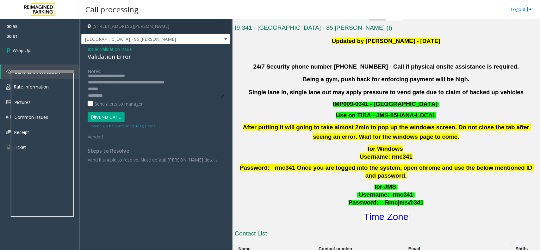
click at [181, 84] on textarea at bounding box center [156, 87] width 136 height 24
type textarea "**********"
click at [69, 59] on link "Wrap Up" at bounding box center [39, 50] width 79 height 19
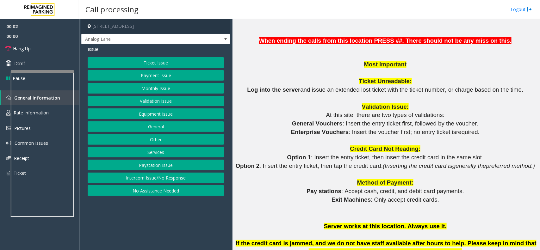
scroll to position [790, 0]
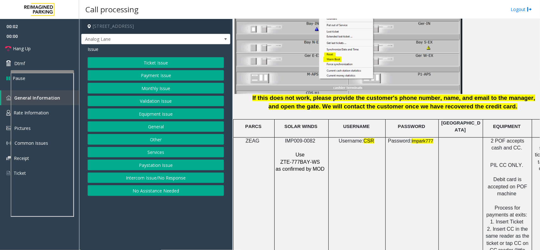
click at [310, 139] on span "IMP009-0082" at bounding box center [300, 140] width 30 height 5
copy p "IMP009-0082"
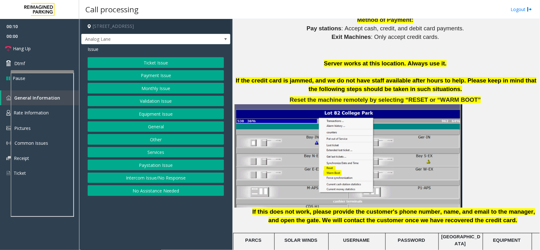
scroll to position [672, 0]
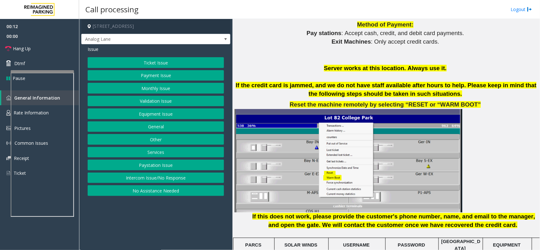
click at [151, 174] on button "Intercom Issue/No Response" at bounding box center [156, 178] width 136 height 11
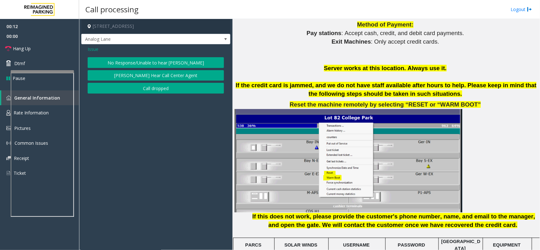
click at [158, 54] on div "Issue No Response/Unable to hear parker Parker Cannot Hear Call Center Agent Ca…" at bounding box center [155, 70] width 149 height 52
click at [157, 61] on button "No Response/Unable to hear [PERSON_NAME]" at bounding box center [156, 62] width 136 height 11
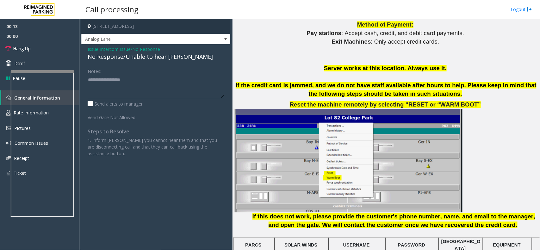
click at [158, 58] on div "No Response/Unable to hear [PERSON_NAME]" at bounding box center [156, 56] width 136 height 9
click at [192, 77] on textarea at bounding box center [156, 87] width 136 height 24
type textarea "**********"
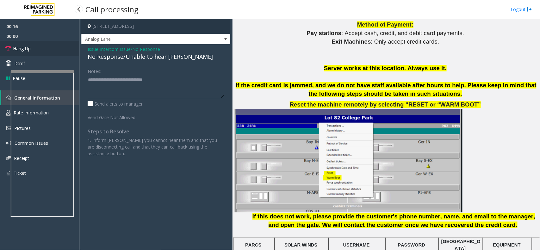
click at [25, 46] on span "Hang Up" at bounding box center [22, 48] width 18 height 7
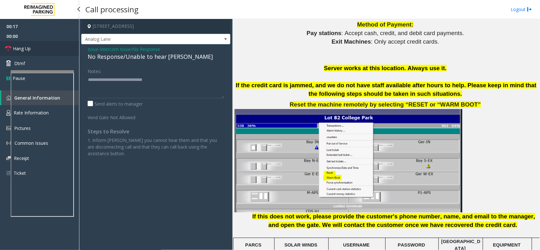
click at [25, 46] on span "Hang Up" at bounding box center [22, 48] width 18 height 7
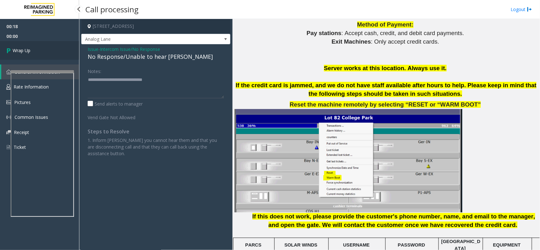
click at [25, 46] on link "Wrap Up" at bounding box center [39, 50] width 79 height 19
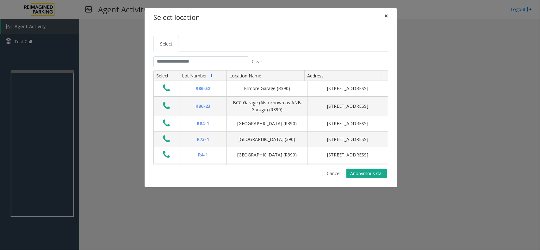
drag, startPoint x: 388, startPoint y: 15, endPoint x: 340, endPoint y: 46, distance: 57.2
click at [388, 15] on button "×" at bounding box center [386, 15] width 13 height 15
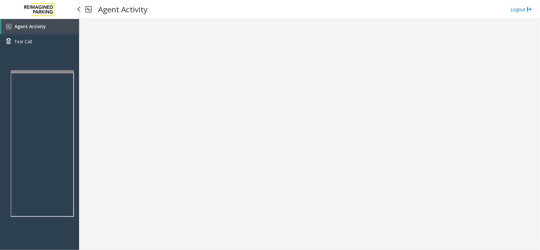
drag, startPoint x: 57, startPoint y: 27, endPoint x: 53, endPoint y: 10, distance: 17.5
click at [57, 27] on link "Agent Activity" at bounding box center [40, 26] width 78 height 15
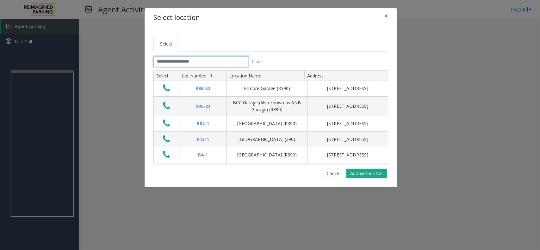
click at [190, 62] on input "text" at bounding box center [200, 61] width 95 height 11
click at [386, 18] on span "×" at bounding box center [386, 15] width 4 height 9
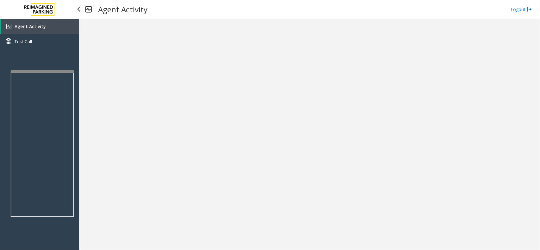
click at [56, 30] on link "Agent Activity" at bounding box center [40, 26] width 78 height 15
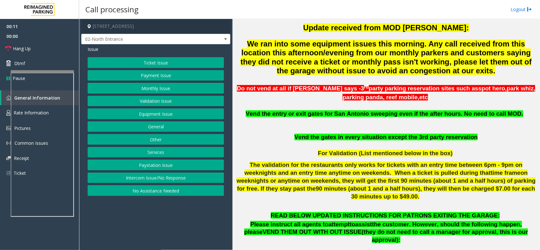
scroll to position [198, 0]
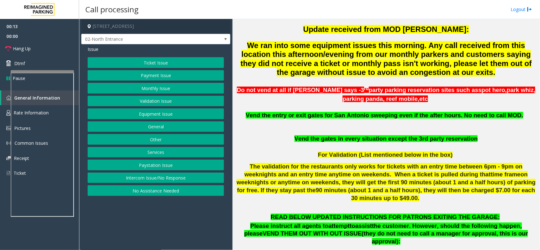
drag, startPoint x: 150, startPoint y: 179, endPoint x: 150, endPoint y: 168, distance: 11.1
click at [150, 179] on button "Intercom Issue/No Response" at bounding box center [156, 178] width 136 height 11
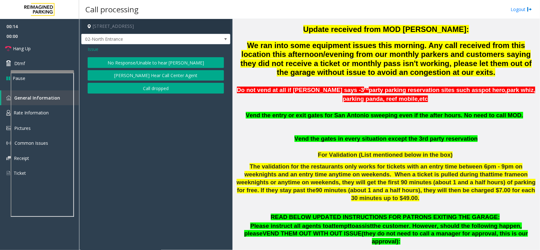
click at [150, 66] on button "No Response/Unable to hear [PERSON_NAME]" at bounding box center [156, 62] width 136 height 11
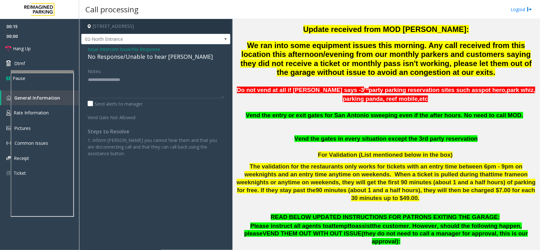
click at [153, 58] on div "No Response/Unable to hear [PERSON_NAME]" at bounding box center [156, 56] width 136 height 9
click at [185, 84] on textarea at bounding box center [156, 87] width 136 height 24
type textarea "**********"
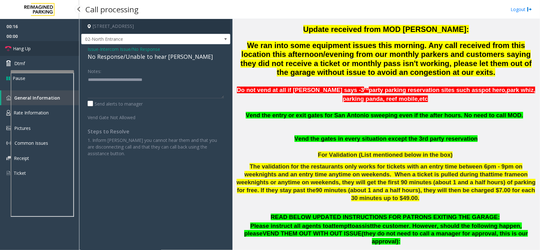
click at [35, 54] on link "Hang Up" at bounding box center [39, 48] width 79 height 15
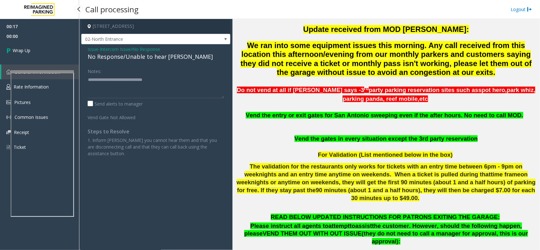
click at [35, 54] on link "Wrap Up" at bounding box center [39, 50] width 79 height 19
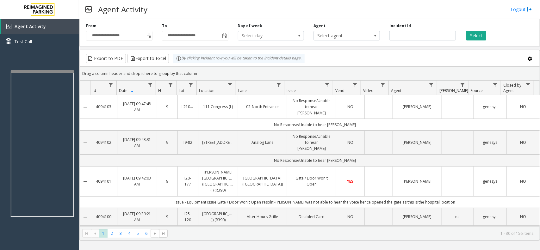
click at [350, 66] on kendo-grid-toolbar "Export to PDF Export to Excel By clicking Incident row you will be taken to the…" at bounding box center [310, 58] width 460 height 17
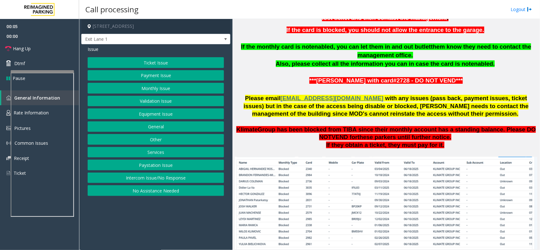
scroll to position [119, 0]
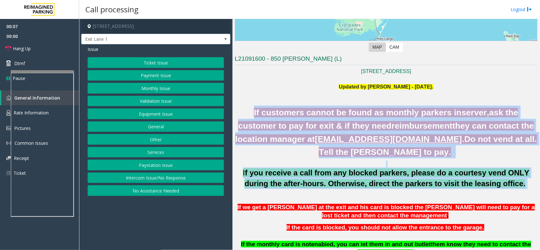
drag, startPoint x: 245, startPoint y: 109, endPoint x: 492, endPoint y: 195, distance: 260.7
click at [492, 195] on div "Updated by Jyoti Teotia - 6th March 2025. If customers cannot be found as month…" at bounding box center [386, 187] width 303 height 208
click at [492, 195] on p at bounding box center [386, 192] width 303 height 7
drag, startPoint x: 496, startPoint y: 189, endPoint x: 277, endPoint y: 83, distance: 244.2
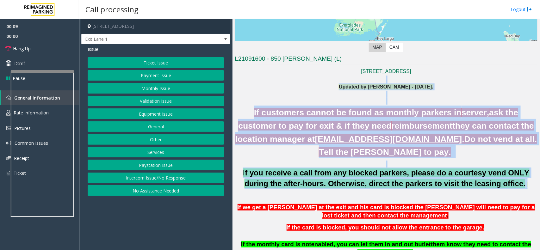
click at [277, 83] on p at bounding box center [386, 80] width 303 height 8
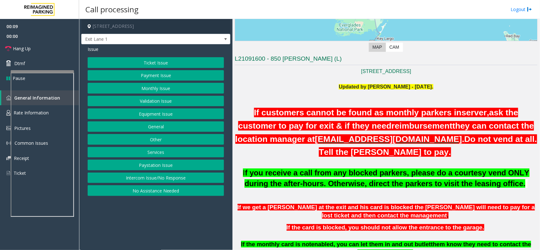
scroll to position [316, 0]
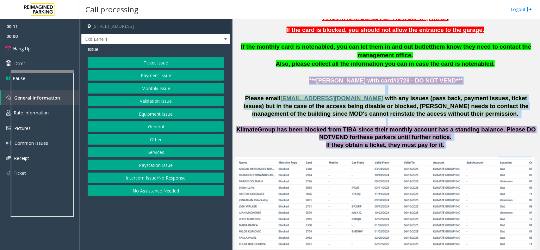
drag, startPoint x: 274, startPoint y: 76, endPoint x: 510, endPoint y: 149, distance: 247.6
click at [510, 149] on div "850 NW 42nd ave Miami FL 33126 Updated by Jyoti Teotia - 6th March 2025. If cus…" at bounding box center [386, 177] width 303 height 614
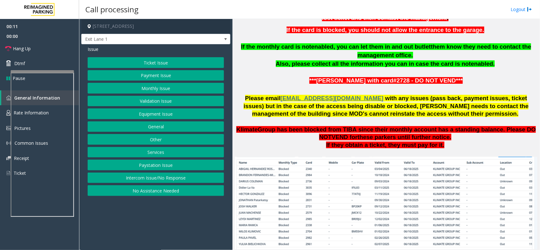
click at [480, 150] on p at bounding box center [386, 153] width 303 height 8
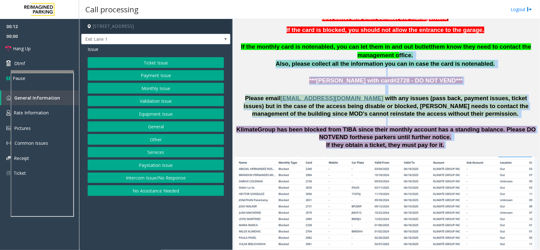
drag, startPoint x: 473, startPoint y: 148, endPoint x: 309, endPoint y: 52, distance: 190.1
click at [309, 52] on div "850 NW 42nd ave Miami FL 33126 Updated by Jyoti Teotia - 6th March 2025. If cus…" at bounding box center [386, 177] width 303 height 614
click at [322, 56] on p "If the monthly card is not enabled , you can let them in and out but let them k…" at bounding box center [386, 51] width 303 height 17
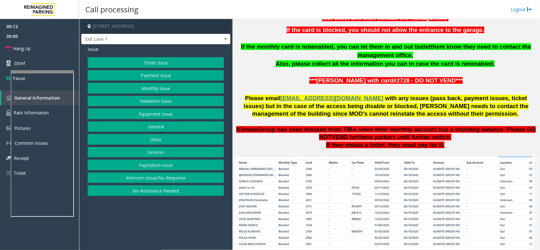
click at [182, 174] on button "Intercom Issue/No Response" at bounding box center [156, 178] width 136 height 11
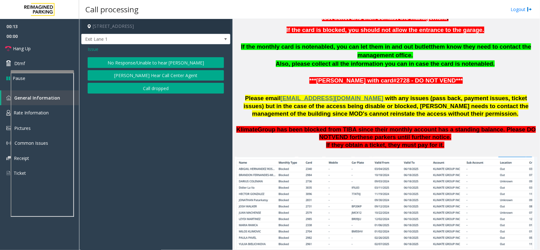
click at [164, 56] on div "Issue No Response/Unable to hear parker Parker Cannot Hear Call Center Agent Ca…" at bounding box center [155, 70] width 149 height 52
click at [163, 56] on div "Issue No Response/Unable to hear parker Parker Cannot Hear Call Center Agent Ca…" at bounding box center [155, 70] width 149 height 52
click at [160, 64] on button "No Response/Unable to hear [PERSON_NAME]" at bounding box center [156, 62] width 136 height 11
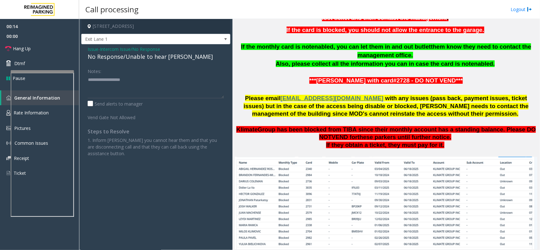
click at [165, 57] on div "No Response/Unable to hear [PERSON_NAME]" at bounding box center [156, 56] width 136 height 9
click at [201, 82] on textarea at bounding box center [156, 87] width 136 height 24
type textarea "**********"
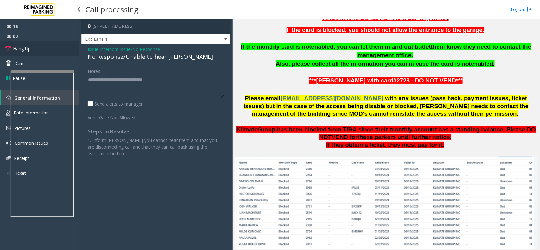
click at [58, 48] on link "Hang Up" at bounding box center [39, 48] width 79 height 15
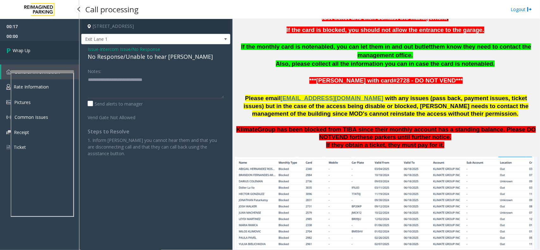
click at [58, 48] on link "Wrap Up" at bounding box center [39, 50] width 79 height 19
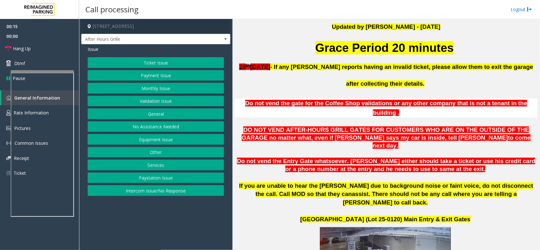
scroll to position [198, 0]
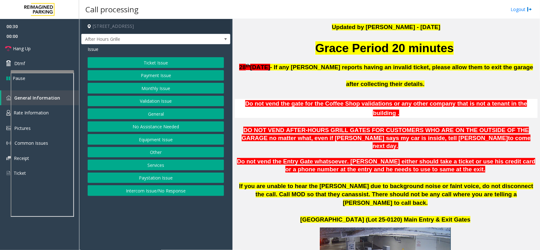
click at [169, 140] on button "Equipment Issue" at bounding box center [156, 139] width 136 height 11
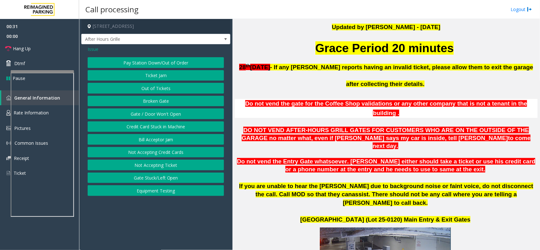
click at [172, 109] on button "Gate / Door Won't Open" at bounding box center [156, 113] width 136 height 11
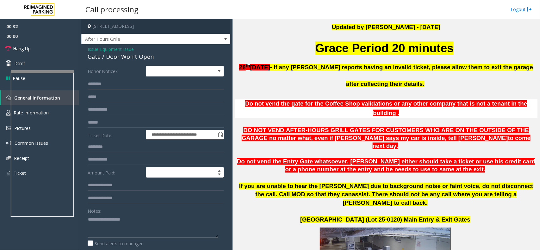
click at [140, 219] on textarea at bounding box center [153, 226] width 131 height 24
click at [133, 57] on div "Gate / Door Won't Open" at bounding box center [156, 56] width 136 height 9
copy div "Gate / Door Won't Open"
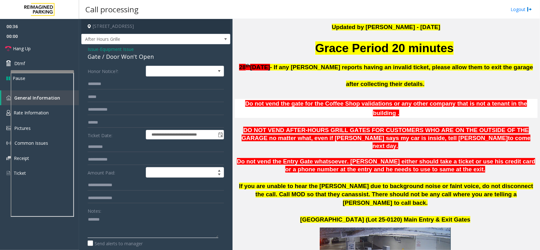
click at [141, 229] on textarea at bounding box center [153, 226] width 131 height 24
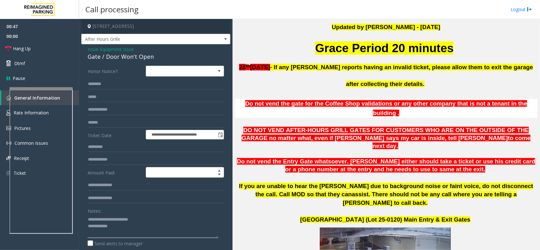
click at [64, 87] on div at bounding box center [40, 88] width 63 height 3
click at [51, 54] on link "Hang Up" at bounding box center [39, 48] width 79 height 15
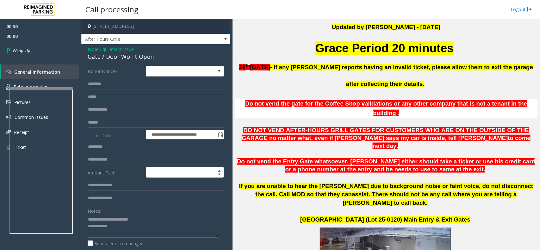
click at [146, 229] on textarea at bounding box center [153, 226] width 131 height 24
type textarea "**********"
click at [43, 45] on link "Wrap Up" at bounding box center [39, 50] width 79 height 19
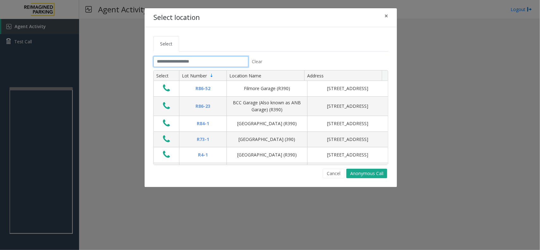
click at [202, 66] on input "text" at bounding box center [200, 61] width 95 height 11
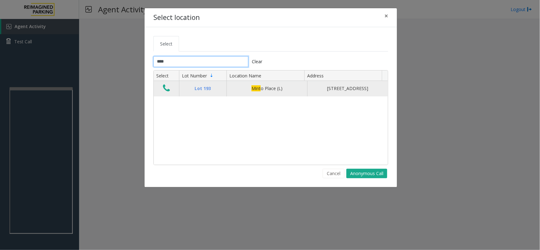
type input "****"
click at [163, 92] on icon "Data table" at bounding box center [166, 88] width 7 height 9
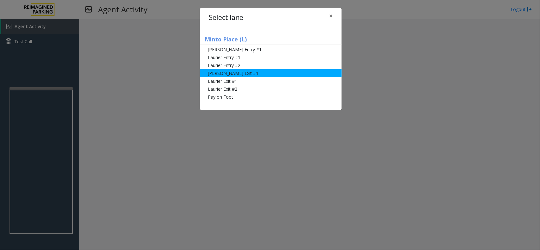
click at [271, 73] on li "[PERSON_NAME] Exit #1" at bounding box center [271, 73] width 142 height 8
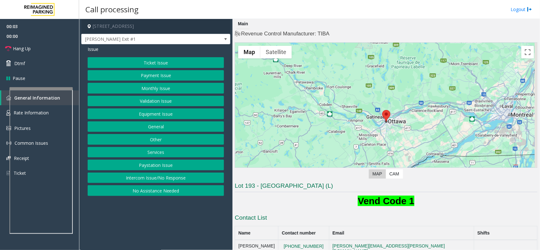
click at [164, 77] on button "Payment Issue" at bounding box center [156, 75] width 136 height 11
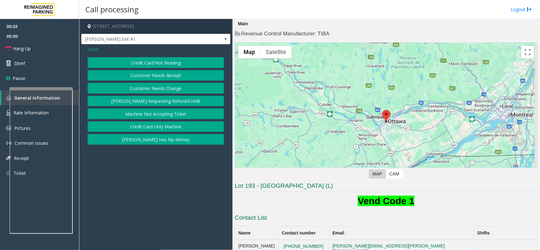
click at [168, 64] on button "Credit Card Not Reading" at bounding box center [156, 62] width 136 height 11
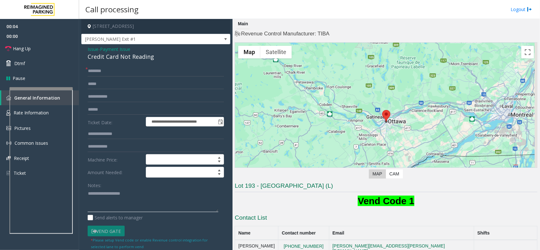
click at [127, 196] on textarea at bounding box center [153, 201] width 131 height 24
click at [144, 55] on div "Credit Card Not Reading" at bounding box center [156, 56] width 136 height 9
copy div "Credit Card Not Reading"
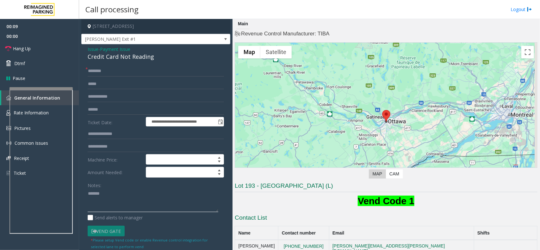
click at [130, 204] on textarea at bounding box center [153, 201] width 131 height 24
paste textarea "**********"
type textarea "**********"
click at [107, 114] on input "text" at bounding box center [156, 109] width 136 height 11
type input "*****"
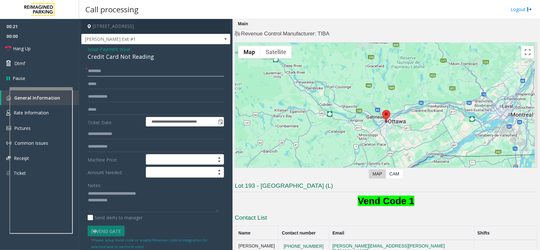
click at [108, 72] on input "text" at bounding box center [156, 71] width 136 height 11
type input "*********"
click at [131, 205] on textarea at bounding box center [153, 201] width 131 height 24
type textarea "**********"
click at [38, 43] on link "Hang Up" at bounding box center [39, 48] width 79 height 15
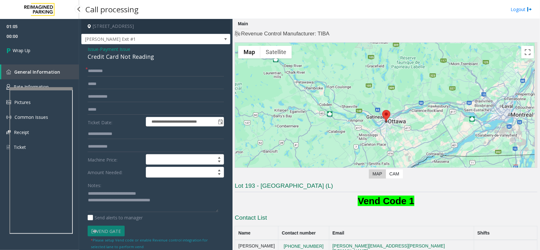
click at [38, 43] on link "Wrap Up" at bounding box center [39, 50] width 79 height 19
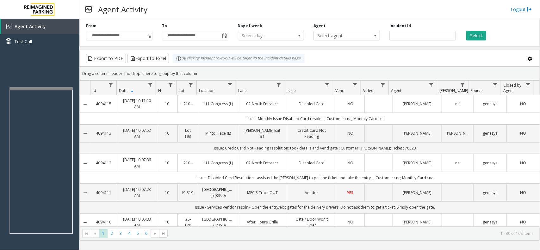
drag, startPoint x: 198, startPoint y: 74, endPoint x: 173, endPoint y: 63, distance: 27.1
click at [173, 63] on kendo-grid "Export to PDF Export to Excel By clicking Incident row you will be taken to the…" at bounding box center [309, 145] width 460 height 191
click at [204, 74] on div "Drag a column header and drop it here to group by that column" at bounding box center [310, 73] width 460 height 11
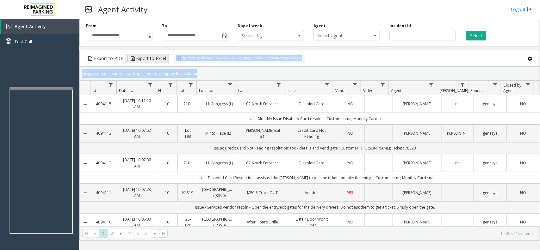
drag, startPoint x: 204, startPoint y: 74, endPoint x: 165, endPoint y: 58, distance: 42.0
click at [165, 58] on kendo-grid "Export to PDF Export to Excel By clicking Incident row you will be taken to the…" at bounding box center [309, 145] width 460 height 191
click at [201, 76] on div "Drag a column header and drop it here to group by that column" at bounding box center [310, 73] width 460 height 11
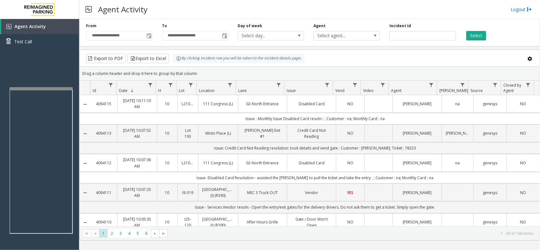
drag, startPoint x: 201, startPoint y: 74, endPoint x: 174, endPoint y: 63, distance: 29.6
click at [174, 63] on kendo-grid "Export to PDF Export to Excel By clicking Incident row you will be taken to the…" at bounding box center [309, 145] width 460 height 191
click at [207, 72] on div "Drag a column header and drop it here to group by that column" at bounding box center [310, 73] width 460 height 11
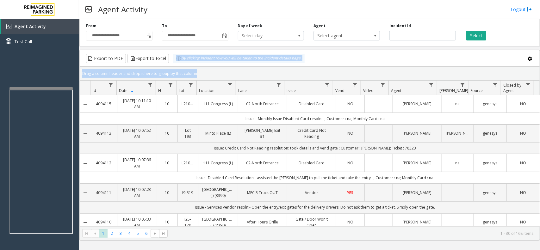
drag, startPoint x: 207, startPoint y: 72, endPoint x: 171, endPoint y: 63, distance: 37.1
click at [171, 63] on kendo-grid "Export to PDF Export to Excel By clicking Incident row you will be taken to the…" at bounding box center [309, 145] width 460 height 191
click at [210, 76] on div "Drag a column header and drop it here to group by that column" at bounding box center [310, 73] width 460 height 11
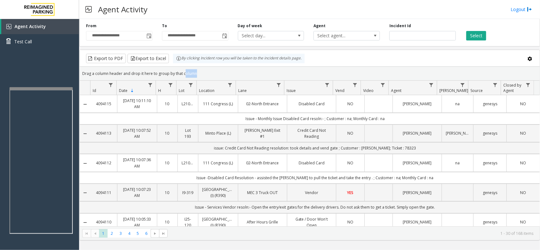
drag, startPoint x: 210, startPoint y: 76, endPoint x: 182, endPoint y: 67, distance: 28.6
click at [182, 67] on kendo-grid-group-panel "Drag a column header and drop it here to group by that column" at bounding box center [310, 74] width 460 height 14
click at [202, 70] on div "Drag a column header and drop it here to group by that column" at bounding box center [310, 73] width 460 height 11
drag, startPoint x: 162, startPoint y: 59, endPoint x: 156, endPoint y: 59, distance: 6.0
click at [156, 58] on kendo-grid "Export to PDF Export to Excel By clicking Incident row you will be taken to the…" at bounding box center [309, 145] width 460 height 191
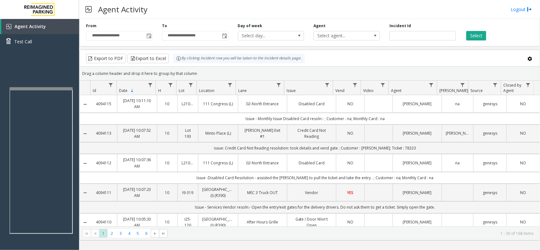
click at [198, 72] on div "Drag a column header and drop it here to group by that column" at bounding box center [310, 73] width 460 height 11
drag, startPoint x: 199, startPoint y: 71, endPoint x: 160, endPoint y: 58, distance: 42.1
click at [160, 58] on kendo-grid "Export to PDF Export to Excel By clicking Incident row you will be taken to the…" at bounding box center [309, 145] width 460 height 191
click at [195, 69] on div "Drag a column header and drop it here to group by that column" at bounding box center [310, 73] width 460 height 11
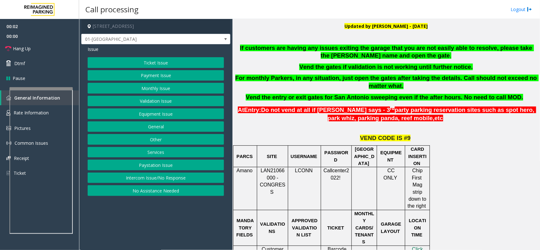
scroll to position [119, 0]
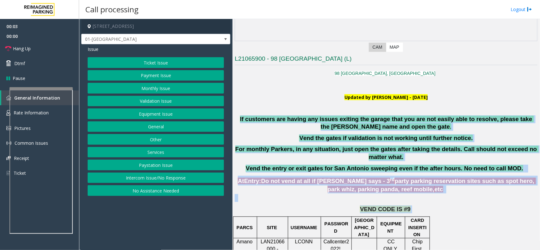
drag, startPoint x: 239, startPoint y: 116, endPoint x: 475, endPoint y: 210, distance: 254.4
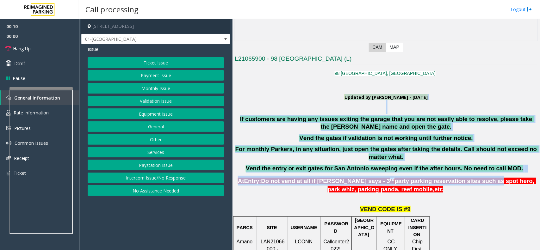
drag, startPoint x: 280, startPoint y: 99, endPoint x: 438, endPoint y: 177, distance: 176.3
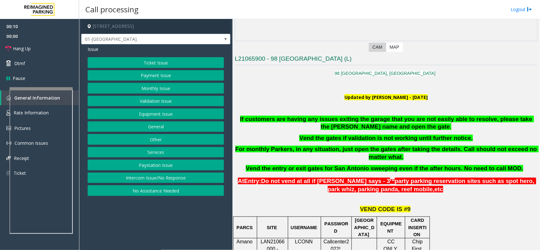
click at [438, 197] on p at bounding box center [386, 198] width 303 height 8
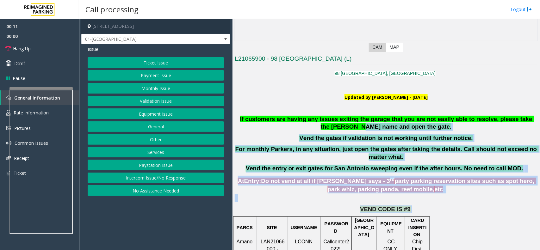
drag, startPoint x: 434, startPoint y: 205, endPoint x: 297, endPoint y: 128, distance: 156.4
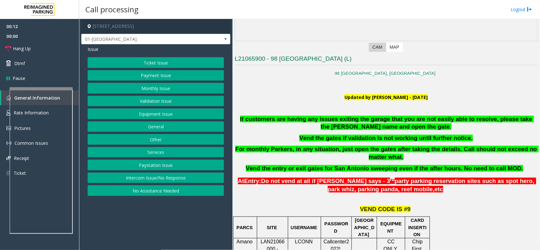
click at [285, 107] on p at bounding box center [386, 103] width 303 height 7
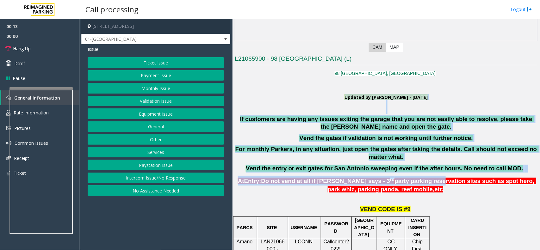
drag, startPoint x: 286, startPoint y: 100, endPoint x: 391, endPoint y: 182, distance: 133.2
click at [153, 180] on button "Intercom Issue/No Response" at bounding box center [156, 178] width 136 height 11
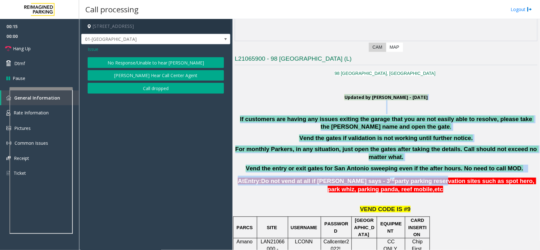
click at [160, 59] on button "No Response/Unable to hear [PERSON_NAME]" at bounding box center [156, 62] width 136 height 11
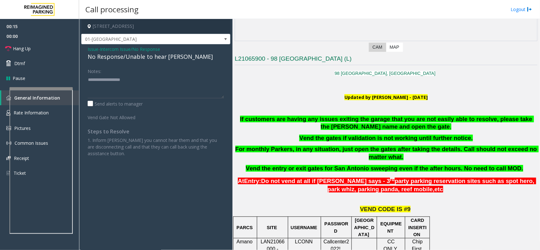
click at [156, 57] on div "No Response/Unable to hear [PERSON_NAME]" at bounding box center [156, 56] width 136 height 9
click at [201, 84] on textarea at bounding box center [156, 87] width 136 height 24
type textarea "**********"
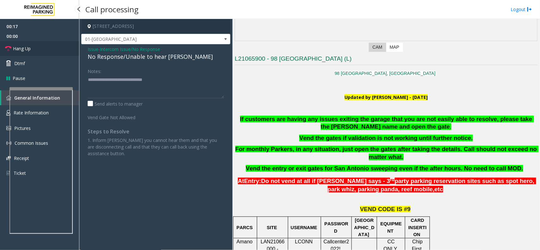
drag, startPoint x: 62, startPoint y: 42, endPoint x: 58, endPoint y: 44, distance: 4.4
click at [60, 42] on link "Hang Up" at bounding box center [39, 48] width 79 height 15
click at [48, 50] on link "Hang Up" at bounding box center [39, 48] width 79 height 15
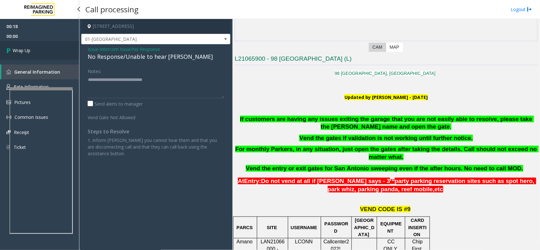
click at [48, 50] on link "Wrap Up" at bounding box center [39, 50] width 79 height 19
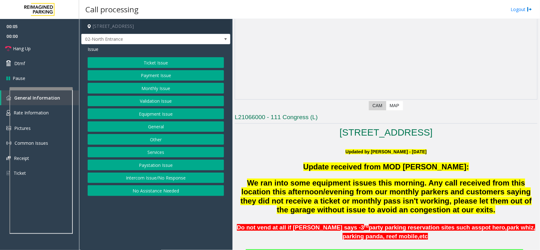
scroll to position [119, 0]
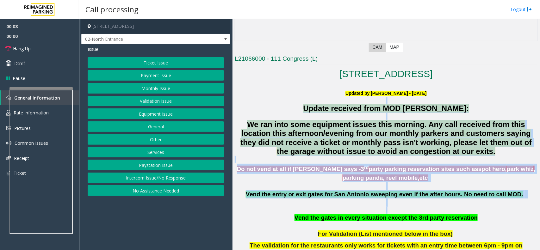
drag, startPoint x: 293, startPoint y: 104, endPoint x: 493, endPoint y: 211, distance: 227.3
click at [493, 212] on p at bounding box center [386, 210] width 303 height 7
drag, startPoint x: 488, startPoint y: 217, endPoint x: 282, endPoint y: 102, distance: 235.2
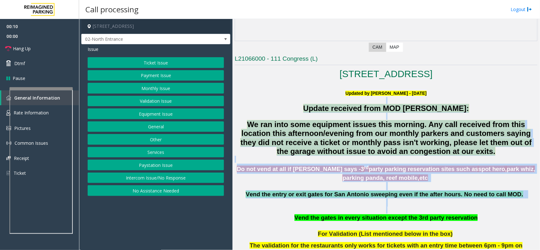
click at [283, 101] on p at bounding box center [386, 100] width 303 height 7
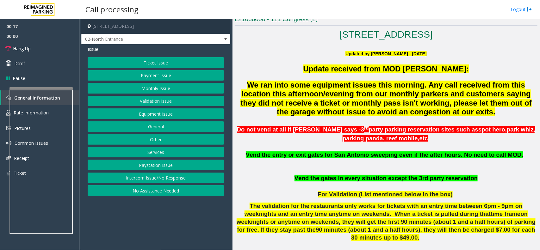
scroll to position [316, 0]
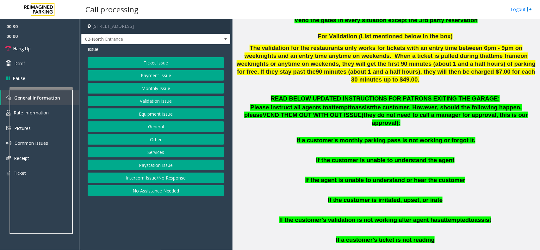
click at [161, 117] on button "Equipment Issue" at bounding box center [156, 113] width 136 height 11
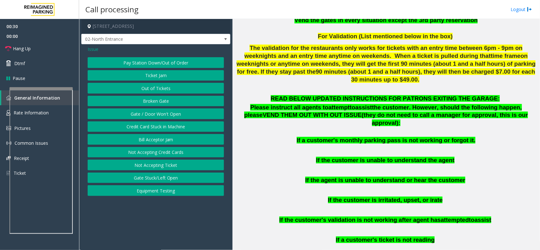
click at [161, 117] on button "Gate / Door Won't Open" at bounding box center [156, 113] width 136 height 11
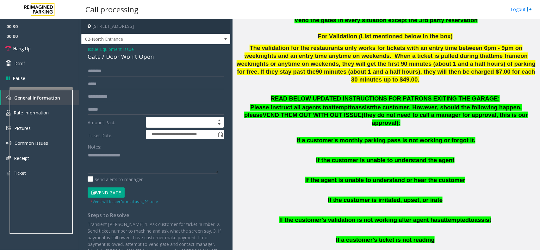
click at [149, 181] on div "Send alerts to manager" at bounding box center [156, 179] width 136 height 7
click at [152, 162] on textarea at bounding box center [153, 162] width 131 height 24
type textarea "******"
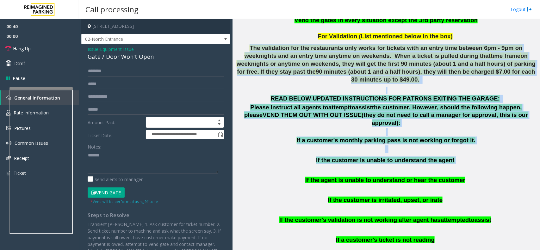
drag, startPoint x: 235, startPoint y: 51, endPoint x: 470, endPoint y: 146, distance: 253.9
click at [470, 156] on p "If the customer is unable to understand the agent" at bounding box center [386, 160] width 303 height 8
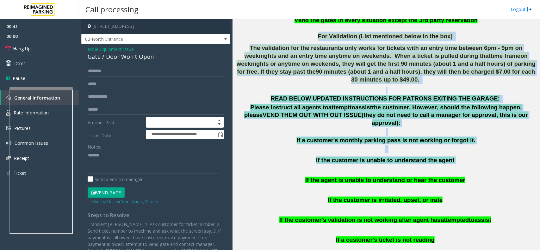
drag, startPoint x: 469, startPoint y: 150, endPoint x: 309, endPoint y: 41, distance: 193.8
click at [309, 41] on p "For Validation (List mentioned below in the box)" at bounding box center [386, 36] width 303 height 9
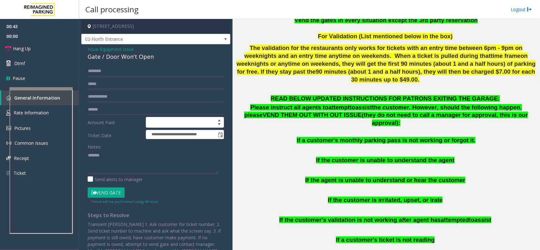
click at [94, 49] on span "Issue" at bounding box center [93, 49] width 11 height 7
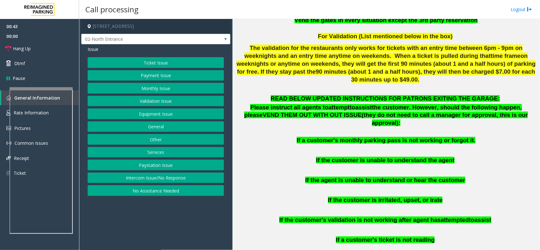
click at [143, 85] on button "Monthly Issue" at bounding box center [156, 88] width 136 height 11
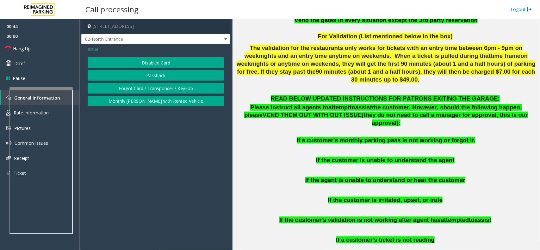
click at [152, 62] on button "Disabled Card" at bounding box center [156, 62] width 136 height 11
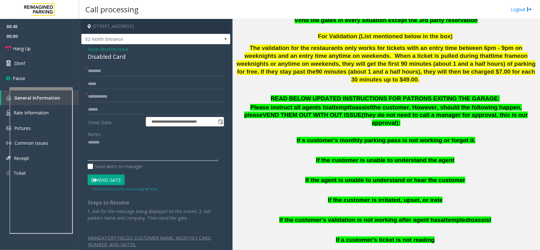
click at [133, 140] on textarea at bounding box center [153, 150] width 131 height 24
click at [116, 59] on div "Disabled Card" at bounding box center [156, 56] width 136 height 9
copy div "Disabled Card"
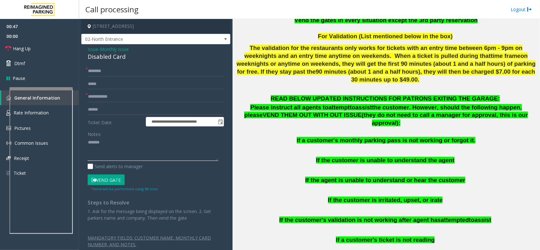
click at [126, 143] on textarea at bounding box center [153, 150] width 131 height 24
paste textarea "**********"
type textarea "**********"
click at [126, 97] on input "text" at bounding box center [156, 96] width 136 height 11
click at [109, 181] on button "Vend Gate" at bounding box center [106, 179] width 37 height 11
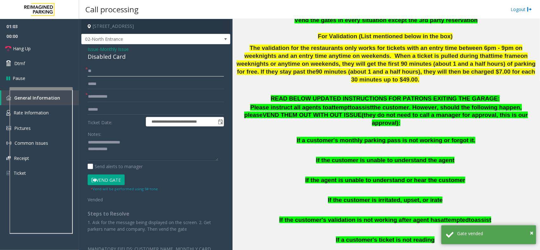
type input "**"
click at [118, 87] on input "text" at bounding box center [156, 84] width 136 height 11
type input "*"
click at [114, 98] on input "text" at bounding box center [156, 96] width 136 height 11
type input "**"
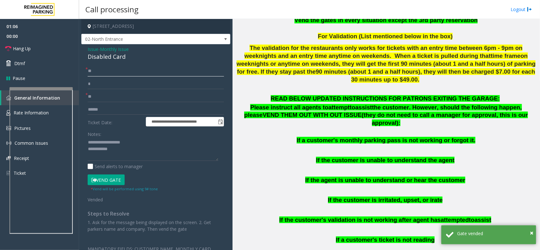
click at [101, 72] on input "**" at bounding box center [156, 71] width 136 height 11
click at [103, 85] on input "*" at bounding box center [156, 84] width 136 height 11
click at [115, 165] on label "Send alerts to manager" at bounding box center [115, 166] width 55 height 7
click at [122, 153] on textarea at bounding box center [153, 150] width 131 height 24
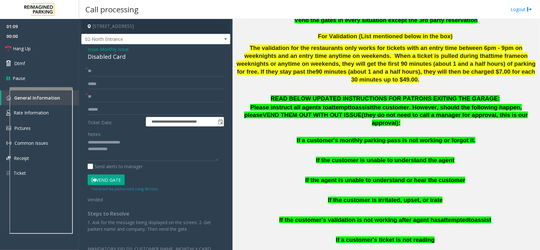
click at [112, 181] on button "Vend Gate" at bounding box center [106, 179] width 37 height 11
click at [124, 155] on textarea at bounding box center [153, 150] width 131 height 24
click at [48, 46] on link "Hang Up" at bounding box center [39, 48] width 79 height 15
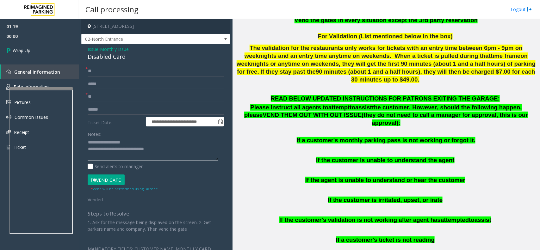
click at [156, 154] on textarea at bounding box center [153, 150] width 131 height 24
click at [158, 153] on textarea at bounding box center [153, 150] width 131 height 24
type textarea "**********"
click at [52, 46] on link "Wrap Up" at bounding box center [39, 50] width 79 height 19
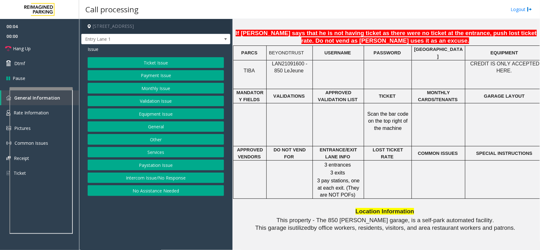
scroll to position [553, 0]
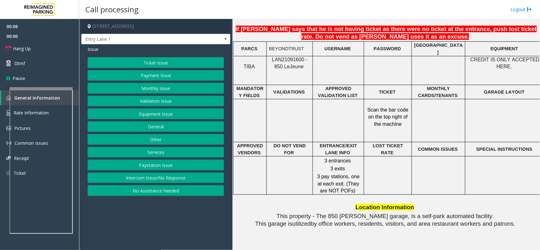
click at [290, 58] on span "LAN21091600 - 850 Le" at bounding box center [289, 63] width 35 height 12
copy span "LAN21091600"
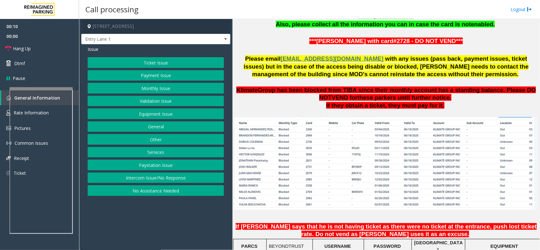
scroll to position [237, 0]
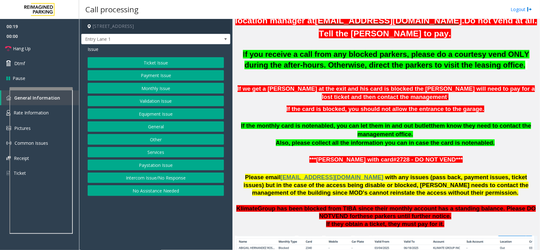
click at [195, 117] on button "Equipment Issue" at bounding box center [156, 113] width 136 height 11
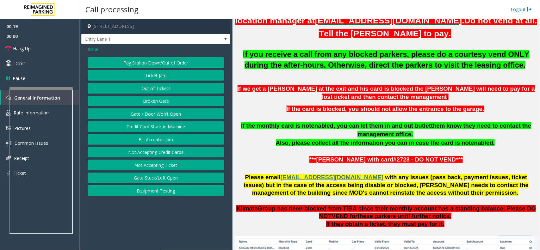
click at [195, 117] on button "Gate / Door Won't Open" at bounding box center [156, 113] width 136 height 11
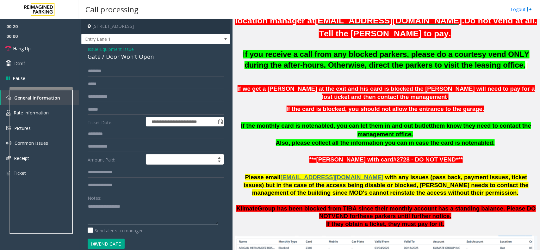
click at [163, 204] on textarea at bounding box center [153, 213] width 131 height 24
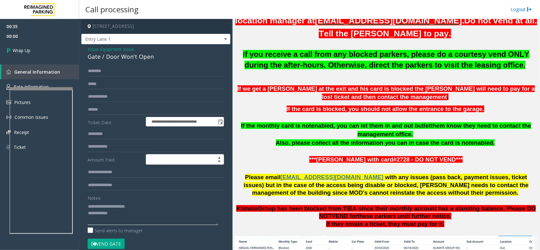
click at [150, 214] on textarea at bounding box center [153, 213] width 131 height 24
type textarea "**********"
click at [59, 53] on link "Wrap Up" at bounding box center [39, 50] width 79 height 19
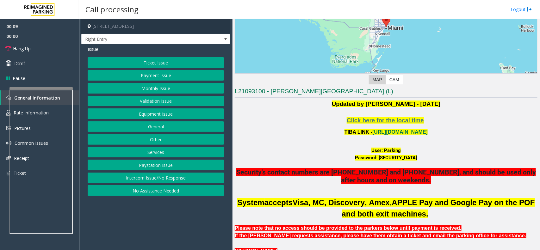
scroll to position [46, 0]
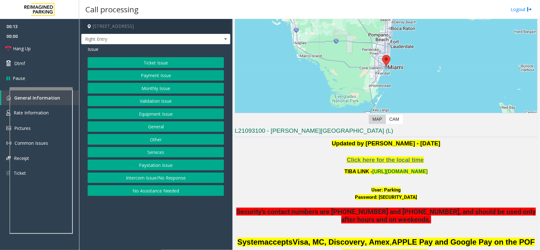
click at [399, 177] on p at bounding box center [386, 179] width 303 height 7
click at [399, 176] on p at bounding box center [386, 179] width 303 height 7
click at [399, 171] on link "https://wellsfargoctr-web.sp.tibaparking.net/" at bounding box center [399, 171] width 55 height 5
drag, startPoint x: 343, startPoint y: 133, endPoint x: 266, endPoint y: 134, distance: 77.8
click at [266, 134] on h3 "L21093100 - Wells Fargo Center (L)" at bounding box center [386, 132] width 303 height 10
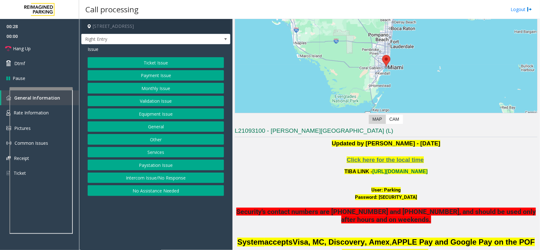
click at [275, 150] on p at bounding box center [386, 152] width 303 height 8
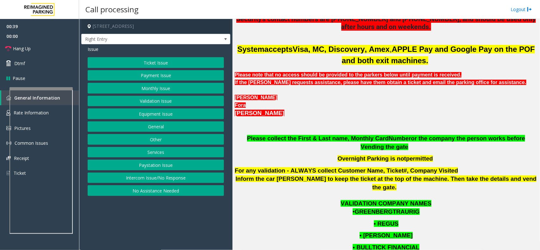
scroll to position [284, 0]
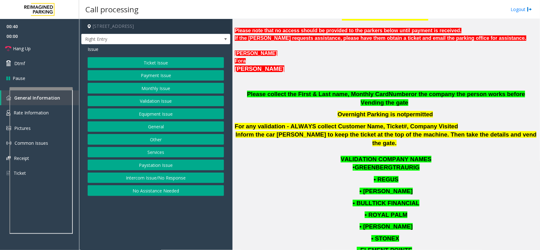
click at [134, 116] on button "Equipment Issue" at bounding box center [156, 113] width 136 height 11
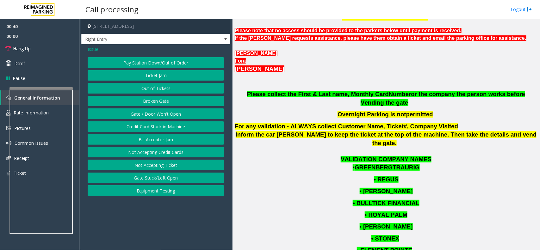
click at [134, 116] on button "Gate / Door Won't Open" at bounding box center [156, 113] width 136 height 11
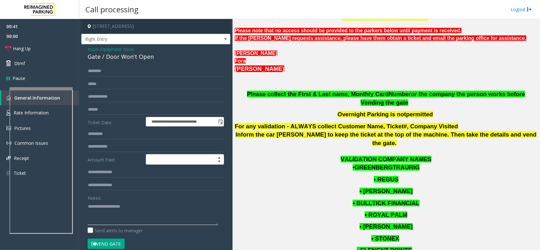
click at [134, 217] on textarea at bounding box center [153, 213] width 131 height 24
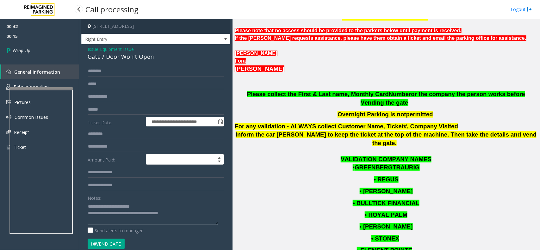
type textarea "**********"
drag, startPoint x: 56, startPoint y: 60, endPoint x: 55, endPoint y: 57, distance: 3.6
click at [56, 60] on div "00:42 00:15 Wrap Up General Information Rate Information Pictures Common Issues…" at bounding box center [39, 89] width 79 height 141
click at [54, 54] on link "Wrap Up" at bounding box center [39, 50] width 79 height 19
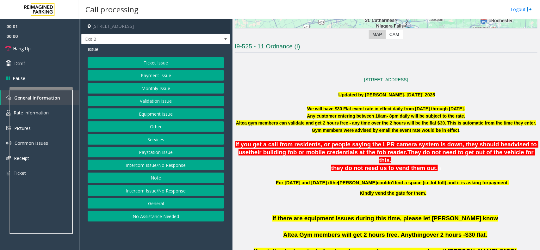
scroll to position [158, 0]
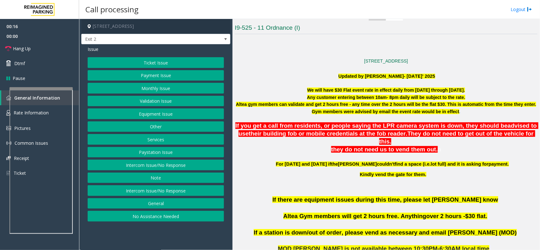
click at [180, 102] on button "Validation Issue" at bounding box center [156, 101] width 136 height 11
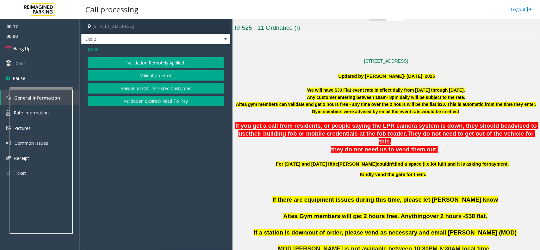
click at [168, 76] on button "Validation Error" at bounding box center [156, 75] width 136 height 11
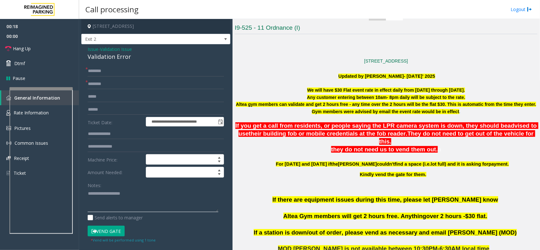
click at [133, 205] on textarea at bounding box center [153, 201] width 131 height 24
click at [117, 58] on div "Validation Error" at bounding box center [156, 56] width 136 height 9
copy div "Validation Error"
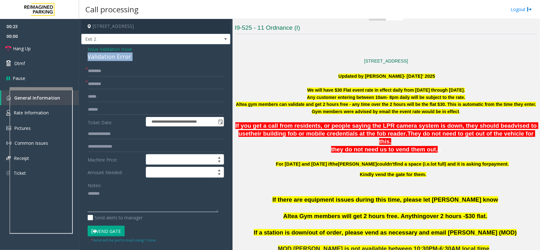
paste textarea "**********"
click at [133, 195] on textarea at bounding box center [153, 201] width 131 height 24
type textarea "**********"
click at [112, 85] on input "text" at bounding box center [156, 84] width 136 height 11
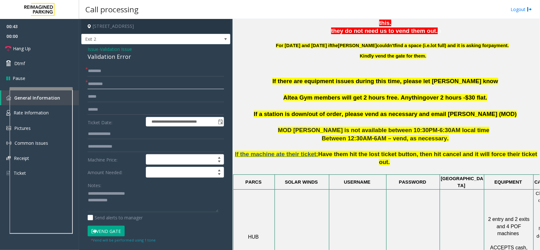
type input "*********"
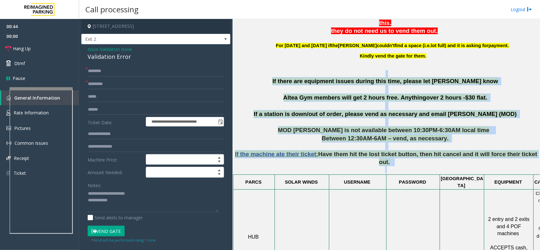
drag, startPoint x: 256, startPoint y: 66, endPoint x: 525, endPoint y: 152, distance: 281.9
click at [394, 152] on p "If the machine ate their ticket: Have them hit the lost ticket button, then hit…" at bounding box center [386, 158] width 303 height 31
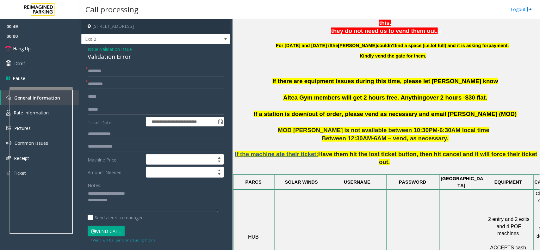
click at [129, 79] on input "*********" at bounding box center [156, 84] width 136 height 11
click at [129, 76] on form "**********" at bounding box center [156, 154] width 136 height 177
click at [129, 75] on input "text" at bounding box center [156, 71] width 136 height 11
type input "**"
click at [130, 201] on textarea at bounding box center [153, 201] width 131 height 24
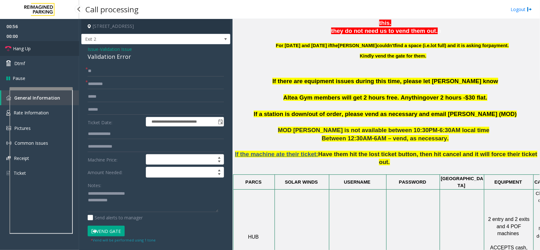
click at [56, 46] on link "Hang Up" at bounding box center [39, 48] width 79 height 15
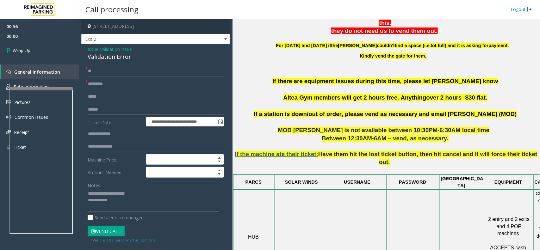
click at [123, 206] on textarea at bounding box center [153, 201] width 131 height 24
type textarea "**********"
click at [34, 46] on link "Wrap Up" at bounding box center [39, 50] width 79 height 19
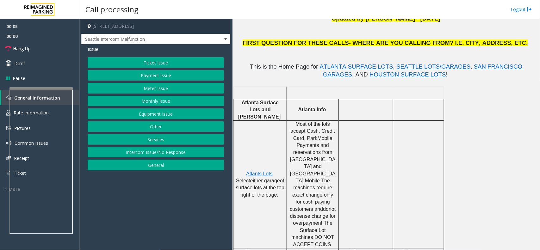
scroll to position [119, 0]
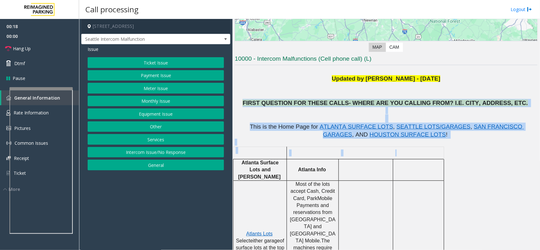
drag, startPoint x: 263, startPoint y: 102, endPoint x: 409, endPoint y: 153, distance: 155.2
click at [410, 147] on div at bounding box center [418, 147] width 51 height 2
drag, startPoint x: 411, startPoint y: 144, endPoint x: 277, endPoint y: 89, distance: 145.1
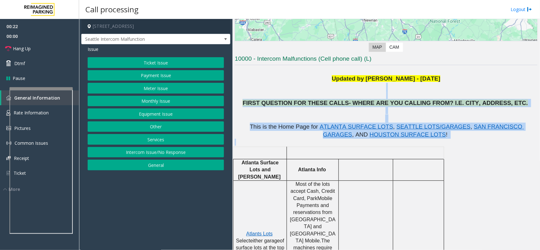
click at [168, 115] on button "Equipment Issue" at bounding box center [156, 113] width 136 height 11
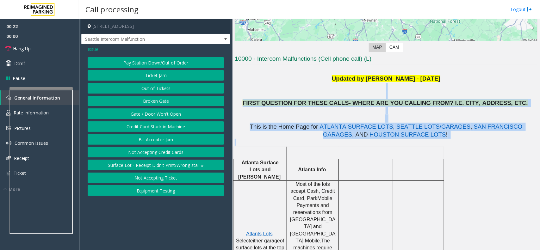
click at [168, 115] on button "Gate / Door Won't Open" at bounding box center [156, 113] width 136 height 11
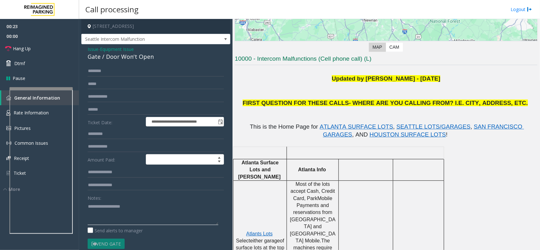
click at [141, 206] on textarea at bounding box center [153, 213] width 131 height 24
click at [142, 57] on div "Gate / Door Won't Open" at bounding box center [156, 56] width 136 height 9
copy div "Gate / Door Won't Open"
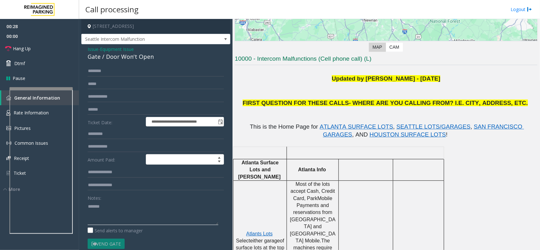
click at [145, 209] on textarea at bounding box center [153, 213] width 131 height 24
paste textarea "**********"
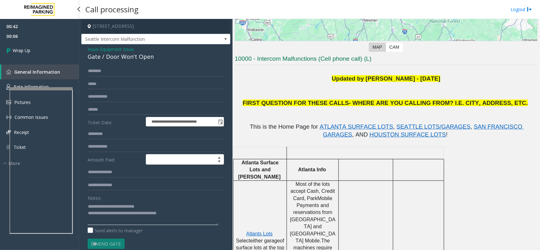
type textarea "**********"
click at [40, 37] on span "00:06" at bounding box center [39, 36] width 79 height 10
click at [41, 46] on link "Wrap Up" at bounding box center [39, 50] width 79 height 19
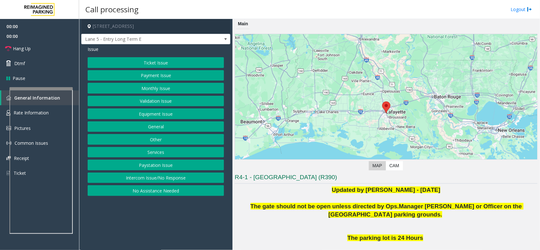
scroll to position [96, 0]
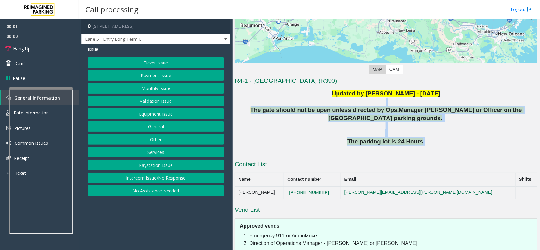
drag, startPoint x: 282, startPoint y: 101, endPoint x: 454, endPoint y: 142, distance: 176.1
click at [454, 142] on div "Updated by Pranav Babbar - 28th August 2024 The gate should not be open unless …" at bounding box center [386, 121] width 303 height 64
click at [454, 142] on p "The parking lot is 24 Hours" at bounding box center [386, 142] width 303 height 8
drag, startPoint x: 454, startPoint y: 142, endPoint x: 277, endPoint y: 106, distance: 180.7
click at [277, 106] on div "Updated by Pranav Babbar - 28th August 2024 The gate should not be open unless …" at bounding box center [386, 121] width 303 height 64
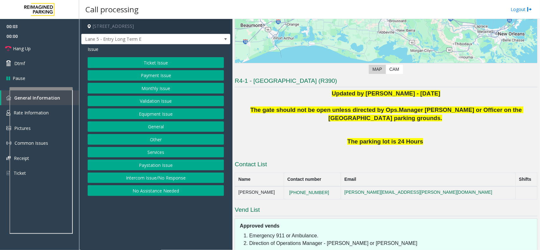
click at [277, 104] on p at bounding box center [386, 102] width 303 height 8
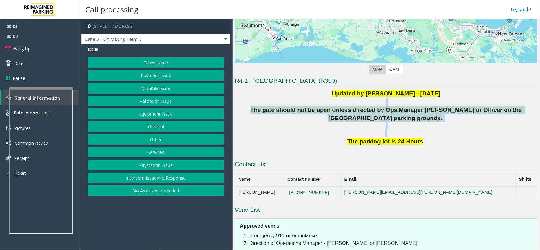
drag, startPoint x: 243, startPoint y: 105, endPoint x: 427, endPoint y: 133, distance: 186.3
click at [427, 133] on div "Updated by Pranav Babbar - 28th August 2024 The gate should not be open unless …" at bounding box center [386, 121] width 303 height 64
click at [427, 133] on p at bounding box center [386, 129] width 303 height 15
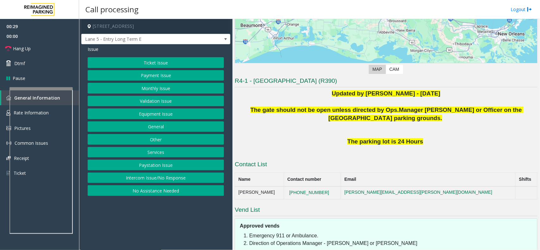
click at [165, 113] on button "Equipment Issue" at bounding box center [156, 113] width 136 height 11
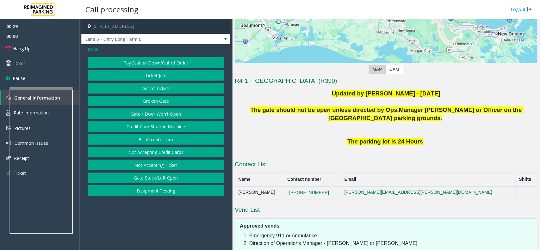
click at [165, 113] on button "Gate / Door Won't Open" at bounding box center [156, 113] width 136 height 11
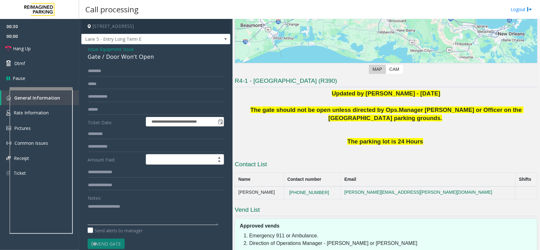
click at [133, 208] on textarea at bounding box center [153, 213] width 131 height 24
click at [142, 62] on div "**********" at bounding box center [155, 204] width 149 height 320
click at [144, 59] on div "Gate / Door Won't Open" at bounding box center [156, 56] width 136 height 9
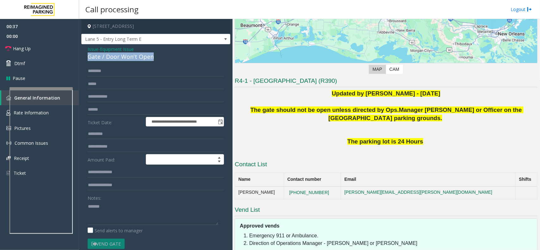
copy div "Gate / Door Won't Open"
click at [127, 216] on textarea at bounding box center [153, 213] width 131 height 24
paste textarea "**********"
click at [56, 53] on link "Hang Up" at bounding box center [39, 48] width 79 height 15
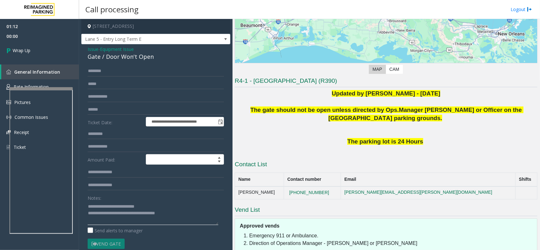
click at [186, 215] on textarea at bounding box center [153, 213] width 131 height 24
type textarea "**********"
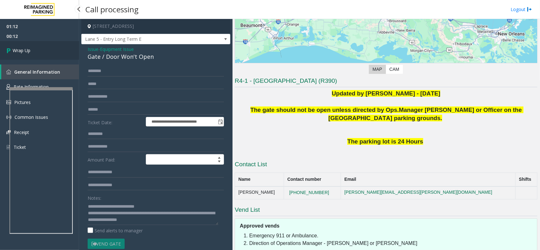
click at [19, 58] on link "Wrap Up" at bounding box center [39, 50] width 79 height 19
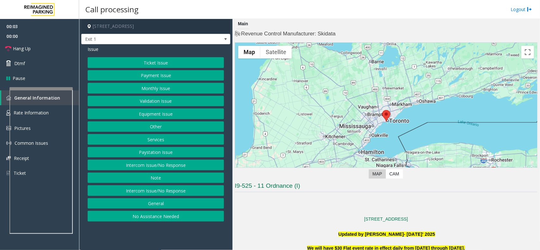
scroll to position [198, 0]
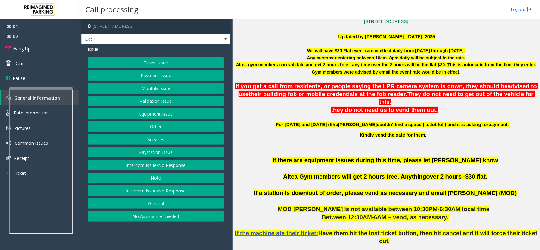
click at [170, 116] on button "Equipment Issue" at bounding box center [156, 113] width 136 height 11
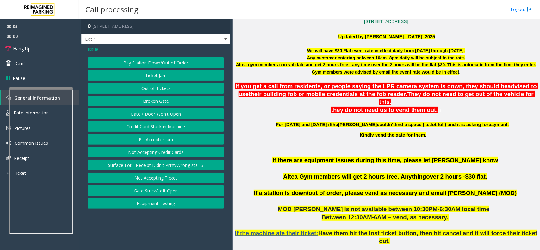
click at [167, 63] on button "Pay Station Down/Out of Order" at bounding box center [156, 62] width 136 height 11
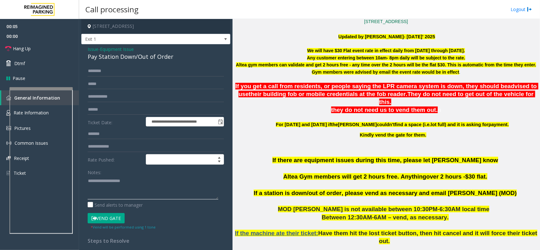
click at [106, 188] on textarea at bounding box center [153, 188] width 131 height 24
click at [145, 59] on div "Pay Station Down/Out of Order" at bounding box center [156, 56] width 136 height 9
copy div "Pay Station Down/Out of Order"
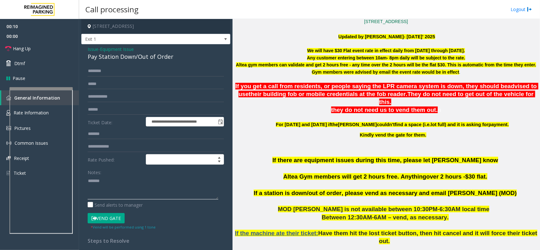
click at [144, 190] on textarea at bounding box center [153, 188] width 131 height 24
paste textarea "**********"
type textarea "**********"
click at [139, 107] on input "text" at bounding box center [156, 109] width 136 height 11
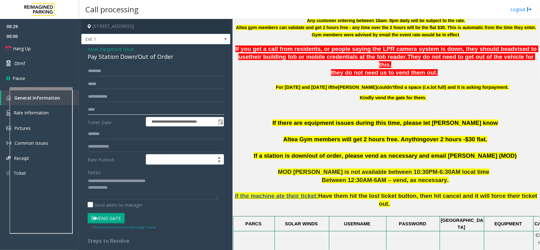
scroll to position [277, 0]
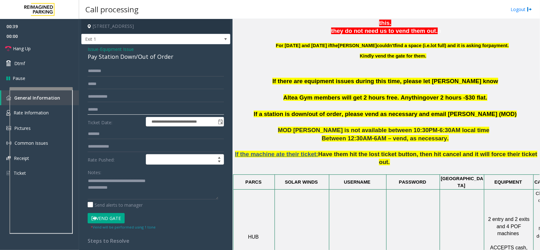
type input "******"
click at [138, 74] on input "text" at bounding box center [156, 71] width 136 height 11
click at [121, 211] on form "**********" at bounding box center [156, 148] width 136 height 164
click at [113, 216] on button "Vend Gate" at bounding box center [106, 218] width 37 height 11
click at [134, 197] on textarea at bounding box center [153, 188] width 131 height 24
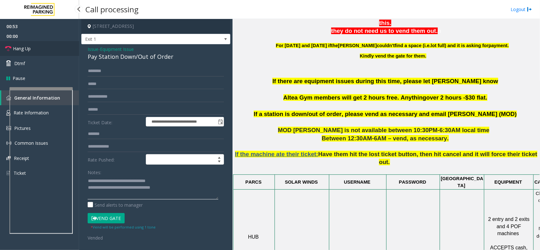
type textarea "**********"
click at [53, 43] on link "Hang Up" at bounding box center [39, 48] width 79 height 15
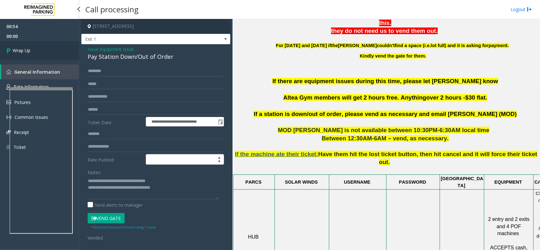
click at [53, 43] on link "Wrap Up" at bounding box center [39, 50] width 79 height 19
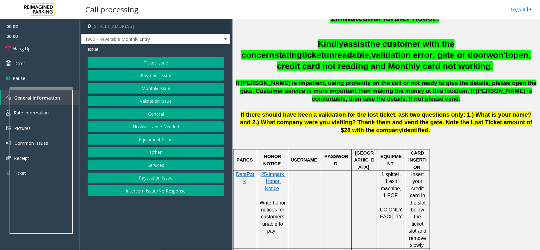
scroll to position [277, 0]
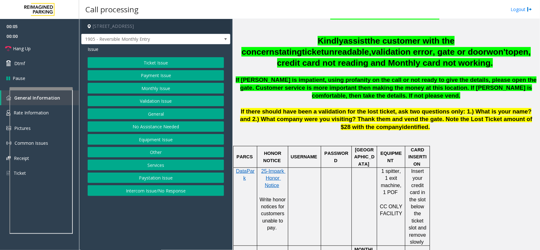
click at [168, 86] on button "Monthly Issue" at bounding box center [156, 88] width 136 height 11
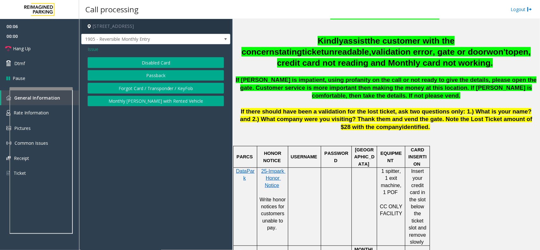
click at [161, 62] on button "Disabled Card" at bounding box center [156, 62] width 136 height 11
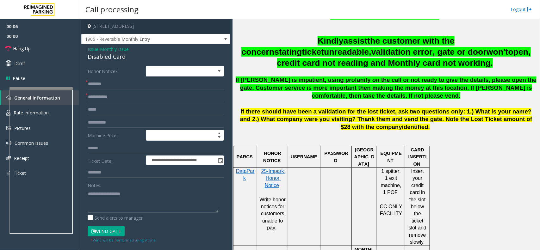
click at [127, 198] on textarea at bounding box center [153, 201] width 131 height 24
click at [117, 59] on div "Disabled Card" at bounding box center [156, 56] width 136 height 9
copy div "Disabled Card"
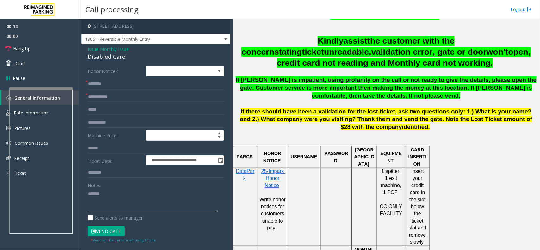
click at [135, 203] on textarea at bounding box center [153, 201] width 131 height 24
paste textarea "**********"
type textarea "**********"
click at [118, 99] on input "text" at bounding box center [156, 97] width 136 height 11
type input "******"
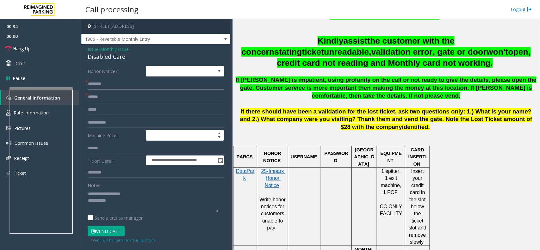
click at [118, 89] on input "text" at bounding box center [156, 84] width 136 height 11
type input "****"
click at [132, 206] on textarea at bounding box center [153, 201] width 131 height 24
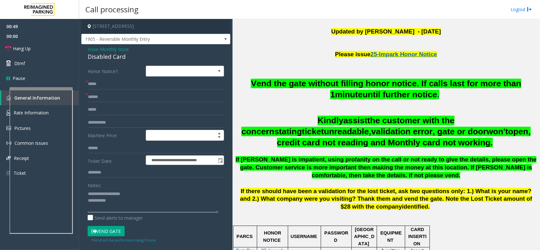
scroll to position [158, 0]
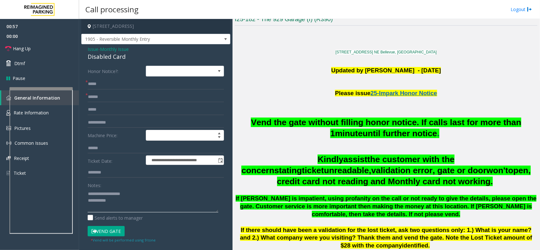
click at [137, 207] on textarea at bounding box center [153, 201] width 131 height 24
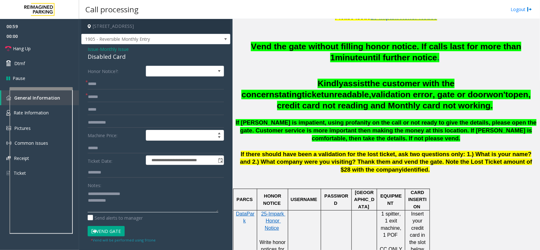
scroll to position [237, 0]
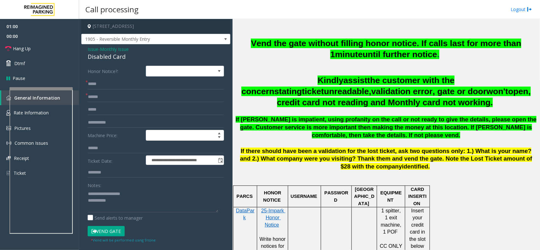
click at [95, 231] on icon at bounding box center [93, 231] width 5 height 4
click at [122, 207] on textarea at bounding box center [153, 201] width 131 height 24
type textarea "**********"
click at [54, 50] on link "Hang Up" at bounding box center [39, 48] width 79 height 15
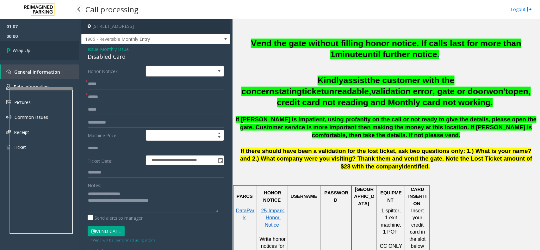
click at [54, 50] on link "Wrap Up" at bounding box center [39, 50] width 79 height 19
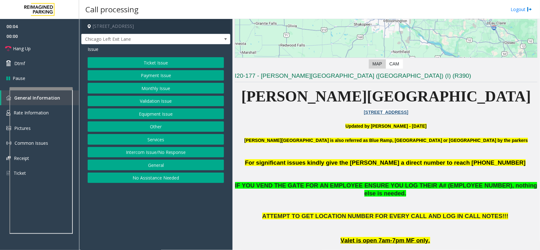
scroll to position [119, 0]
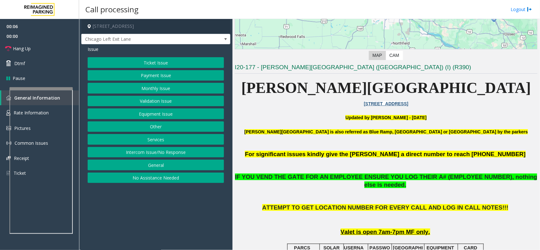
click at [187, 111] on button "Equipment Issue" at bounding box center [156, 113] width 136 height 11
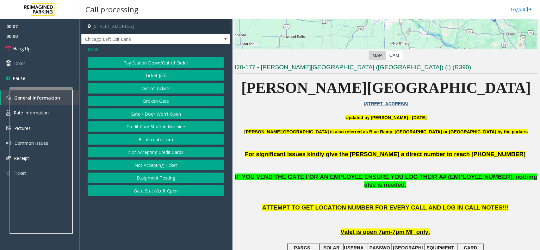
click at [187, 111] on button "Gate / Door Won't Open" at bounding box center [156, 113] width 136 height 11
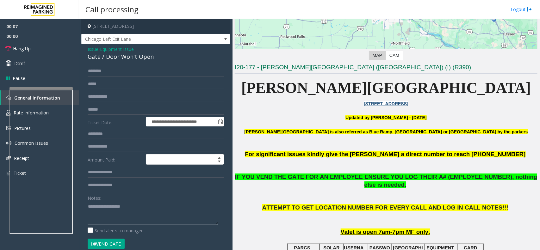
click at [137, 212] on textarea at bounding box center [153, 213] width 131 height 24
click at [121, 61] on div "Gate / Door Won't Open" at bounding box center [156, 56] width 136 height 9
click at [126, 56] on div "Gate / Door Won't Open" at bounding box center [156, 56] width 136 height 9
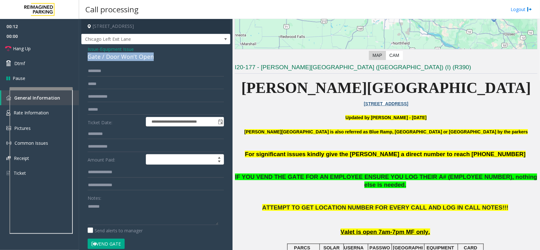
copy div "Gate / Door Won't Open"
click at [125, 217] on textarea at bounding box center [153, 213] width 131 height 24
paste textarea "**********"
click at [112, 242] on button "Vend Gate" at bounding box center [106, 244] width 37 height 11
click at [130, 219] on textarea at bounding box center [153, 213] width 131 height 24
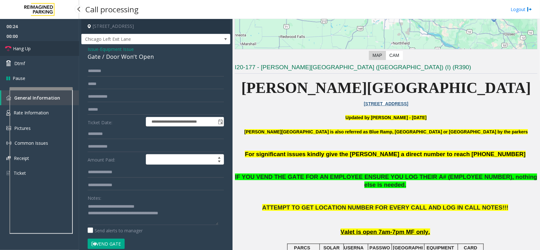
click at [40, 46] on link "Hang Up" at bounding box center [39, 48] width 79 height 15
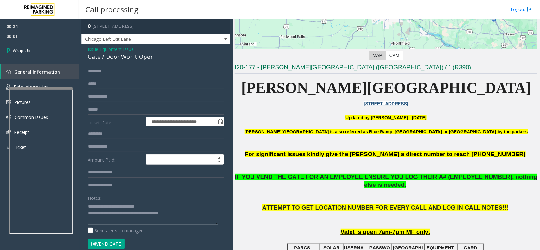
click at [150, 216] on textarea at bounding box center [153, 213] width 131 height 24
type textarea "**********"
click at [43, 54] on link "Wrap Up" at bounding box center [39, 50] width 79 height 19
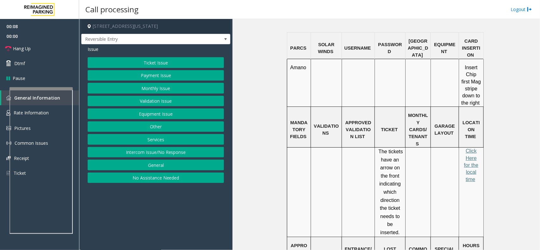
scroll to position [435, 0]
click at [192, 120] on div "Ticket Issue Payment Issue Monthly Issue Validation Issue Equipment Issue Other…" at bounding box center [156, 120] width 136 height 126
click at [189, 119] on button "Equipment Issue" at bounding box center [156, 113] width 136 height 11
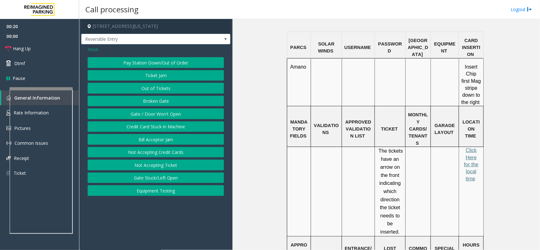
click at [176, 116] on button "Gate / Door Won't Open" at bounding box center [156, 113] width 136 height 11
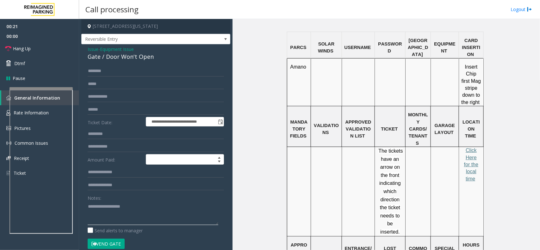
click at [147, 210] on textarea at bounding box center [153, 213] width 131 height 24
click at [141, 55] on div "Gate / Door Won't Open" at bounding box center [156, 56] width 136 height 9
copy div "Gate / Door Won't Open"
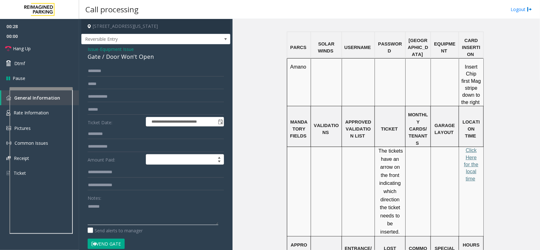
click at [149, 212] on textarea at bounding box center [153, 213] width 131 height 24
paste textarea "**********"
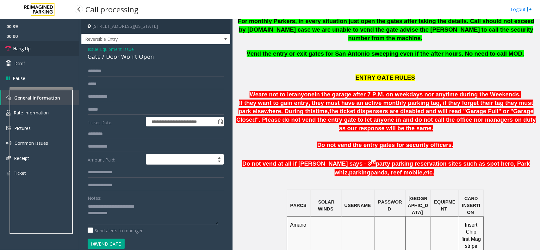
click at [38, 47] on link "Hang Up" at bounding box center [39, 48] width 79 height 15
click at [139, 224] on textarea at bounding box center [153, 213] width 131 height 24
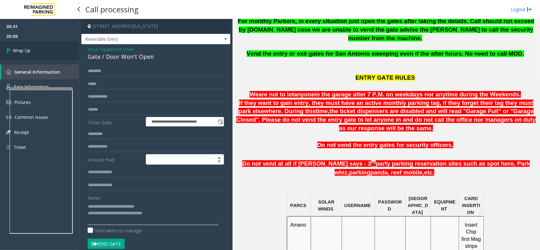
type textarea "**********"
click at [55, 55] on link "Wrap Up" at bounding box center [39, 50] width 79 height 19
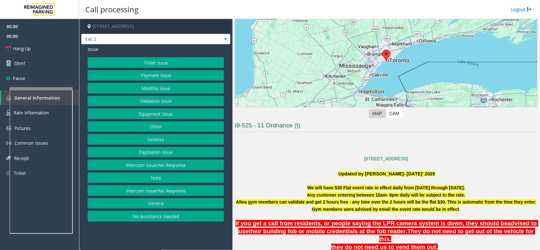
scroll to position [119, 0]
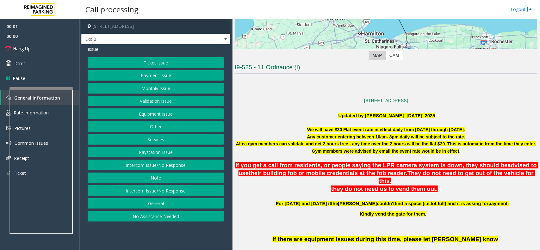
drag, startPoint x: 306, startPoint y: 107, endPoint x: 441, endPoint y: 180, distance: 153.9
click at [510, 201] on span at bounding box center [510, 203] width 1 height 5
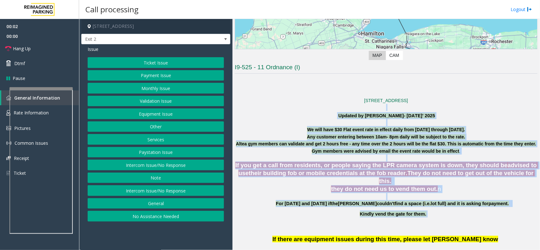
drag, startPoint x: 496, startPoint y: 220, endPoint x: 269, endPoint y: 107, distance: 253.0
click at [269, 107] on p at bounding box center [386, 107] width 303 height 7
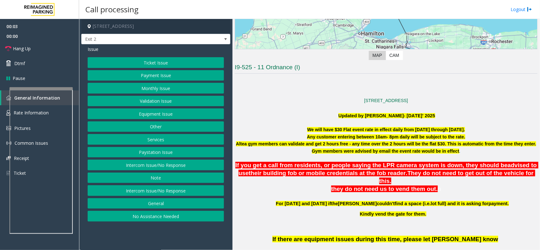
click at [146, 121] on div "Ticket Issue Payment Issue Monthly Issue Validation Issue Equipment Issue Other…" at bounding box center [156, 139] width 136 height 164
click at [152, 117] on button "Equipment Issue" at bounding box center [156, 113] width 136 height 11
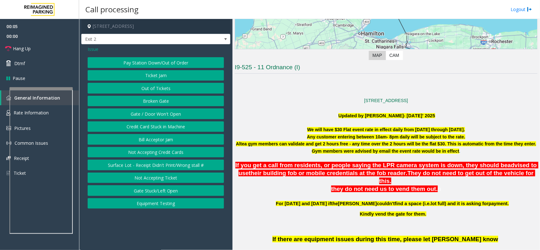
click at [168, 68] on div "Pay Station Down/Out of Order Ticket Jam Out of Tickets [GEOGRAPHIC_DATA] / Doo…" at bounding box center [156, 132] width 136 height 151
click at [169, 65] on button "Pay Station Down/Out of Order" at bounding box center [156, 62] width 136 height 11
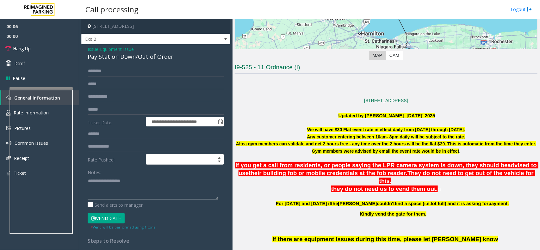
click at [136, 179] on textarea at bounding box center [153, 188] width 131 height 24
click at [152, 62] on div "**********" at bounding box center [155, 184] width 149 height 281
click at [155, 57] on div "Pay Station Down/Out of Order" at bounding box center [156, 56] width 136 height 9
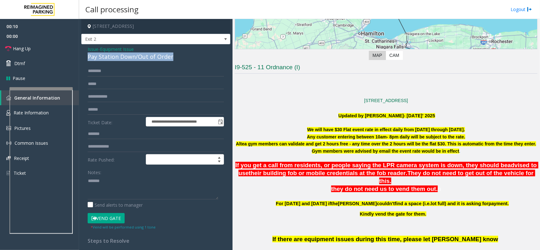
copy div "Pay Station Down/Out of Order"
paste textarea "**********"
click at [152, 193] on textarea at bounding box center [153, 188] width 131 height 24
type textarea "**********"
click at [112, 122] on label "Ticket Date:" at bounding box center [115, 121] width 58 height 9
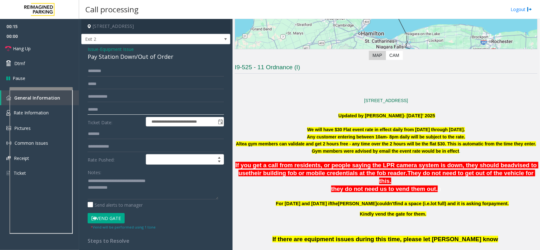
click at [119, 112] on input "text" at bounding box center [156, 109] width 136 height 11
type input "*******"
click at [133, 197] on textarea at bounding box center [153, 188] width 131 height 24
type textarea "**********"
click at [119, 215] on button "Vend Gate" at bounding box center [106, 218] width 37 height 11
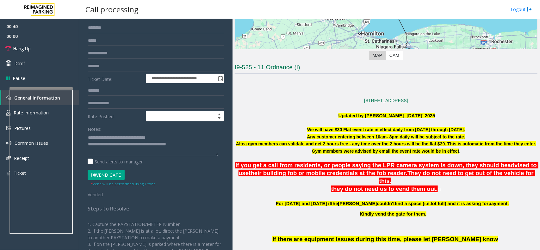
scroll to position [0, 0]
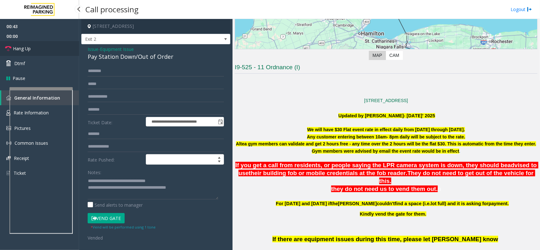
click at [49, 53] on link "Hang Up" at bounding box center [39, 48] width 79 height 15
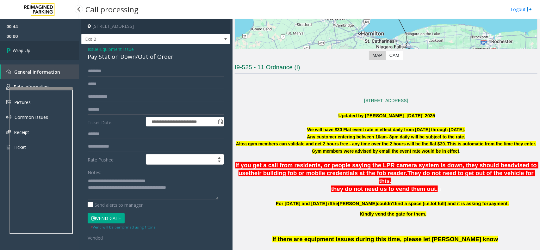
click at [49, 53] on link "Wrap Up" at bounding box center [39, 50] width 79 height 19
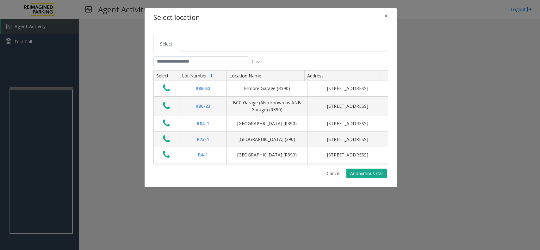
click at [198, 70] on tab "Clear Select Lot Number Location Name Address R86-52 Filmore Garage (R390) 175 …" at bounding box center [270, 117] width 235 height 122
click at [200, 65] on input "text" at bounding box center [200, 61] width 95 height 11
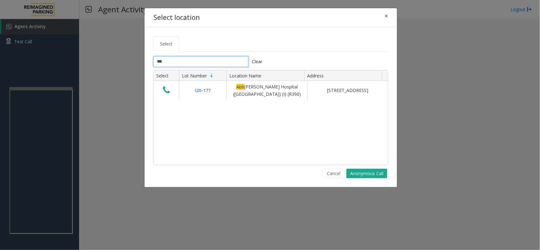
type input "***"
click at [390, 20] on button "×" at bounding box center [386, 15] width 13 height 15
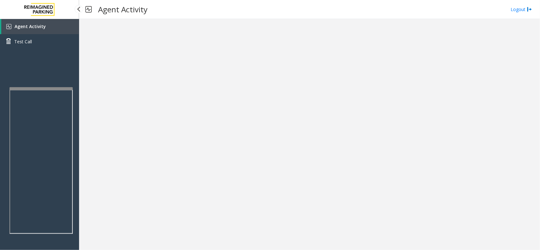
click at [52, 19] on link "Agent Activity" at bounding box center [40, 26] width 78 height 15
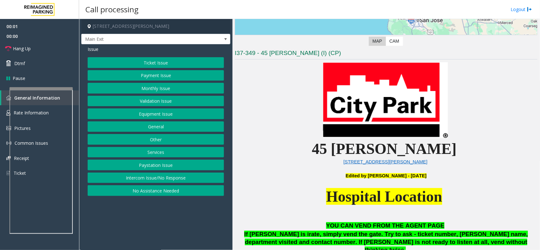
scroll to position [198, 0]
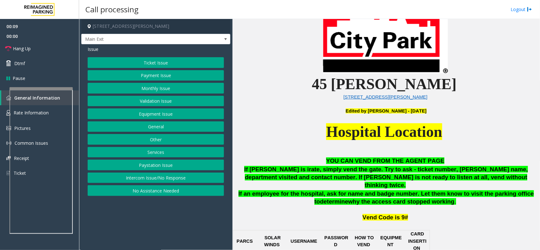
click at [158, 116] on button "Equipment Issue" at bounding box center [156, 113] width 136 height 11
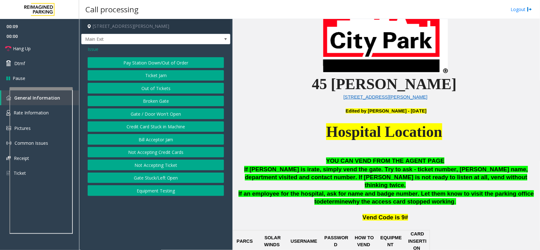
click at [156, 77] on button "Ticket Jam" at bounding box center [156, 75] width 136 height 11
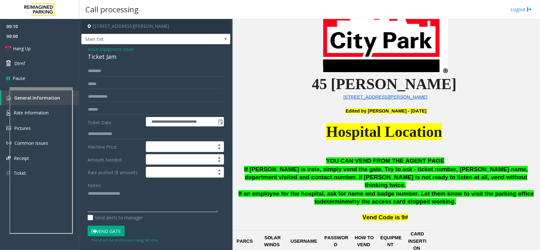
click at [134, 199] on textarea at bounding box center [153, 201] width 131 height 24
click at [107, 61] on div "Ticket Jam" at bounding box center [156, 56] width 136 height 9
click at [107, 56] on div "Ticket Jam" at bounding box center [156, 56] width 136 height 9
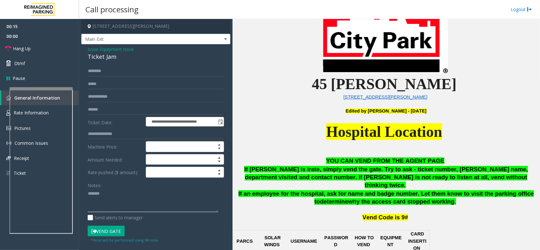
click at [126, 191] on textarea at bounding box center [153, 201] width 131 height 24
paste textarea "**********"
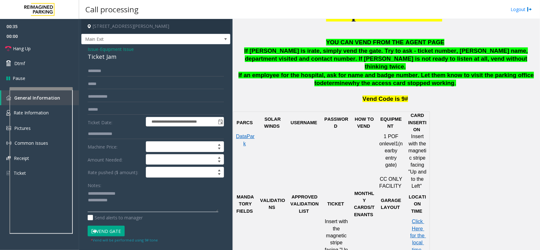
scroll to position [277, 0]
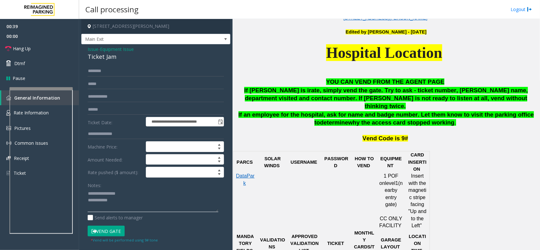
type textarea "**********"
click at [113, 109] on input "text" at bounding box center [156, 109] width 136 height 11
type input "******"
click at [133, 203] on textarea at bounding box center [153, 201] width 131 height 24
click at [121, 70] on input "text" at bounding box center [156, 71] width 136 height 11
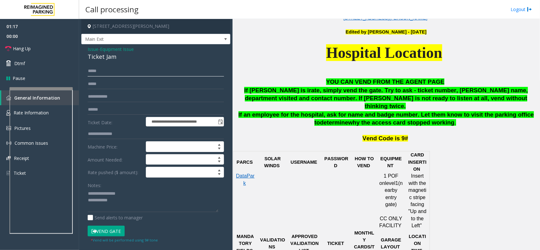
type input "*****"
click at [115, 86] on input "text" at bounding box center [156, 84] width 136 height 11
type input "**********"
click at [130, 198] on textarea at bounding box center [153, 201] width 131 height 24
click at [113, 231] on button "Vend Gate" at bounding box center [106, 231] width 37 height 11
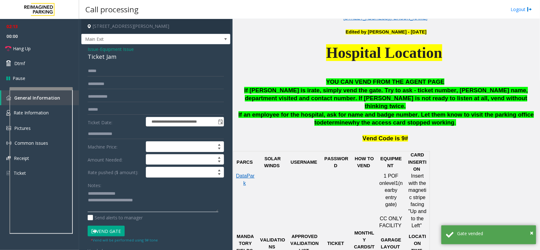
click at [162, 205] on textarea at bounding box center [153, 201] width 131 height 24
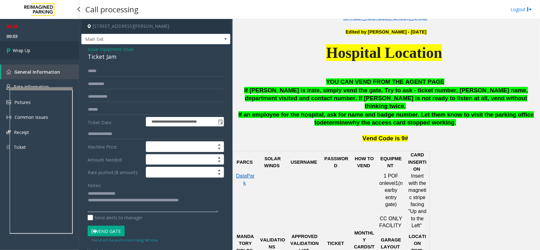
type textarea "**********"
click at [53, 52] on link "Wrap Up" at bounding box center [39, 50] width 79 height 19
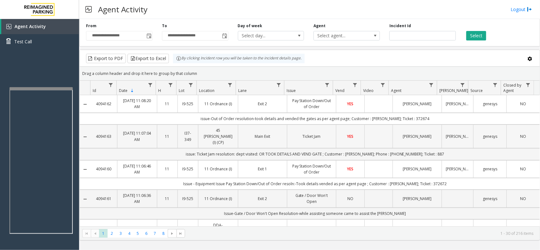
click at [373, 137] on td "Data table" at bounding box center [378, 137] width 28 height 24
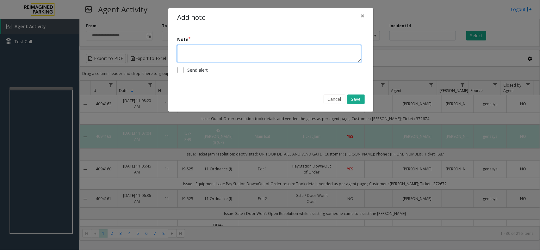
click at [320, 56] on textarea at bounding box center [269, 53] width 184 height 17
type textarea "**********"
click at [357, 101] on button "Save" at bounding box center [355, 99] width 17 height 9
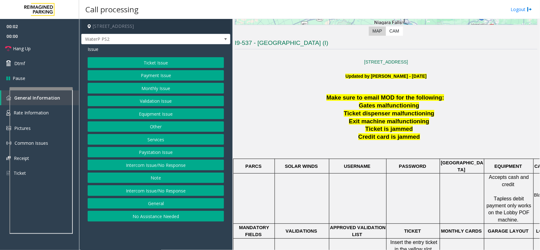
scroll to position [237, 0]
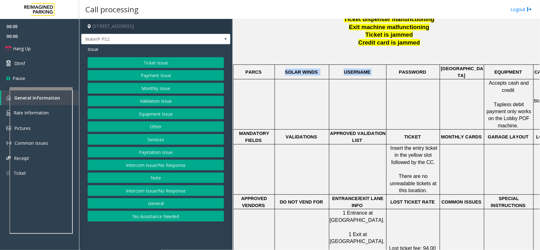
drag, startPoint x: 284, startPoint y: 70, endPoint x: 396, endPoint y: 70, distance: 111.6
click at [396, 70] on tr "PARCS SOLAR WINDS USERNAME PASSWORD PARIS EQUIPMENT CARD INSERTION" at bounding box center [404, 71] width 343 height 15
click at [422, 72] on p "PASSWORD" at bounding box center [413, 72] width 52 height 7
drag, startPoint x: 427, startPoint y: 71, endPoint x: 257, endPoint y: 62, distance: 171.0
click at [257, 62] on div "Make sure to email MOD for the following: Gates malfunctioning Ticket dispenser…" at bounding box center [386, 170] width 303 height 341
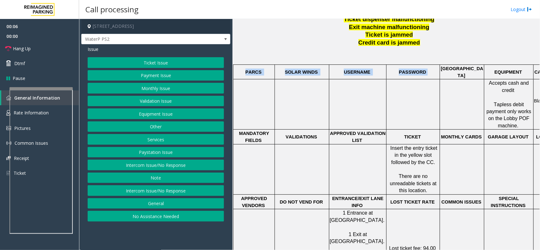
click at [250, 72] on p "PARCS" at bounding box center [254, 72] width 40 height 7
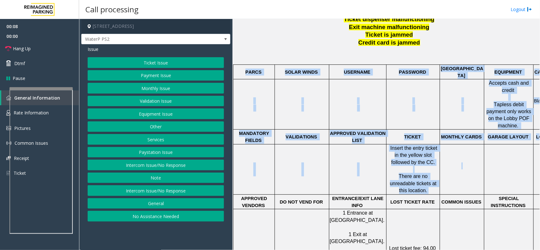
drag, startPoint x: 247, startPoint y: 70, endPoint x: 470, endPoint y: 143, distance: 235.1
click at [470, 143] on tbody "PARCS SOLAR WINDS USERNAME PASSWORD PARIS EQUIPMENT CARD INSERTION Accepts cash…" at bounding box center [404, 175] width 343 height 223
click at [461, 162] on p at bounding box center [461, 169] width 43 height 14
drag, startPoint x: 243, startPoint y: 60, endPoint x: 480, endPoint y: 179, distance: 265.3
click at [480, 179] on div "Make sure to email MOD for the following: Gates malfunctioning Ticket dispenser…" at bounding box center [386, 170] width 303 height 341
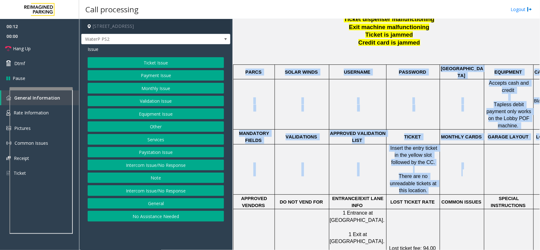
click at [480, 179] on td at bounding box center [462, 169] width 44 height 50
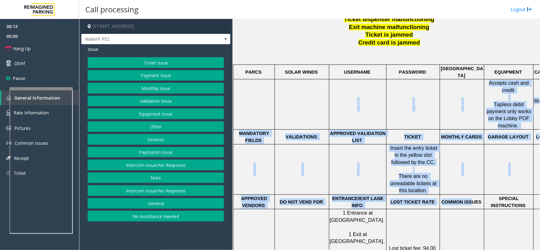
drag, startPoint x: 441, startPoint y: 157, endPoint x: 342, endPoint y: 79, distance: 125.8
click at [342, 79] on tbody "PARCS SOLAR WINDS USERNAME PASSWORD PARIS EQUIPMENT CARD INSERTION Accepts cash…" at bounding box center [404, 175] width 343 height 223
click at [342, 79] on td at bounding box center [357, 104] width 57 height 50
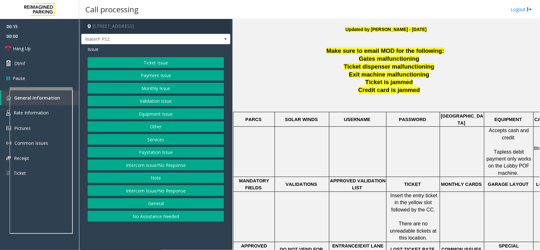
scroll to position [119, 0]
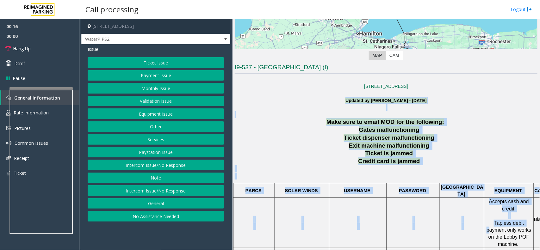
drag, startPoint x: 321, startPoint y: 98, endPoint x: 516, endPoint y: 214, distance: 226.8
click at [477, 179] on p at bounding box center [386, 172] width 303 height 14
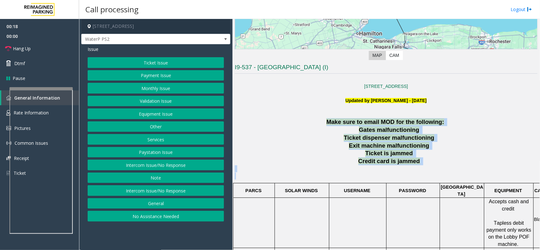
drag, startPoint x: 431, startPoint y: 173, endPoint x: 314, endPoint y: 124, distance: 127.2
click at [320, 119] on p "Make sure to email MOD for the following:" at bounding box center [386, 122] width 303 height 8
drag, startPoint x: 333, startPoint y: 115, endPoint x: 416, endPoint y: 181, distance: 106.6
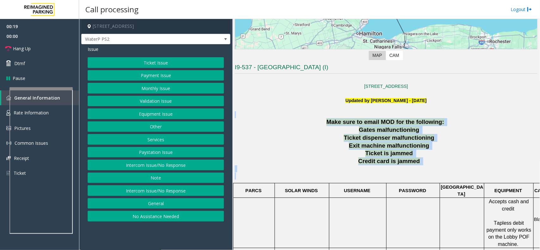
drag, startPoint x: 420, startPoint y: 175, endPoint x: 307, endPoint y: 119, distance: 126.2
click at [307, 119] on p "Make sure to email MOD for the following:" at bounding box center [386, 122] width 303 height 8
drag, startPoint x: 319, startPoint y: 119, endPoint x: 423, endPoint y: 164, distance: 113.4
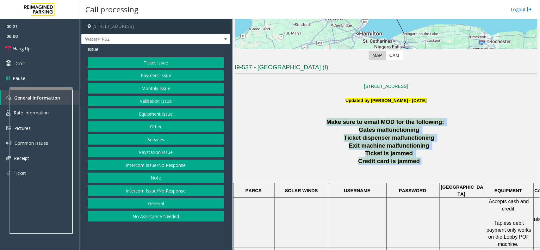
click at [423, 164] on p "Credit card is jammed" at bounding box center [389, 161] width 295 height 8
drag, startPoint x: 421, startPoint y: 168, endPoint x: 323, endPoint y: 119, distance: 110.0
click at [323, 119] on p "Make sure to email MOD for the following:" at bounding box center [386, 122] width 303 height 8
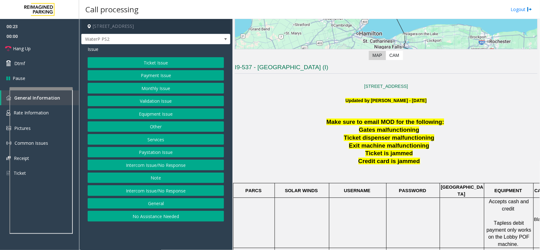
click at [165, 113] on button "Equipment Issue" at bounding box center [156, 113] width 136 height 11
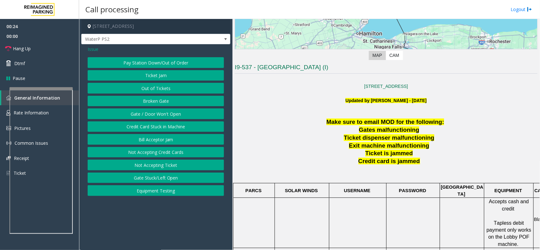
click at [165, 113] on button "Gate / Door Won't Open" at bounding box center [156, 113] width 136 height 11
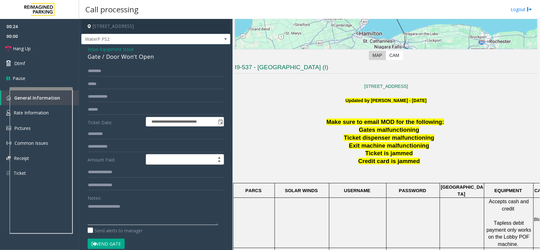
click at [134, 212] on textarea at bounding box center [153, 213] width 131 height 24
click at [145, 59] on div "Gate / Door Won't Open" at bounding box center [156, 56] width 136 height 9
click at [146, 208] on textarea at bounding box center [153, 213] width 131 height 24
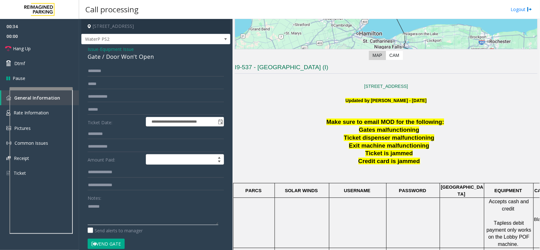
paste textarea "**********"
click at [48, 40] on span "00:00" at bounding box center [39, 36] width 79 height 10
click at [48, 41] on link "Hang Up" at bounding box center [39, 48] width 79 height 15
click at [131, 220] on textarea at bounding box center [153, 213] width 131 height 24
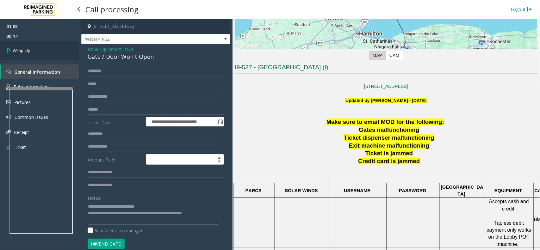
type textarea "**********"
click at [35, 57] on link "Wrap Up" at bounding box center [39, 50] width 79 height 19
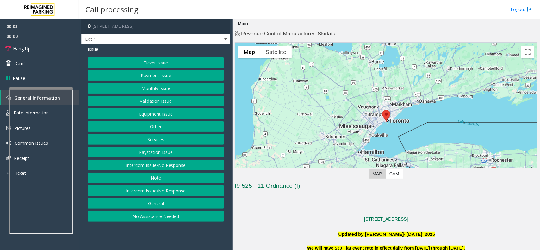
click at [184, 119] on button "Equipment Issue" at bounding box center [156, 113] width 136 height 11
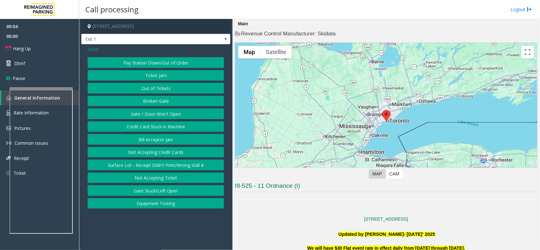
click at [172, 67] on button "Pay Station Down/Out of Order" at bounding box center [156, 62] width 136 height 11
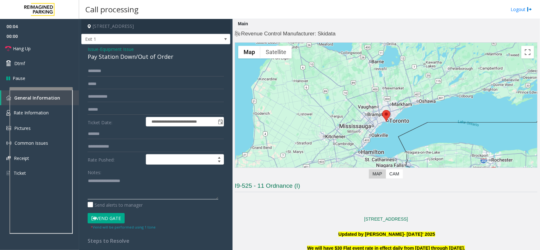
click at [155, 180] on textarea at bounding box center [153, 188] width 131 height 24
click at [158, 53] on div "Pay Station Down/Out of Order" at bounding box center [156, 56] width 136 height 9
click at [141, 171] on div "Notes:" at bounding box center [156, 183] width 136 height 33
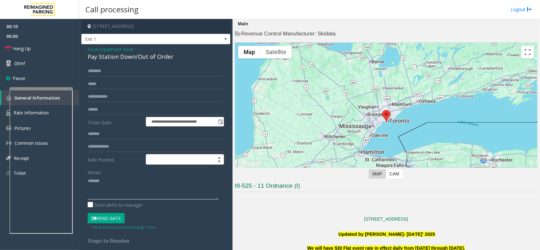
click at [133, 182] on textarea at bounding box center [153, 188] width 131 height 24
paste textarea "**********"
type textarea "**********"
click at [116, 102] on input "text" at bounding box center [156, 96] width 136 height 11
click at [114, 116] on form "**********" at bounding box center [156, 148] width 136 height 164
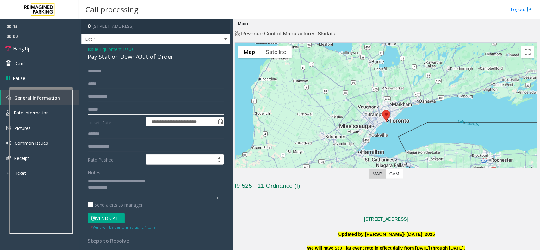
click at [116, 109] on input "text" at bounding box center [156, 109] width 136 height 11
type input "*******"
click at [135, 196] on textarea at bounding box center [153, 188] width 131 height 24
click at [106, 217] on button "Vend Gate" at bounding box center [106, 218] width 37 height 11
click at [149, 195] on textarea at bounding box center [153, 188] width 131 height 24
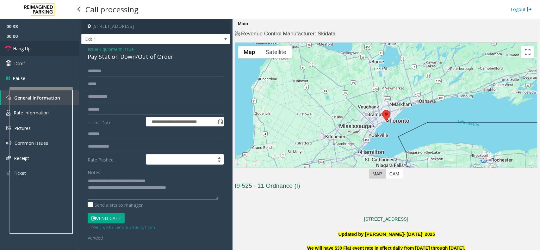
type textarea "**********"
click at [59, 43] on link "Hang Up" at bounding box center [39, 48] width 79 height 15
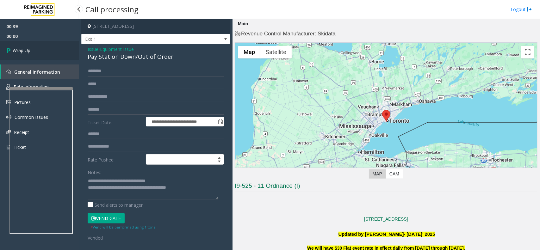
click at [59, 43] on link "Wrap Up" at bounding box center [39, 50] width 79 height 19
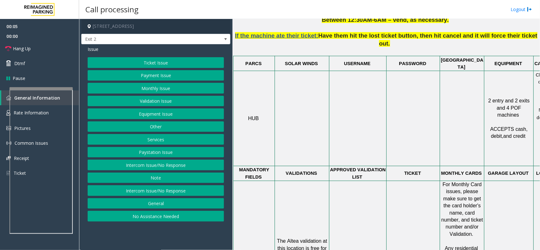
scroll to position [553, 0]
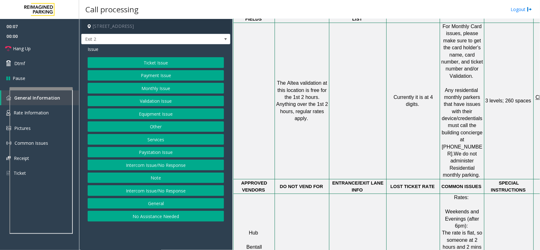
click at [176, 114] on button "Equipment Issue" at bounding box center [156, 113] width 136 height 11
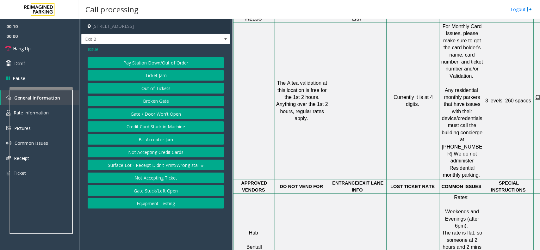
click at [153, 65] on button "Pay Station Down/Out of Order" at bounding box center [156, 62] width 136 height 11
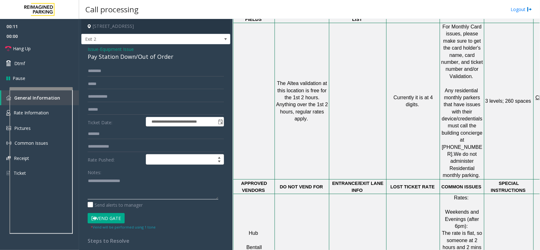
click at [131, 190] on textarea at bounding box center [153, 188] width 131 height 24
click at [146, 54] on div "Pay Station Down/Out of Order" at bounding box center [156, 56] width 136 height 9
copy div "Pay Station Down/Out of Order"
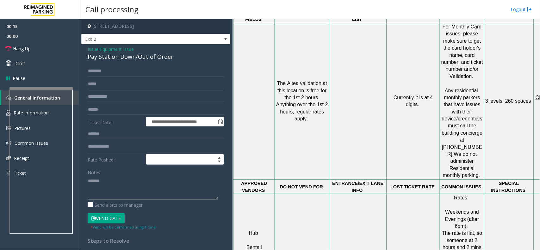
click at [146, 186] on textarea at bounding box center [153, 188] width 131 height 24
paste textarea "**********"
type textarea "**********"
click at [116, 109] on input "text" at bounding box center [156, 109] width 136 height 11
click at [135, 183] on textarea at bounding box center [153, 188] width 131 height 24
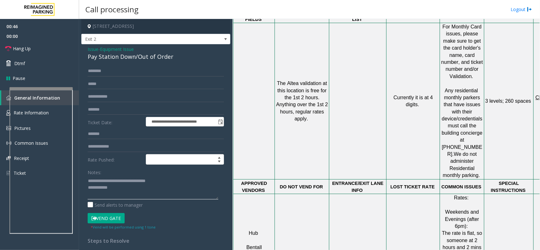
click at [133, 194] on textarea at bounding box center [153, 188] width 131 height 24
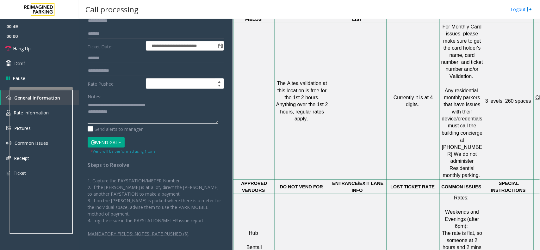
scroll to position [0, 0]
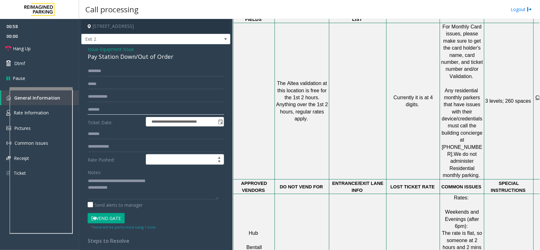
click at [102, 110] on input "*******" at bounding box center [156, 109] width 136 height 11
type input "*******"
click at [122, 190] on textarea at bounding box center [153, 188] width 131 height 24
click at [116, 220] on button "Vend Gate" at bounding box center [106, 218] width 37 height 11
click at [129, 194] on textarea at bounding box center [153, 188] width 131 height 24
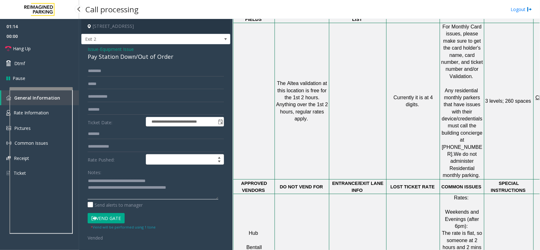
type textarea "**********"
click at [49, 35] on span "00:00" at bounding box center [39, 36] width 79 height 10
click at [46, 50] on link "Hang Up" at bounding box center [39, 48] width 79 height 15
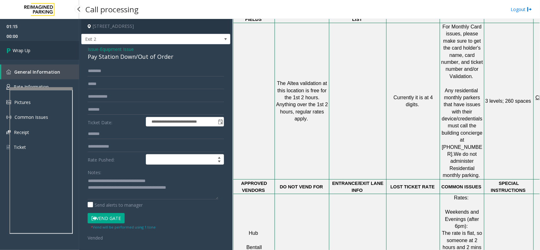
click at [46, 50] on link "Wrap Up" at bounding box center [39, 50] width 79 height 19
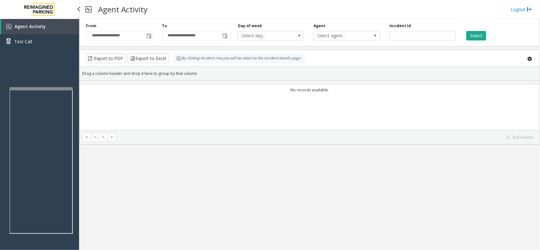
click at [46, 50] on div "Agent Activity Test Call" at bounding box center [39, 36] width 79 height 35
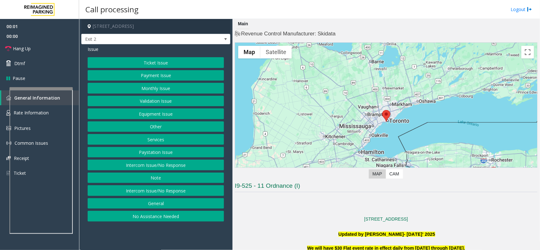
click at [150, 113] on button "Equipment Issue" at bounding box center [156, 113] width 136 height 11
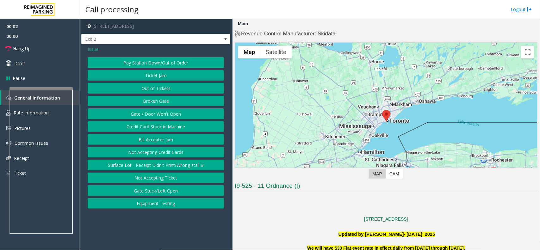
click at [162, 69] on div "Pay Station Down/Out of Order Ticket Jam Out of Tickets [GEOGRAPHIC_DATA] / Doo…" at bounding box center [156, 132] width 136 height 151
click at [166, 62] on button "Pay Station Down/Out of Order" at bounding box center [156, 62] width 136 height 11
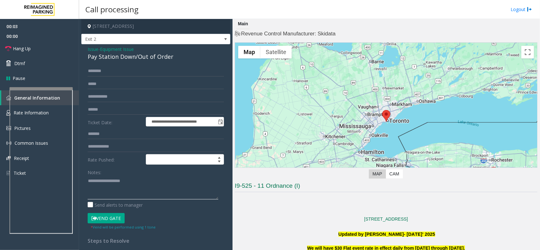
click at [130, 187] on textarea at bounding box center [153, 188] width 131 height 24
click at [157, 54] on div "Pay Station Down/Out of Order" at bounding box center [156, 56] width 136 height 9
copy div "Pay Station Down/Out of Order"
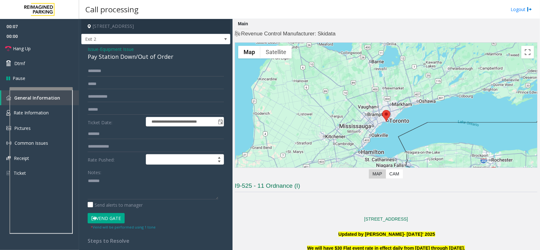
click at [146, 173] on div "Notes:" at bounding box center [156, 183] width 136 height 33
paste textarea "**********"
click at [126, 198] on textarea at bounding box center [153, 188] width 131 height 24
drag, startPoint x: 101, startPoint y: 179, endPoint x: 192, endPoint y: 179, distance: 91.4
click at [192, 179] on textarea at bounding box center [153, 188] width 131 height 24
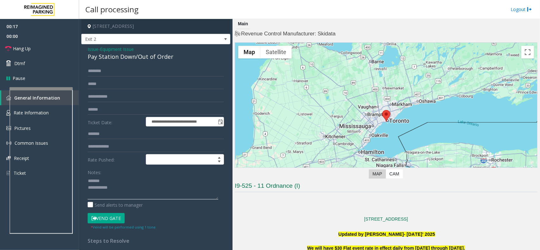
type textarea "**********"
click at [97, 48] on span "Issue" at bounding box center [93, 49] width 11 height 7
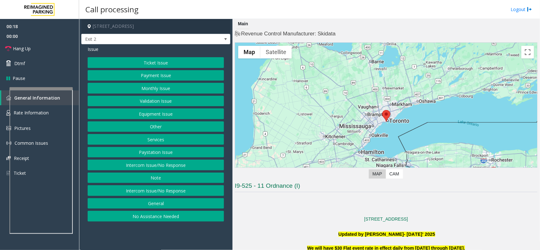
click at [193, 119] on button "Equipment Issue" at bounding box center [156, 113] width 136 height 11
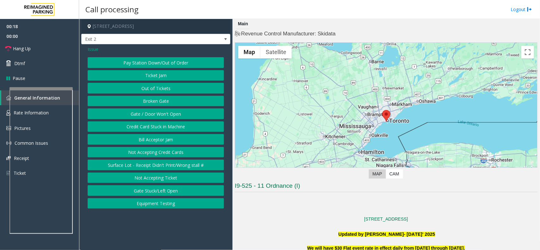
click at [193, 119] on button "Gate / Door Won't Open" at bounding box center [156, 113] width 136 height 11
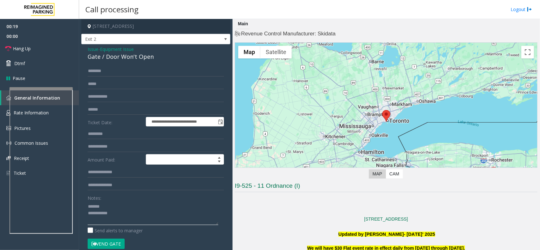
click at [134, 205] on textarea at bounding box center [153, 213] width 131 height 24
click at [131, 63] on div "**********" at bounding box center [155, 197] width 149 height 307
click at [143, 51] on div "Issue - Equipment Issue Gate / Door Won't Open" at bounding box center [156, 53] width 136 height 15
click at [142, 54] on div "Gate / Door Won't Open" at bounding box center [156, 56] width 136 height 9
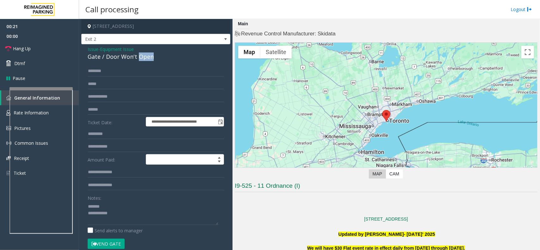
click at [142, 54] on div "Gate / Door Won't Open" at bounding box center [156, 56] width 136 height 9
copy div "Gate / Door Won't Open"
click at [133, 204] on textarea at bounding box center [153, 213] width 131 height 24
paste textarea "**********"
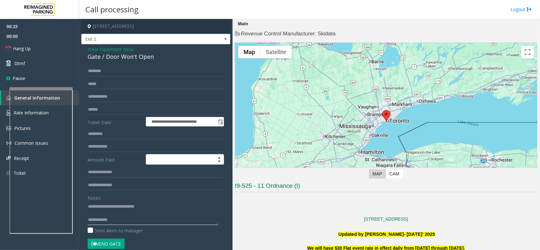
click at [143, 221] on textarea at bounding box center [153, 213] width 131 height 24
click at [55, 53] on link "Hang Up" at bounding box center [39, 48] width 79 height 15
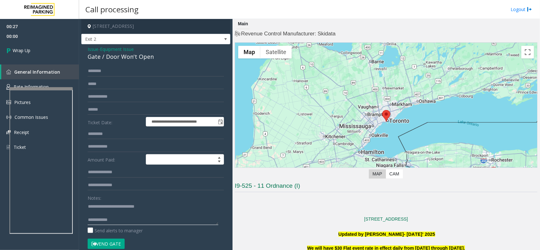
click at [146, 221] on textarea at bounding box center [153, 213] width 131 height 24
type textarea "**********"
click at [43, 51] on link "Wrap Up" at bounding box center [39, 50] width 79 height 19
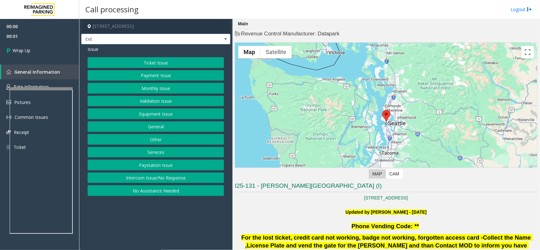
click at [165, 185] on div "Ticket Issue Payment Issue Monthly Issue Validation Issue Equipment Issue Gener…" at bounding box center [156, 126] width 136 height 139
click at [162, 180] on button "Intercom Issue/No Response" at bounding box center [156, 178] width 136 height 11
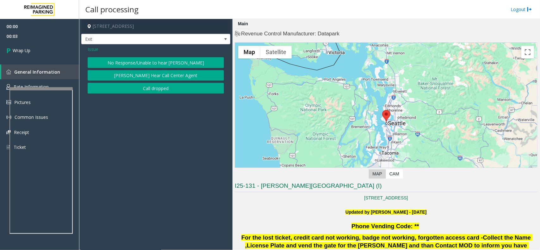
click at [157, 92] on button "Call dropped" at bounding box center [156, 88] width 136 height 11
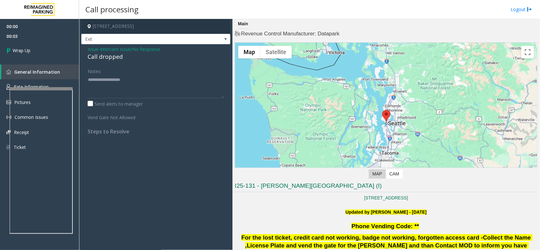
click at [110, 58] on div "Call dropped" at bounding box center [156, 56] width 136 height 9
click at [109, 58] on div "Call dropped" at bounding box center [156, 56] width 136 height 9
type textarea "**********"
click at [52, 39] on span "00:05" at bounding box center [39, 36] width 79 height 10
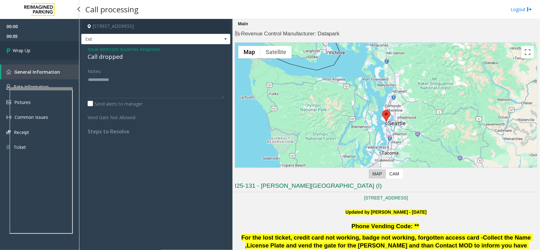
click at [58, 46] on link "Wrap Up" at bounding box center [39, 50] width 79 height 19
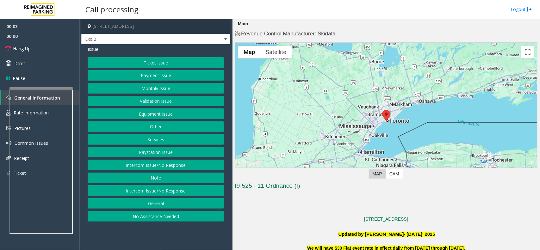
scroll to position [198, 0]
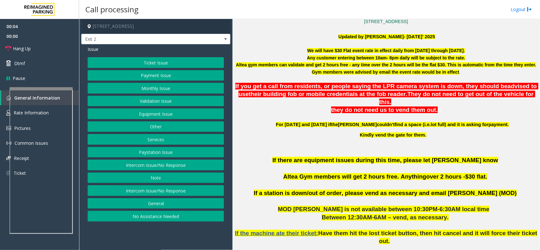
click at [179, 114] on button "Equipment Issue" at bounding box center [156, 113] width 136 height 11
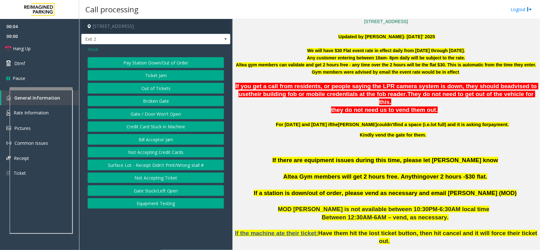
click at [173, 62] on button "Pay Station Down/Out of Order" at bounding box center [156, 62] width 136 height 11
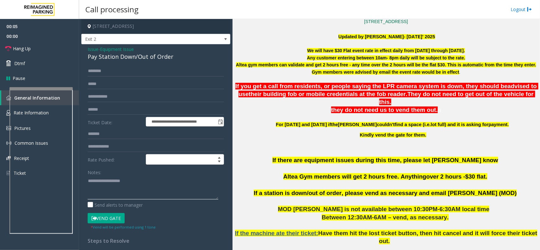
click at [162, 183] on textarea at bounding box center [153, 188] width 131 height 24
click at [155, 65] on div "**********" at bounding box center [155, 184] width 149 height 281
click at [158, 54] on div "Pay Station Down/Out of Order" at bounding box center [156, 56] width 136 height 9
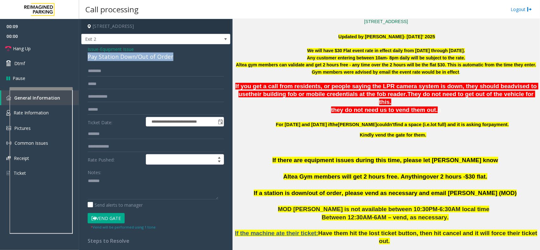
copy div "Pay Station Down/Out of Order"
click at [123, 193] on textarea at bounding box center [153, 188] width 131 height 24
paste textarea "**********"
type textarea "**********"
click at [112, 113] on input "text" at bounding box center [156, 109] width 136 height 11
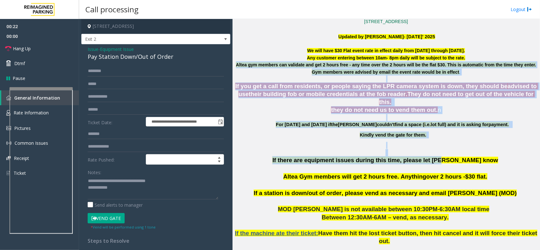
drag, startPoint x: 236, startPoint y: 63, endPoint x: 419, endPoint y: 152, distance: 203.3
click at [436, 149] on p at bounding box center [386, 152] width 303 height 7
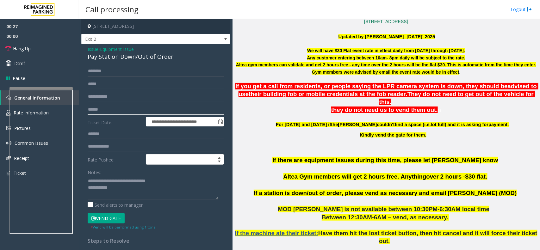
click at [103, 108] on input "text" at bounding box center [156, 109] width 136 height 11
type input "*******"
click at [114, 215] on button "Vend Gate" at bounding box center [106, 218] width 37 height 11
click at [128, 194] on textarea at bounding box center [153, 188] width 131 height 24
type textarea "**********"
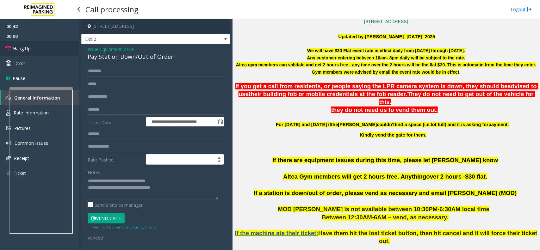
click at [12, 43] on link "Hang Up" at bounding box center [39, 48] width 79 height 15
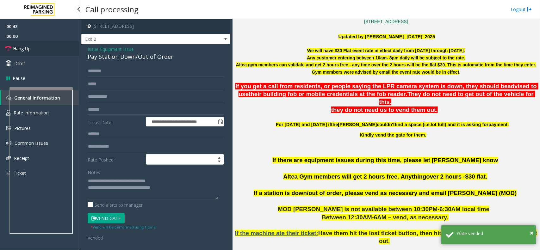
click at [12, 43] on link "Hang Up" at bounding box center [39, 48] width 79 height 15
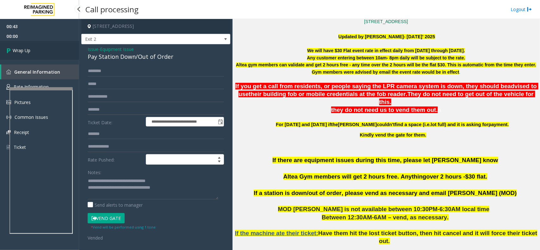
click at [15, 43] on link "Wrap Up" at bounding box center [39, 50] width 79 height 19
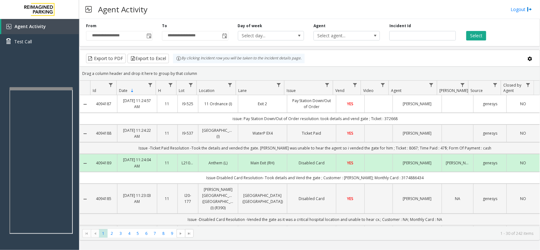
drag, startPoint x: 184, startPoint y: 64, endPoint x: 176, endPoint y: 60, distance: 8.3
click at [180, 62] on kendo-grid "Export to PDF Export to Excel By clicking Incident row you will be taken to the…" at bounding box center [309, 145] width 460 height 191
click at [199, 63] on div "By clicking Incident row you will be taken to the incident details page." at bounding box center [238, 58] width 131 height 9
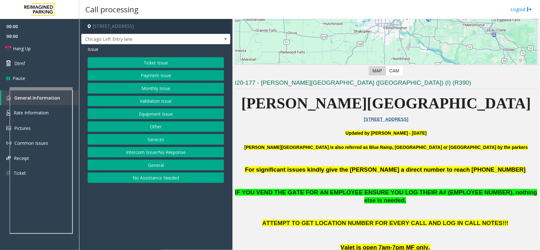
scroll to position [158, 0]
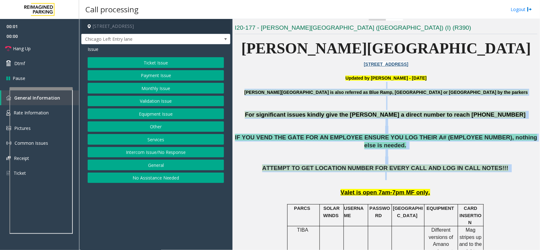
drag, startPoint x: 275, startPoint y: 87, endPoint x: 438, endPoint y: 170, distance: 182.4
click at [438, 170] on p "ATTEMPT TO GET LOCATION NUMBER FOR EVERY CALL AND LOG IN CALL NOTES!!!" at bounding box center [386, 175] width 303 height 23
drag, startPoint x: 445, startPoint y: 175, endPoint x: 294, endPoint y: 86, distance: 175.2
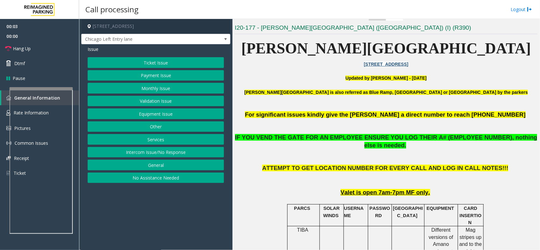
click at [269, 81] on p "Updated by [PERSON_NAME] - [DATE]" at bounding box center [386, 78] width 303 height 7
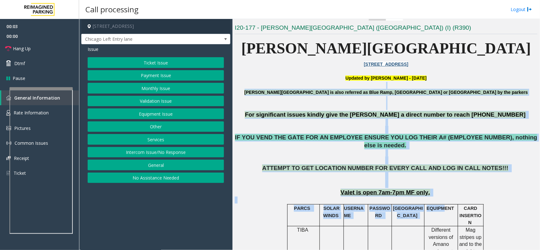
drag, startPoint x: 266, startPoint y: 84, endPoint x: 442, endPoint y: 206, distance: 214.2
click at [450, 197] on p at bounding box center [386, 200] width 303 height 7
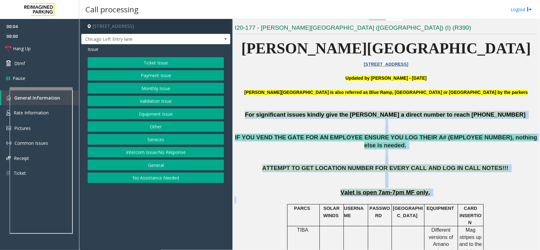
drag, startPoint x: 446, startPoint y: 189, endPoint x: 282, endPoint y: 112, distance: 181.0
click at [279, 112] on p "For significant issues kindly give the [PERSON_NAME] a direct number to reach […" at bounding box center [386, 115] width 303 height 8
drag, startPoint x: 274, startPoint y: 111, endPoint x: 460, endPoint y: 187, distance: 200.6
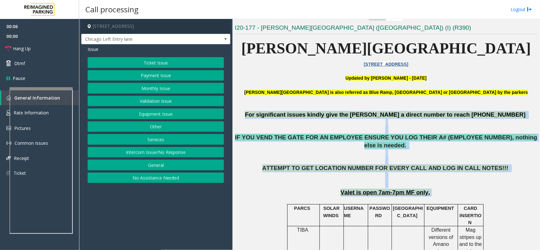
click at [460, 189] on p "Valet is open 7am-7pm MF only." at bounding box center [386, 193] width 303 height 8
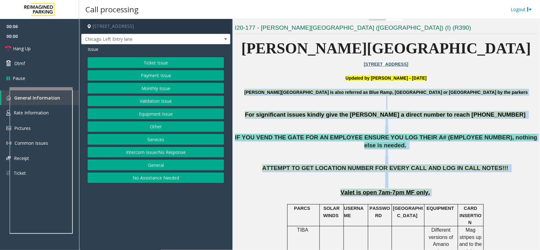
drag, startPoint x: 460, startPoint y: 187, endPoint x: 263, endPoint y: 91, distance: 219.6
click at [263, 91] on p "[PERSON_NAME][GEOGRAPHIC_DATA] is also referred as Blue Ramp, [GEOGRAPHIC_DATA]…" at bounding box center [386, 96] width 303 height 14
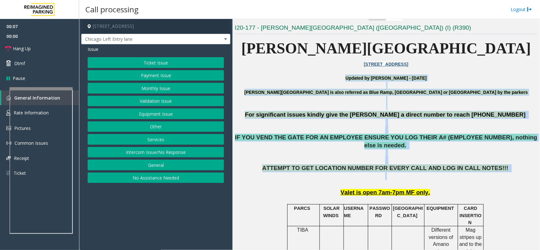
drag, startPoint x: 265, startPoint y: 80, endPoint x: 407, endPoint y: 167, distance: 166.3
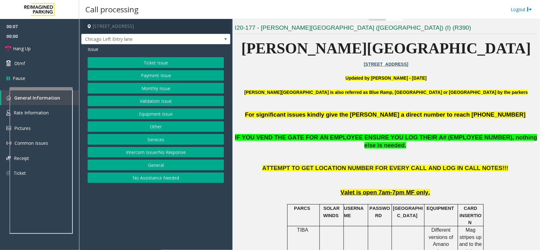
click at [446, 189] on p "Valet is open 7am-7pm MF only." at bounding box center [386, 193] width 303 height 8
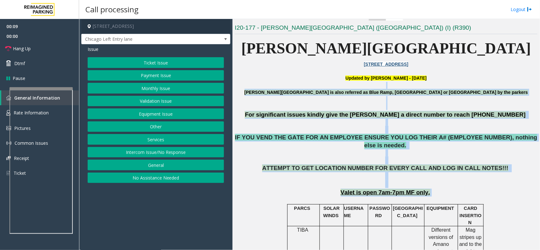
drag, startPoint x: 446, startPoint y: 181, endPoint x: 275, endPoint y: 83, distance: 196.9
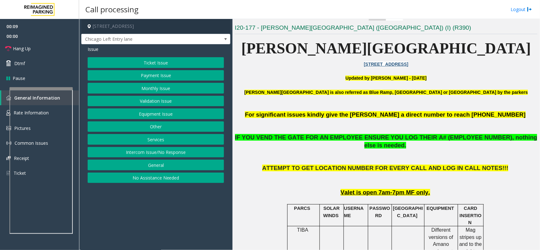
click at [275, 79] on p "Updated by [PERSON_NAME] - [DATE]" at bounding box center [386, 78] width 303 height 7
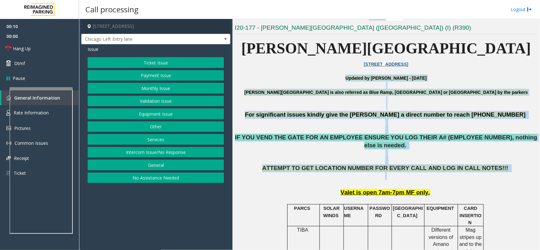
drag, startPoint x: 275, startPoint y: 79, endPoint x: 385, endPoint y: 165, distance: 139.4
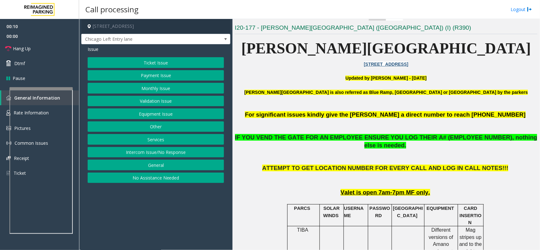
click at [413, 175] on p "ATTEMPT TO GET LOCATION NUMBER FOR EVERY CALL AND LOG IN CALL NOTES!!!" at bounding box center [386, 175] width 303 height 23
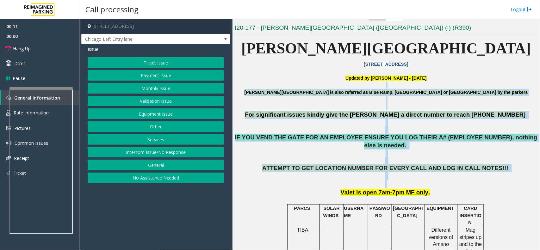
drag, startPoint x: 432, startPoint y: 180, endPoint x: 280, endPoint y: 82, distance: 180.9
click at [280, 82] on p at bounding box center [386, 85] width 303 height 7
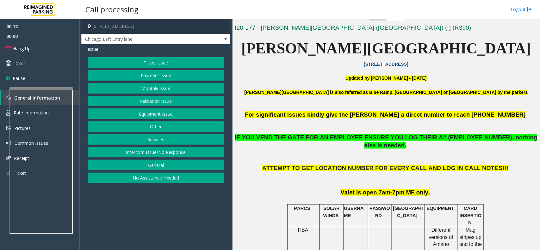
click at [191, 152] on button "Intercom Issue/No Response" at bounding box center [156, 152] width 136 height 11
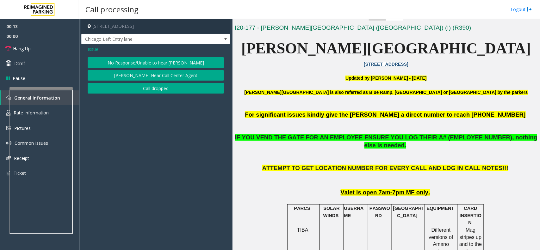
click at [182, 62] on button "No Response/Unable to hear [PERSON_NAME]" at bounding box center [156, 62] width 136 height 11
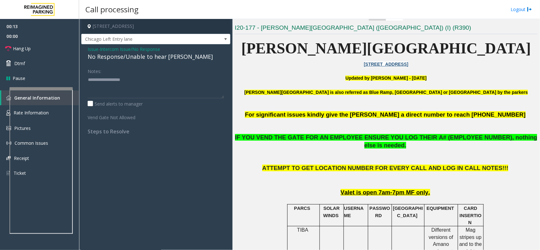
click at [173, 57] on div "No Response/Unable to hear [PERSON_NAME]" at bounding box center [156, 56] width 136 height 9
click at [196, 87] on textarea at bounding box center [156, 87] width 136 height 24
type textarea "**********"
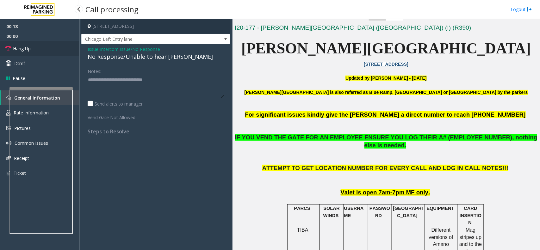
click at [55, 43] on link "Hang Up" at bounding box center [39, 48] width 79 height 15
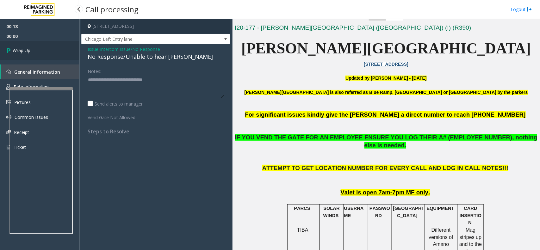
click at [55, 43] on link "Wrap Up" at bounding box center [39, 50] width 79 height 19
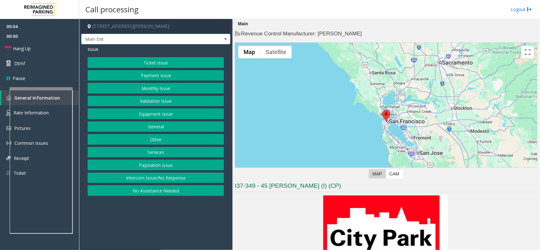
scroll to position [119, 0]
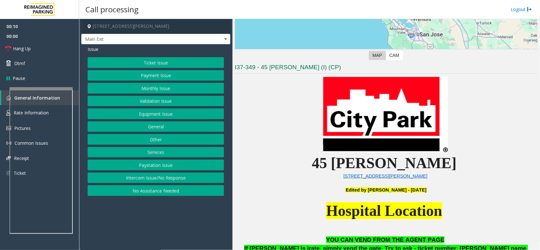
click at [169, 119] on button "Equipment Issue" at bounding box center [156, 113] width 136 height 11
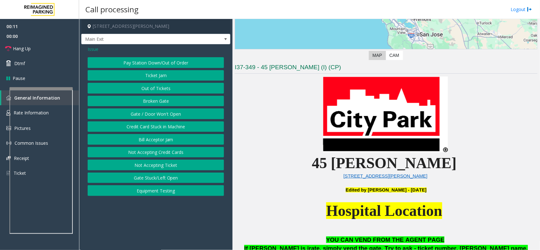
click at [160, 76] on button "Ticket Jam" at bounding box center [156, 75] width 136 height 11
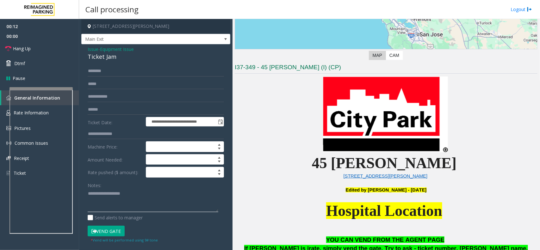
click at [154, 205] on textarea at bounding box center [153, 201] width 131 height 24
click at [96, 59] on div "Ticket Jam" at bounding box center [156, 56] width 136 height 9
copy div "Ticket Jam"
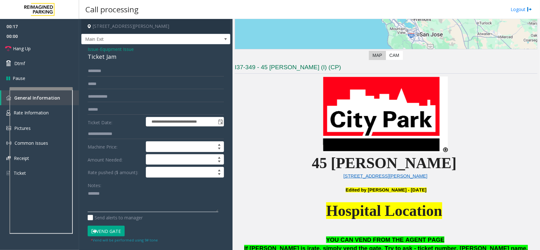
click at [147, 203] on textarea at bounding box center [153, 201] width 131 height 24
paste textarea "**********"
type textarea "**********"
click at [61, 45] on link "Hang Up" at bounding box center [39, 48] width 79 height 15
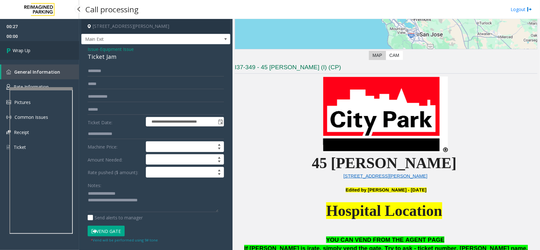
click at [61, 45] on link "Wrap Up" at bounding box center [39, 50] width 79 height 19
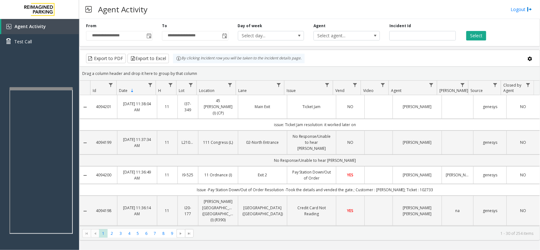
click at [306, 75] on div "Drag a column header and drop it here to group by that column" at bounding box center [310, 73] width 460 height 11
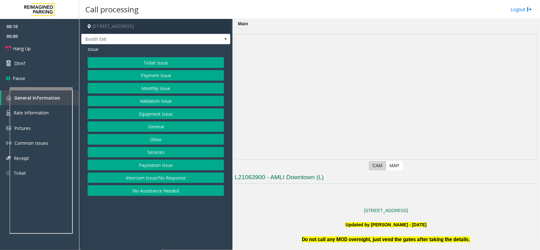
scroll to position [237, 0]
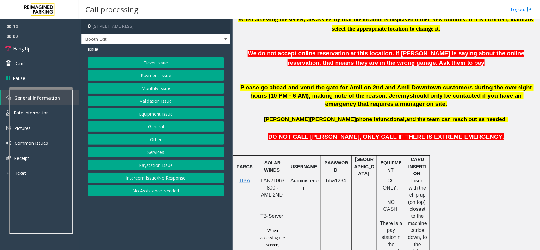
click at [167, 172] on div "Ticket Issue Payment Issue Monthly Issue Validation Issue Equipment Issue Gener…" at bounding box center [156, 126] width 136 height 139
click at [165, 175] on button "Intercom Issue/No Response" at bounding box center [156, 178] width 136 height 11
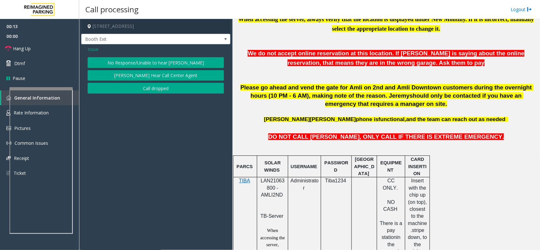
click at [166, 69] on div "No Response/Unable to hear [PERSON_NAME] Cannot Hear Call Center Agent Call dro…" at bounding box center [156, 75] width 136 height 36
click at [167, 64] on button "No Response/Unable to hear [PERSON_NAME]" at bounding box center [156, 62] width 136 height 11
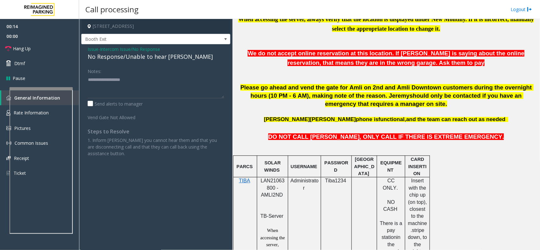
click at [166, 62] on div "Issue - Intercom Issue/No Response No Response/Unable to hear [PERSON_NAME] Not…" at bounding box center [155, 103] width 149 height 119
click at [171, 55] on div "No Response/Unable to hear [PERSON_NAME]" at bounding box center [156, 56] width 136 height 9
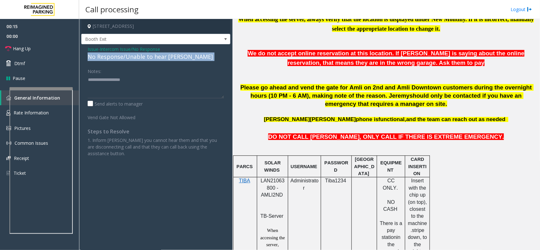
click at [171, 55] on div "No Response/Unable to hear [PERSON_NAME]" at bounding box center [156, 56] width 136 height 9
click at [187, 81] on textarea at bounding box center [156, 87] width 136 height 24
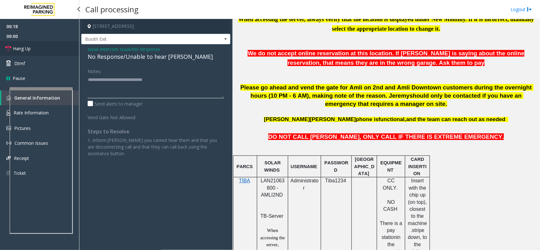
type textarea "**********"
click at [48, 50] on link "Hang Up" at bounding box center [39, 48] width 79 height 15
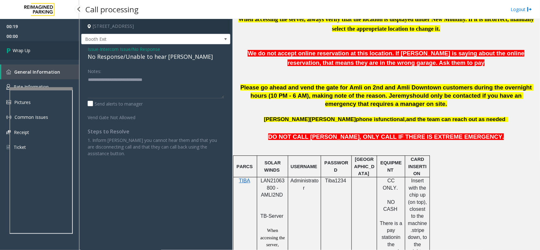
click at [48, 50] on link "Wrap Up" at bounding box center [39, 50] width 79 height 19
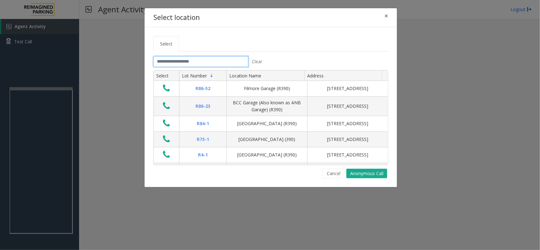
click at [184, 65] on input "text" at bounding box center [200, 61] width 95 height 11
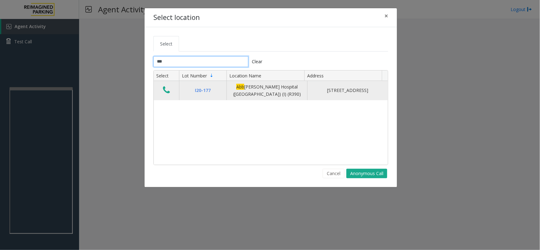
type input "***"
click at [168, 91] on icon "Data table" at bounding box center [166, 90] width 7 height 9
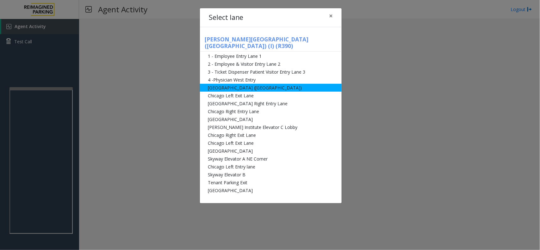
click at [232, 84] on li "[GEOGRAPHIC_DATA] ([GEOGRAPHIC_DATA])" at bounding box center [271, 88] width 142 height 8
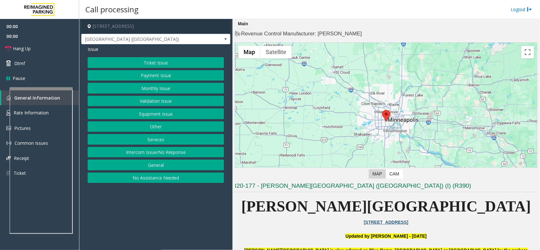
click at [186, 89] on button "Monthly Issue" at bounding box center [156, 88] width 136 height 11
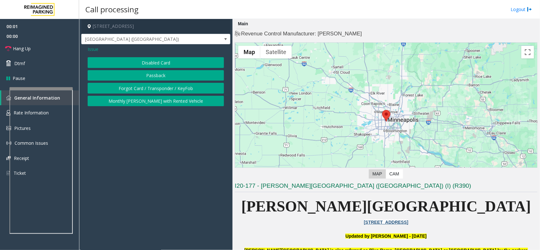
click at [168, 62] on button "Disabled Card" at bounding box center [156, 62] width 136 height 11
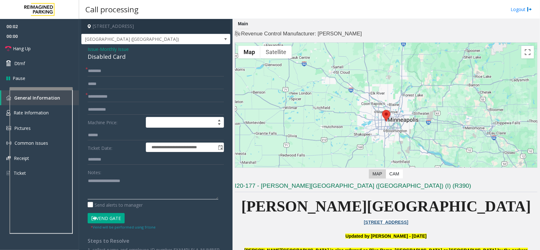
click at [142, 180] on textarea at bounding box center [153, 188] width 131 height 24
type textarea "******"
click at [140, 100] on input "text" at bounding box center [156, 96] width 136 height 11
type input "******"
click at [125, 67] on input "text" at bounding box center [156, 71] width 136 height 11
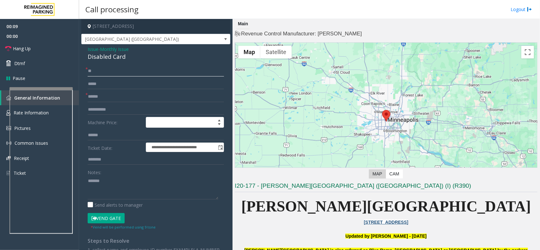
type input "**"
click at [134, 172] on div "Notes:" at bounding box center [156, 183] width 136 height 33
click at [129, 180] on textarea at bounding box center [153, 188] width 131 height 24
click at [119, 62] on div "**********" at bounding box center [155, 201] width 149 height 315
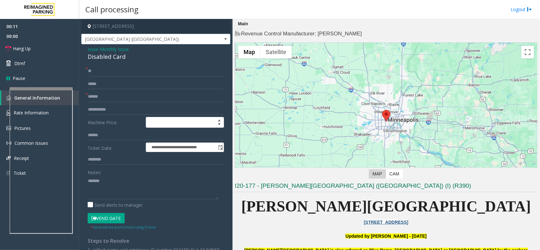
click at [119, 62] on div "**********" at bounding box center [155, 201] width 149 height 315
click at [119, 61] on div "Disabled Card" at bounding box center [156, 56] width 136 height 9
click at [119, 59] on div "Disabled Card" at bounding box center [156, 56] width 136 height 9
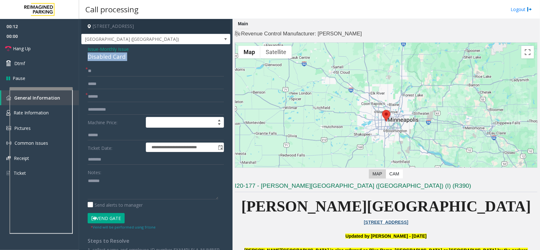
click at [119, 59] on div "Disabled Card" at bounding box center [156, 56] width 136 height 9
copy div "Disabled Card"
click at [127, 196] on textarea at bounding box center [153, 188] width 131 height 24
paste textarea "**********"
type textarea "**********"
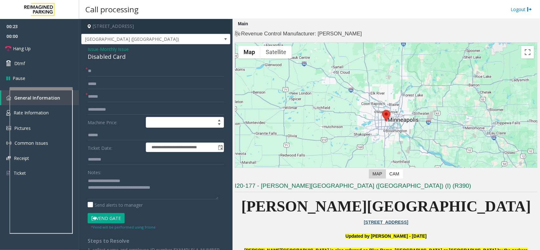
click at [114, 218] on button "Vend Gate" at bounding box center [106, 218] width 37 height 11
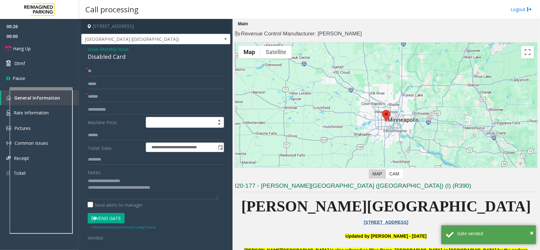
scroll to position [158, 0]
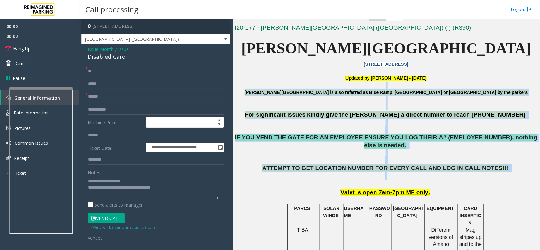
drag, startPoint x: 269, startPoint y: 87, endPoint x: 403, endPoint y: 168, distance: 156.2
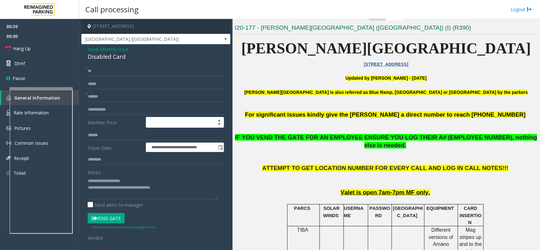
click at [437, 189] on p "Valet is open 7am-7pm MF only." at bounding box center [386, 193] width 303 height 8
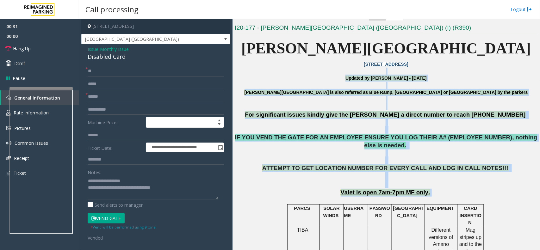
drag, startPoint x: 449, startPoint y: 182, endPoint x: 254, endPoint y: 74, distance: 223.8
click at [254, 74] on p at bounding box center [386, 71] width 303 height 7
drag, startPoint x: 476, startPoint y: 170, endPoint x: 539, endPoint y: 187, distance: 65.6
click at [539, 187] on div "Main Revenue Control Manufacturer: [PERSON_NAME] ← Move left → Move right ↑ Mov…" at bounding box center [385, 134] width 307 height 231
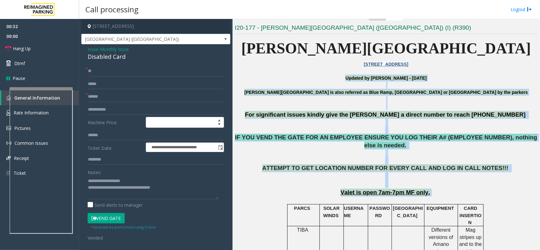
click at [539, 187] on div "Main Revenue Control Manufacturer: [PERSON_NAME] ← Move left → Move right ↑ Mov…" at bounding box center [385, 134] width 307 height 231
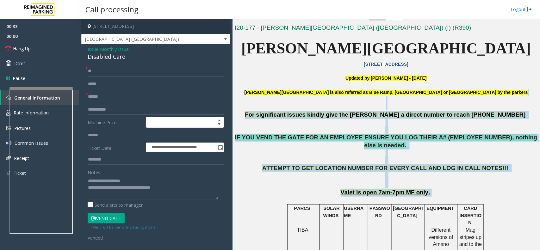
drag, startPoint x: 539, startPoint y: 187, endPoint x: 374, endPoint y: 101, distance: 186.5
click at [374, 101] on div "Main Revenue Control Manufacturer: [PERSON_NAME] ← Move left → Move right ↑ Mov…" at bounding box center [385, 134] width 307 height 231
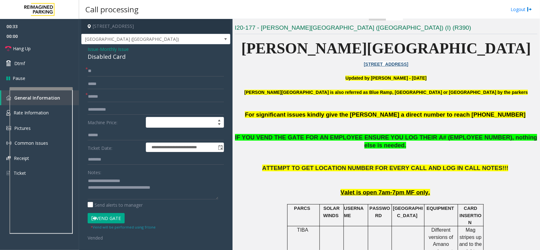
click at [331, 67] on p "[STREET_ADDRESS]" at bounding box center [386, 64] width 303 height 7
click at [49, 49] on link "Hang Up" at bounding box center [39, 48] width 79 height 15
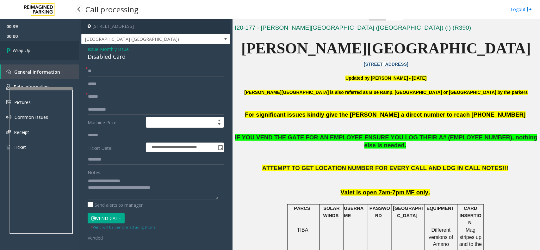
click at [49, 49] on link "Wrap Up" at bounding box center [39, 50] width 79 height 19
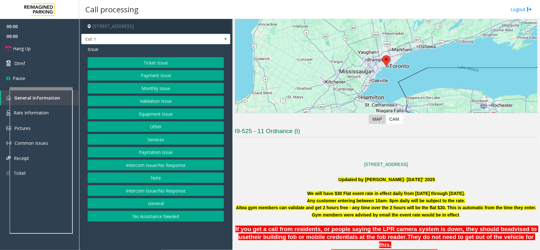
scroll to position [158, 0]
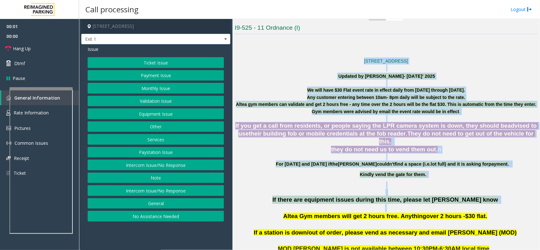
drag, startPoint x: 277, startPoint y: 59, endPoint x: 451, endPoint y: 203, distance: 226.1
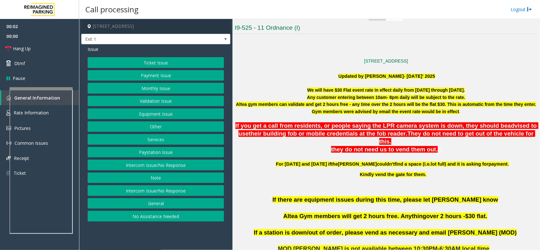
click at [487, 209] on p "If there are equipment issues during this time, please let [PERSON_NAME] know A…" at bounding box center [386, 212] width 303 height 33
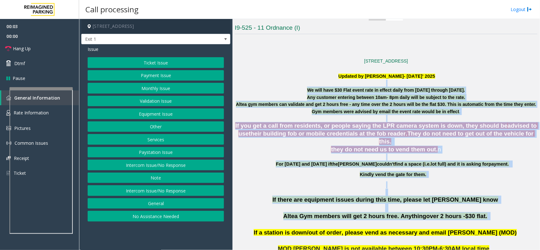
drag, startPoint x: 487, startPoint y: 209, endPoint x: 328, endPoint y: 84, distance: 202.0
click at [317, 83] on p at bounding box center [386, 83] width 303 height 7
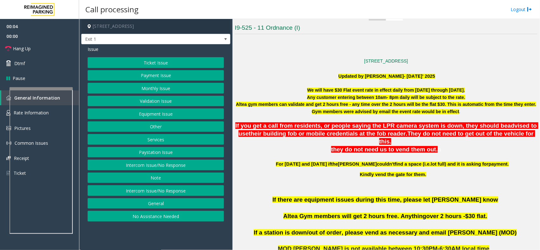
click at [165, 113] on button "Equipment Issue" at bounding box center [156, 113] width 136 height 11
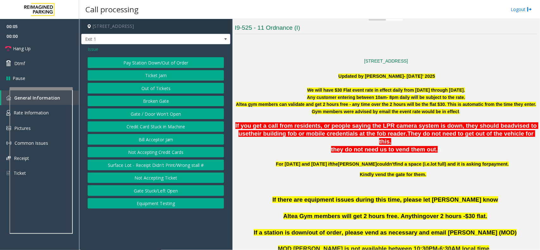
click at [162, 62] on button "Pay Station Down/Out of Order" at bounding box center [156, 62] width 136 height 11
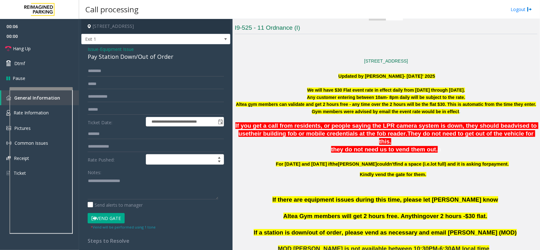
click at [135, 165] on form "**********" at bounding box center [156, 148] width 136 height 164
click at [133, 176] on div "Notes:" at bounding box center [156, 183] width 136 height 33
click at [130, 186] on textarea at bounding box center [153, 188] width 131 height 24
click at [151, 59] on div "Pay Station Down/Out of Order" at bounding box center [156, 56] width 136 height 9
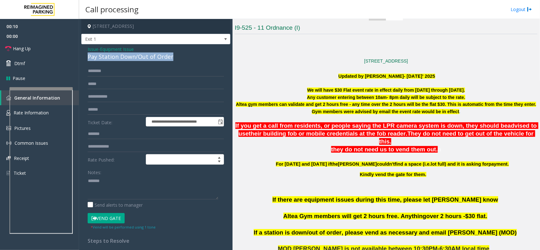
click at [151, 59] on div "Pay Station Down/Out of Order" at bounding box center [156, 56] width 136 height 9
copy div "Pay Station Down/Out of Order"
paste textarea "**********"
click at [148, 180] on textarea at bounding box center [153, 188] width 131 height 24
type textarea "**********"
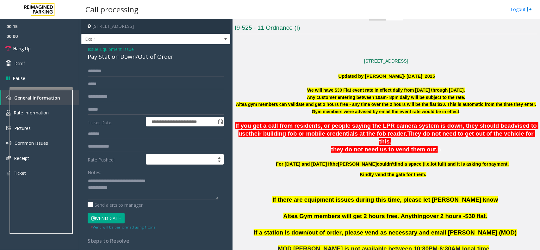
click at [121, 117] on label "Ticket Date:" at bounding box center [115, 121] width 58 height 9
click at [120, 111] on input "text" at bounding box center [156, 109] width 136 height 11
type input "*******"
click at [127, 192] on textarea at bounding box center [153, 188] width 131 height 24
click at [119, 211] on form "**********" at bounding box center [156, 148] width 136 height 164
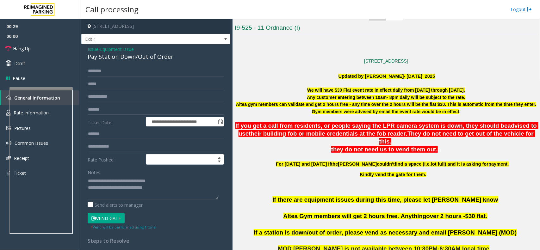
click at [116, 217] on button "Vend Gate" at bounding box center [106, 218] width 37 height 11
click at [168, 191] on textarea at bounding box center [153, 188] width 131 height 24
type textarea "**********"
click at [30, 58] on link "Dtmf" at bounding box center [39, 63] width 79 height 15
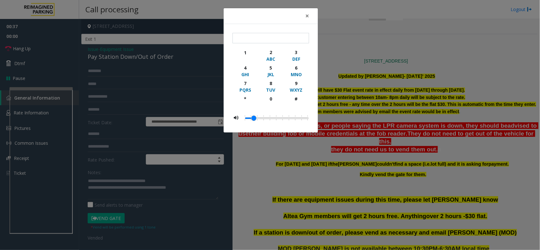
click at [33, 51] on div "× 1 2 ABC 3 DEF 4 GHI 5 JKL 6 MNO 7 PQRS 8 TUV 9 WXYZ * 0 #" at bounding box center [270, 125] width 540 height 250
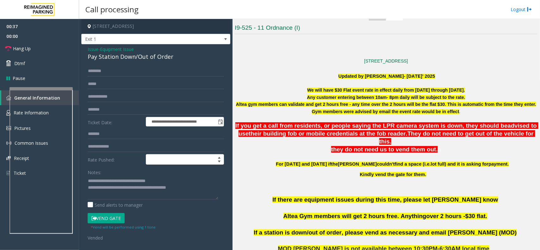
click at [33, 51] on body "**********" at bounding box center [270, 125] width 540 height 250
click at [35, 48] on link "Hang Up" at bounding box center [39, 48] width 79 height 15
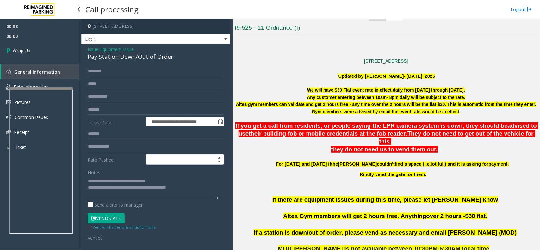
click at [35, 48] on link "Wrap Up" at bounding box center [39, 50] width 79 height 19
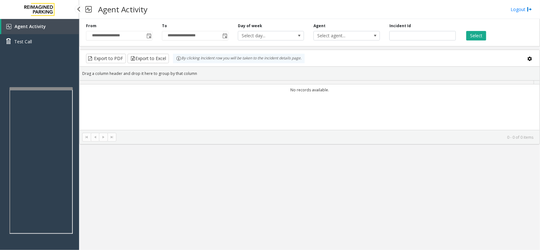
click at [35, 48] on link "Test Call" at bounding box center [39, 41] width 79 height 15
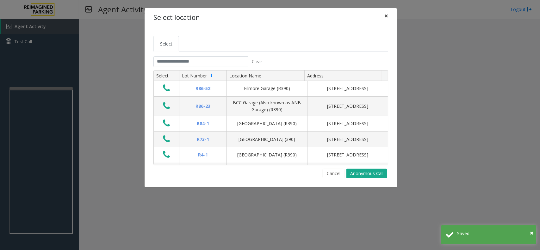
click at [384, 14] on span "×" at bounding box center [386, 15] width 4 height 9
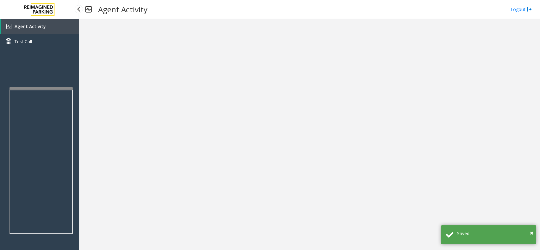
click at [64, 24] on link "Agent Activity" at bounding box center [40, 26] width 78 height 15
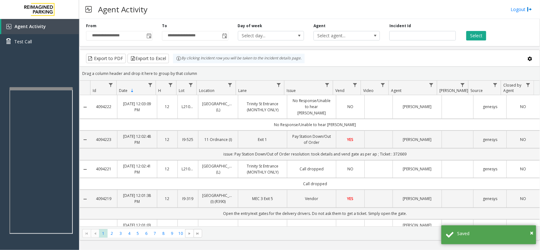
click at [325, 78] on div "Drag a column header and drop it here to group by that column" at bounding box center [310, 73] width 460 height 11
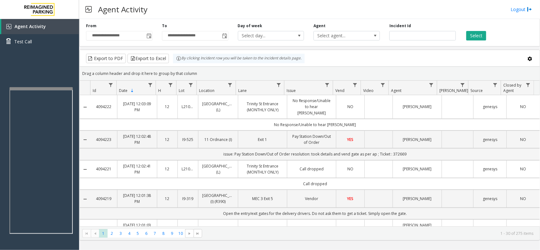
click at [291, 70] on div "Drag a column header and drop it here to group by that column" at bounding box center [310, 73] width 460 height 11
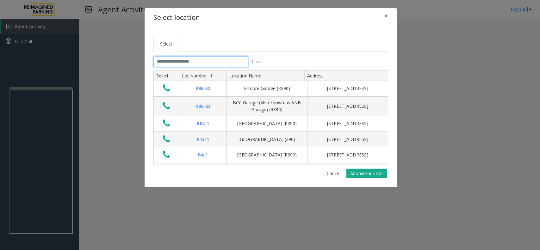
click at [198, 62] on input "text" at bounding box center [200, 61] width 95 height 11
click at [389, 14] on button "×" at bounding box center [386, 15] width 13 height 15
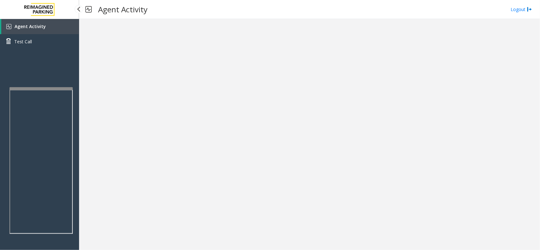
click at [58, 26] on link "Agent Activity" at bounding box center [40, 26] width 78 height 15
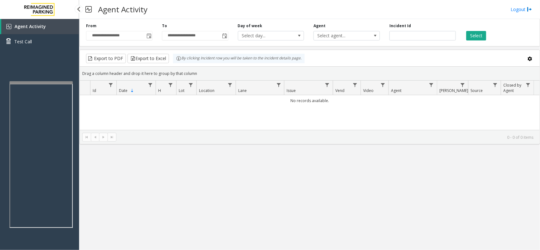
click at [56, 82] on div at bounding box center [40, 82] width 63 height 3
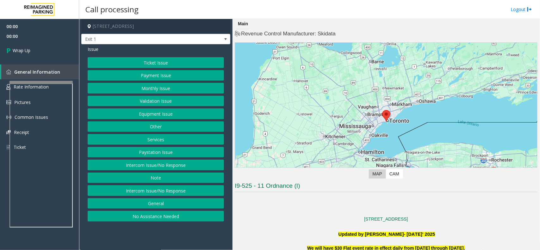
click at [156, 162] on button "Intercom Issue/No Response" at bounding box center [156, 165] width 136 height 11
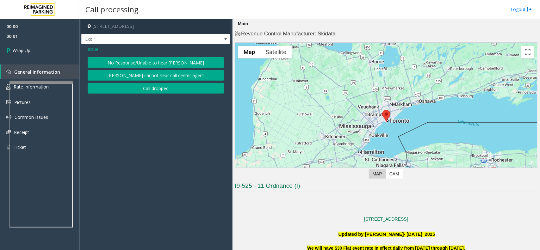
click at [150, 88] on button "Call dropped" at bounding box center [156, 88] width 136 height 11
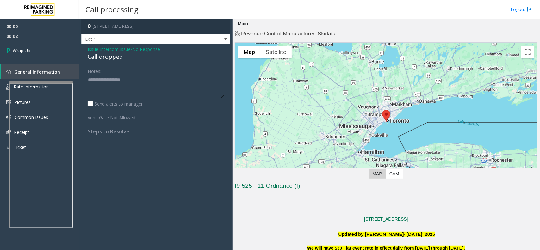
click at [101, 59] on div "Call dropped" at bounding box center [156, 56] width 136 height 9
type textarea "**********"
click at [35, 46] on link "Wrap Up" at bounding box center [39, 50] width 79 height 19
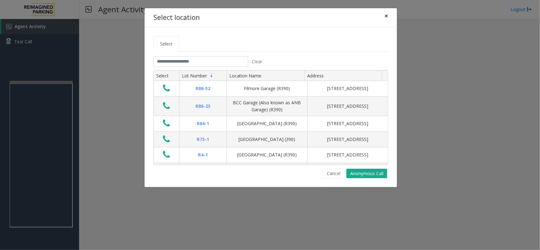
click at [389, 13] on button "×" at bounding box center [386, 15] width 13 height 15
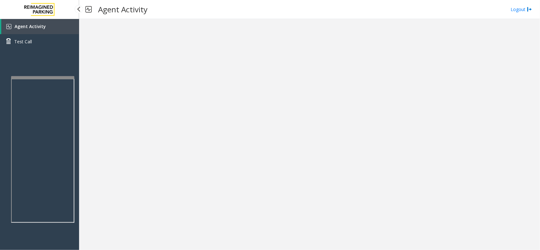
click at [64, 75] on app-root "Agent Activity Test Call × Close Powered by Umojo © 2025 Agent Activity Logout ×" at bounding box center [270, 125] width 540 height 250
click at [64, 30] on link "Agent Activity" at bounding box center [40, 26] width 78 height 15
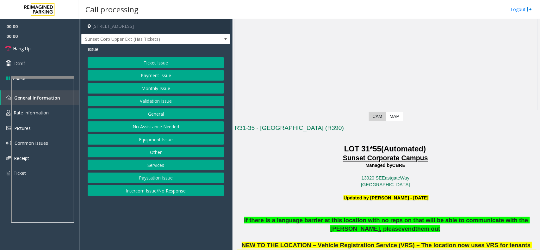
scroll to position [119, 0]
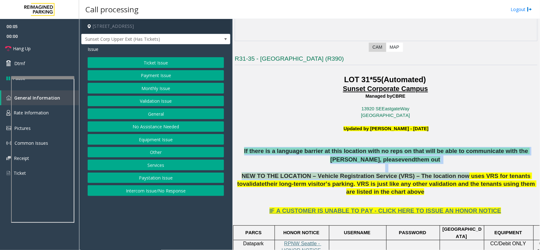
drag, startPoint x: 239, startPoint y: 149, endPoint x: 432, endPoint y: 175, distance: 194.9
click at [428, 167] on p at bounding box center [386, 168] width 303 height 9
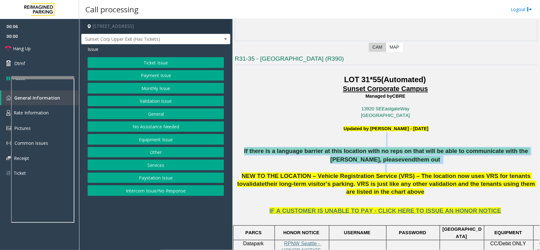
drag, startPoint x: 428, startPoint y: 167, endPoint x: 320, endPoint y: 133, distance: 113.5
click at [320, 133] on p at bounding box center [386, 135] width 303 height 7
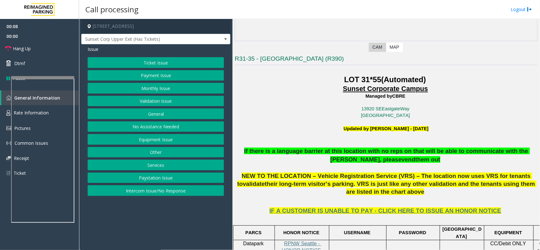
click at [162, 138] on button "Equipment Issue" at bounding box center [156, 139] width 136 height 11
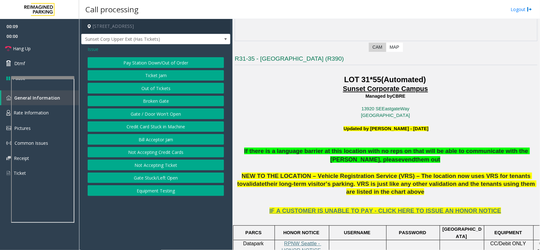
click at [164, 193] on button "Equipment Testing" at bounding box center [156, 190] width 136 height 11
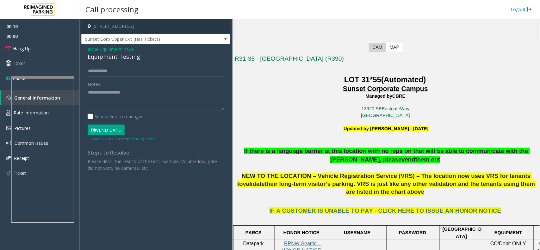
click at [117, 63] on div "Issue - Equipment Issue Equipment Testing Notes: Send alerts to manager Vend Ga…" at bounding box center [155, 110] width 149 height 133
click at [117, 59] on div "Equipment Testing" at bounding box center [156, 56] width 136 height 9
click at [144, 89] on textarea at bounding box center [156, 100] width 136 height 24
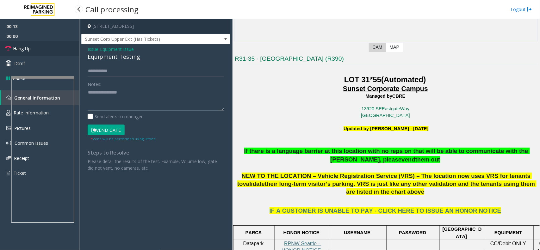
type textarea "**********"
click at [64, 53] on link "Hang Up" at bounding box center [39, 48] width 79 height 15
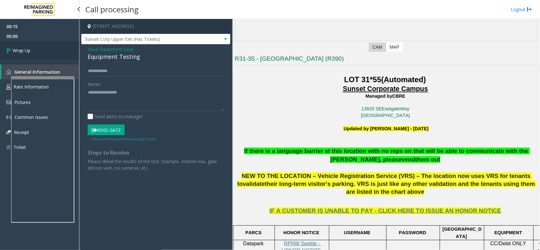
click at [64, 53] on link "Wrap Up" at bounding box center [39, 50] width 79 height 19
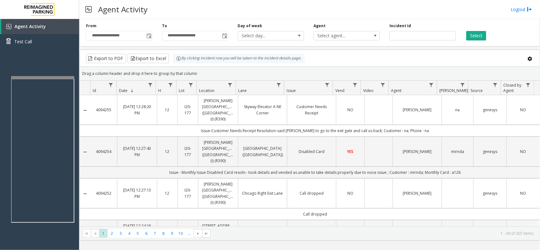
click at [517, 13] on div "Agent Activity Logout" at bounding box center [309, 9] width 461 height 19
click at [516, 12] on link "Logout" at bounding box center [520, 9] width 21 height 7
